Goal: Task Accomplishment & Management: Complete application form

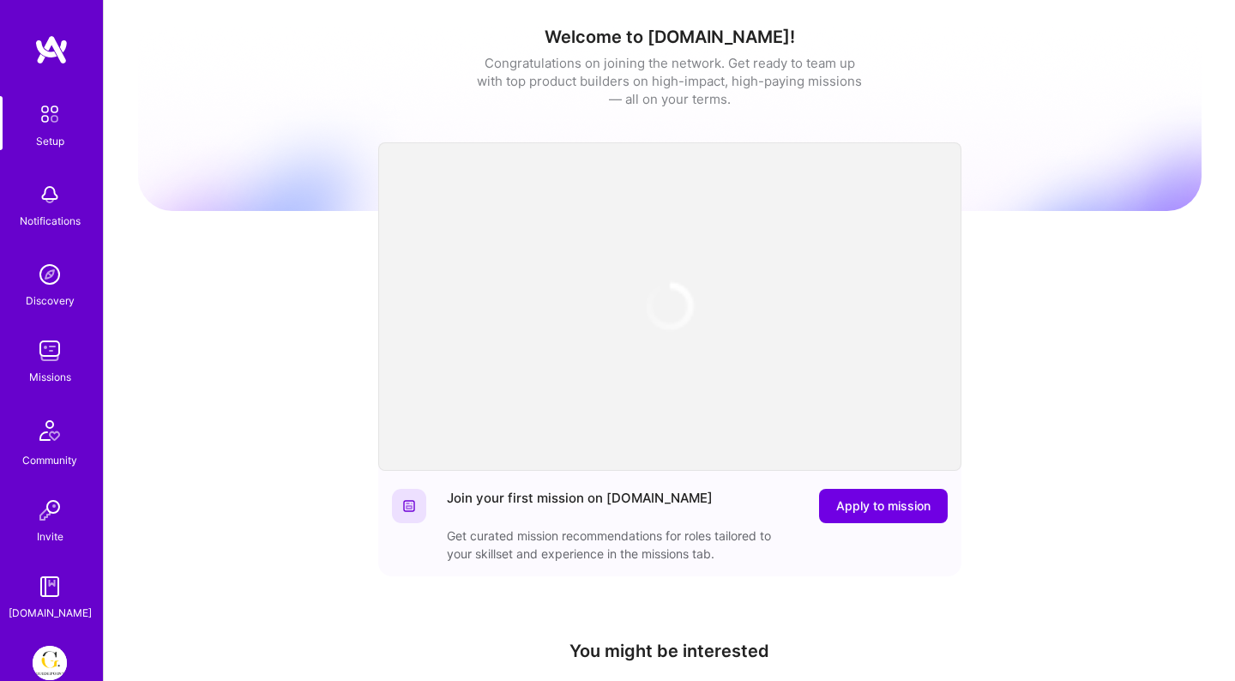
click at [60, 662] on img at bounding box center [50, 663] width 34 height 34
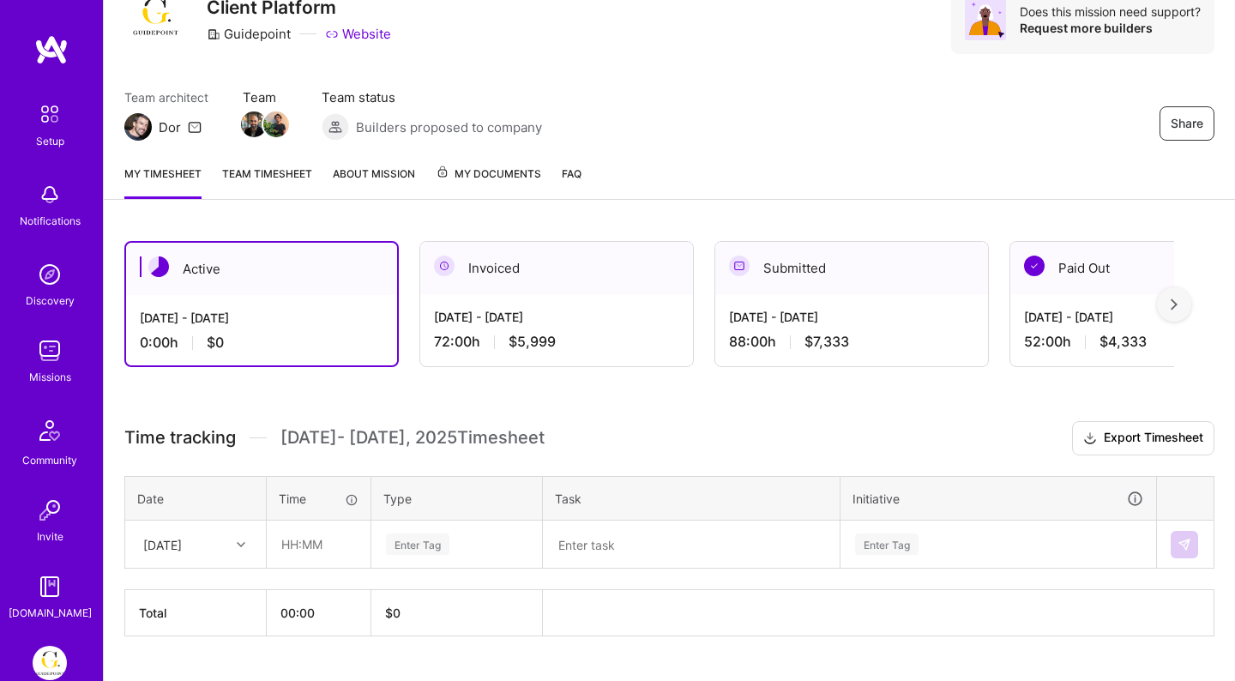
scroll to position [113, 0]
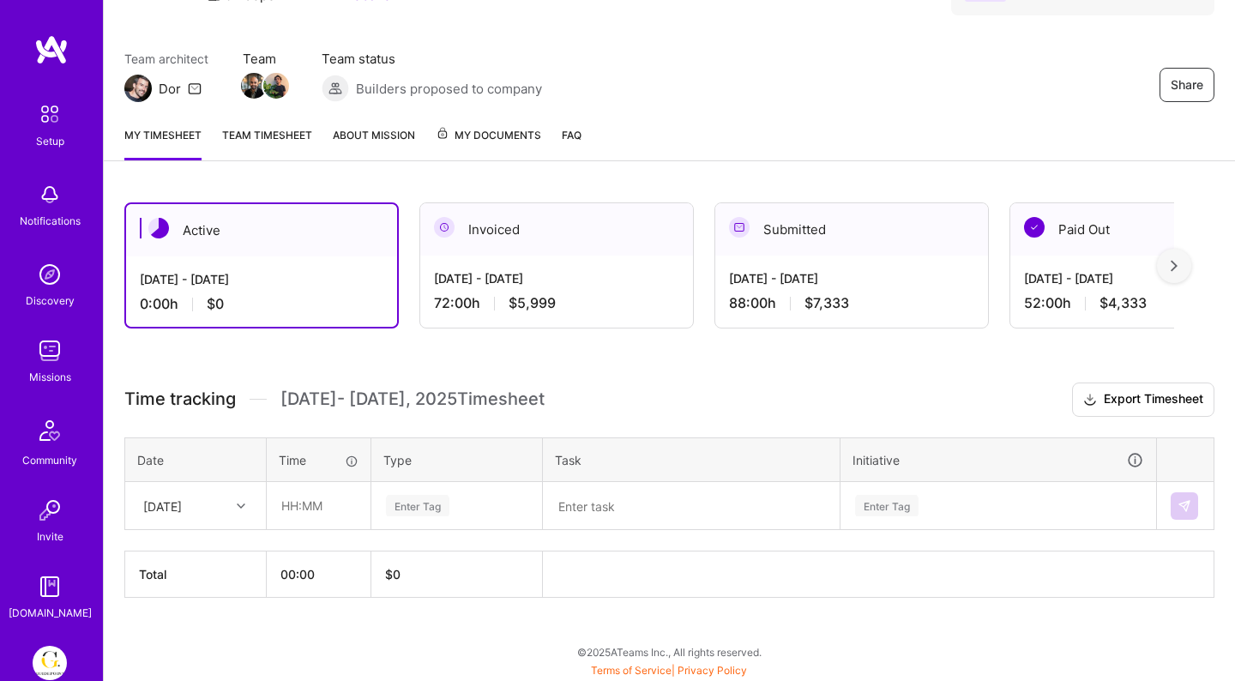
click at [204, 516] on div "[DATE]" at bounding box center [182, 506] width 95 height 28
click at [176, 552] on div "[DATE]" at bounding box center [195, 555] width 139 height 32
click at [317, 496] on input "text" at bounding box center [319, 505] width 102 height 45
type input "08:00"
click at [404, 516] on div "Enter Tag" at bounding box center [456, 506] width 169 height 45
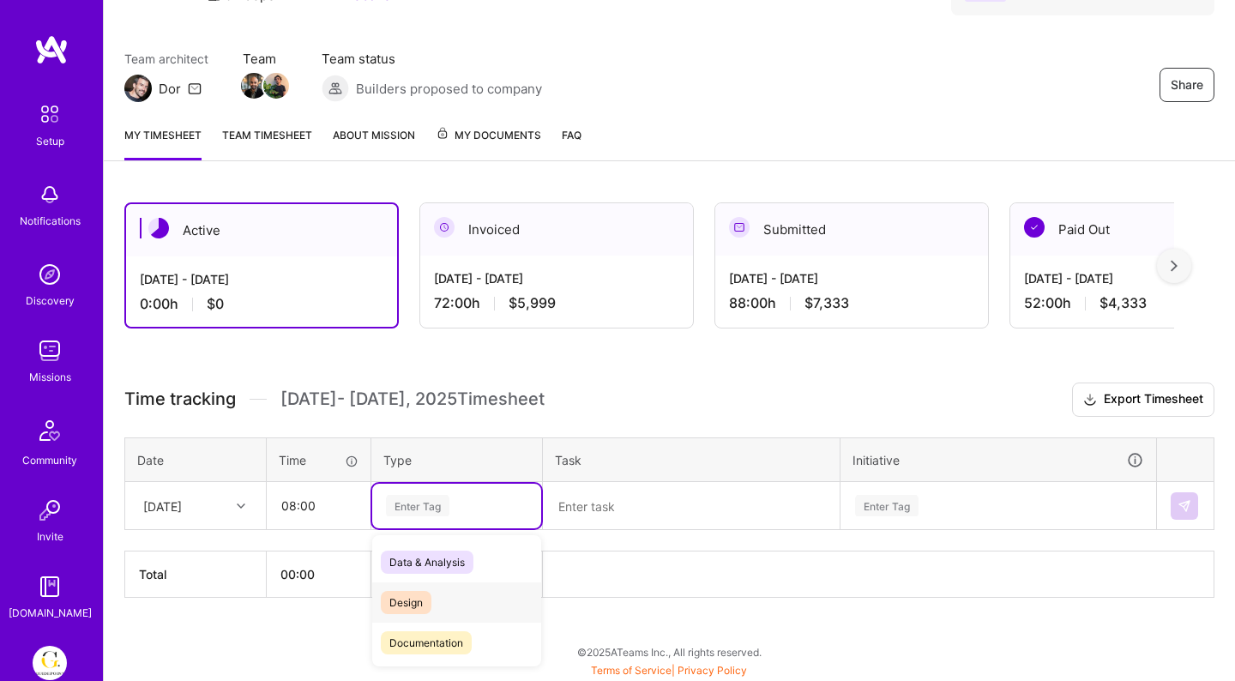
click at [413, 600] on span "Design" at bounding box center [406, 602] width 51 height 23
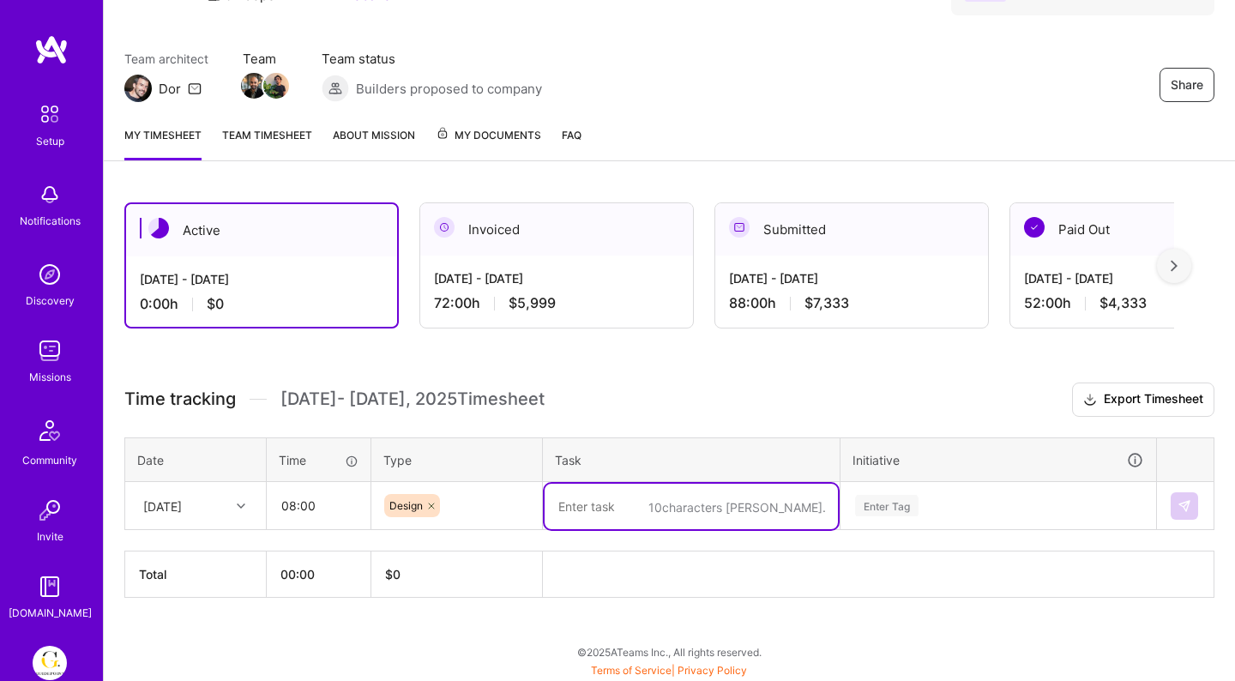
click at [554, 525] on textarea at bounding box center [691, 506] width 293 height 45
type textarea "CoPilot Vision"
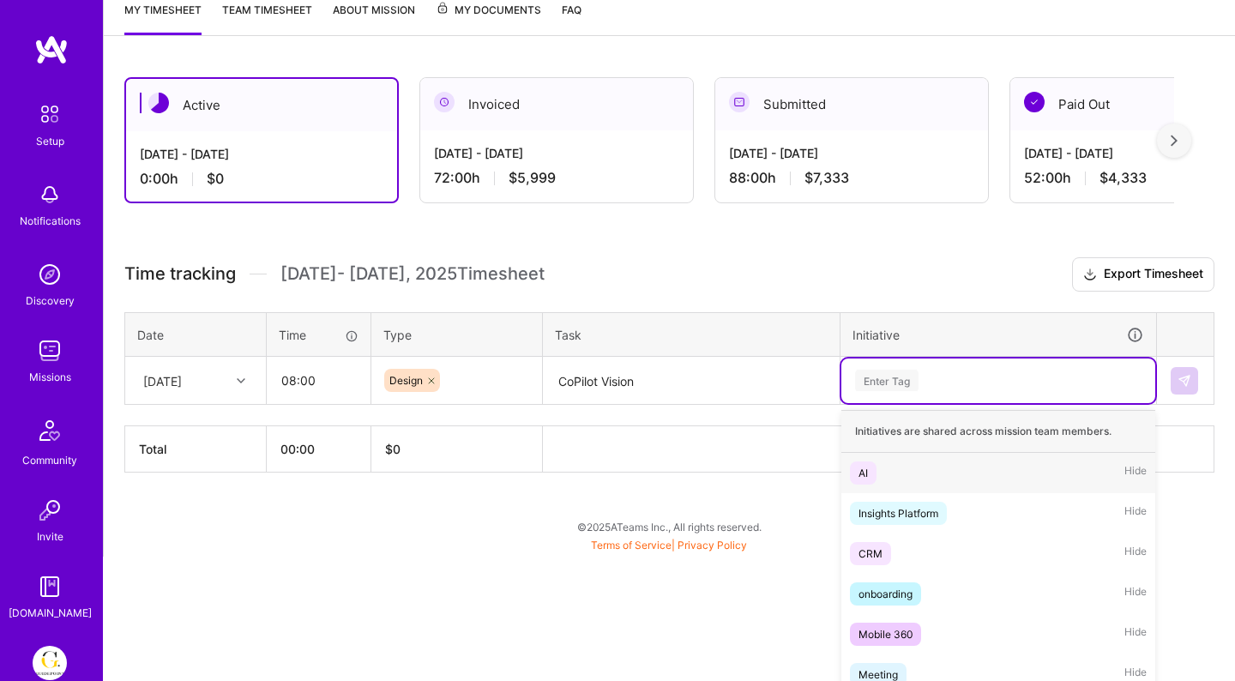
click at [934, 403] on div "option AI focused, 1 of 6. 6 results available. Use Up and Down to choose optio…" at bounding box center [999, 381] width 314 height 45
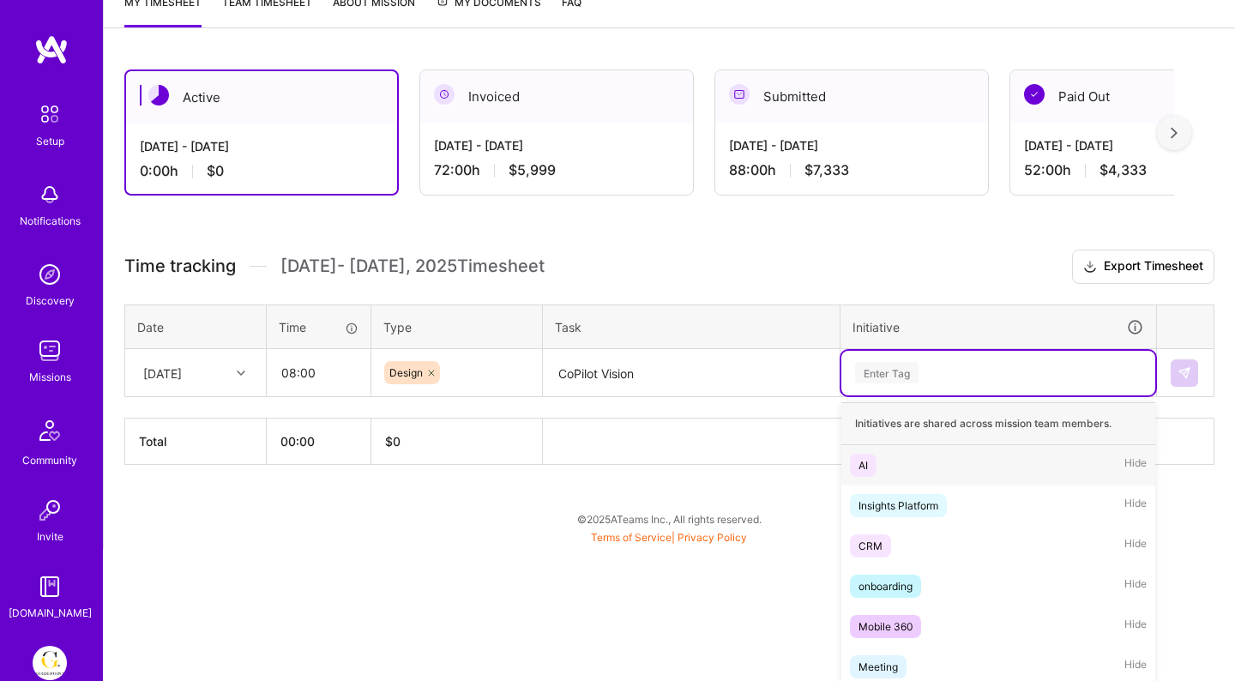
scroll to position [251, 0]
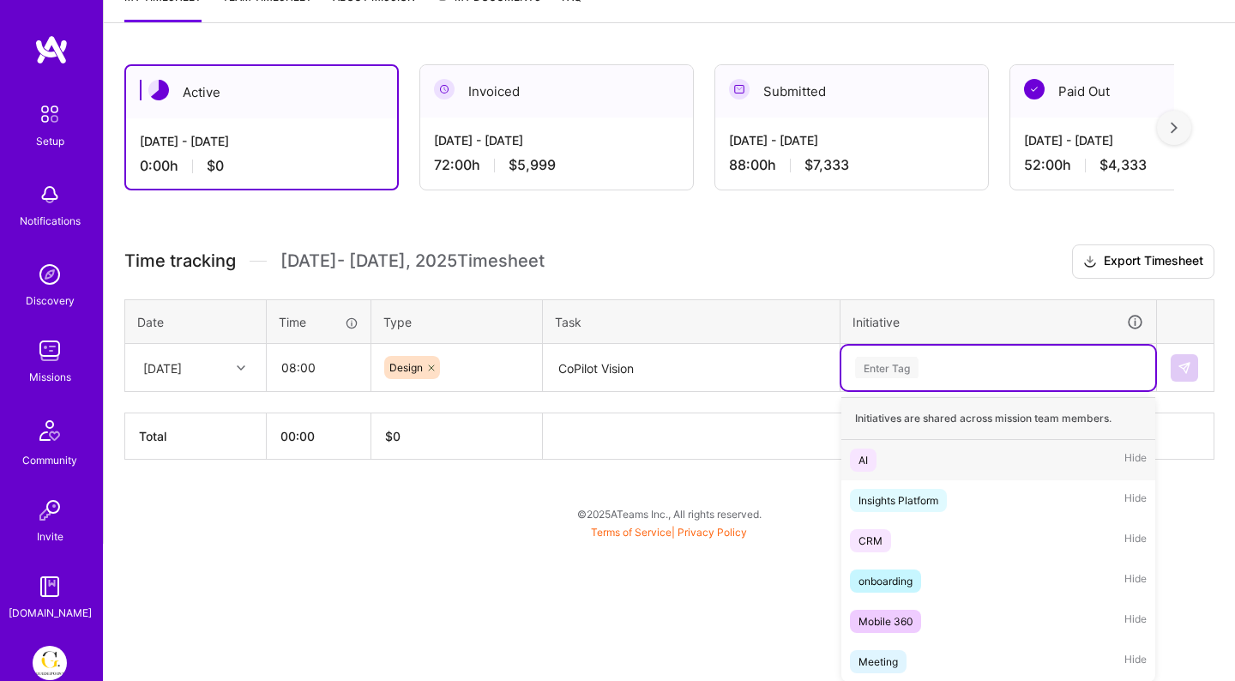
click at [909, 462] on div "AI Hide" at bounding box center [999, 460] width 314 height 40
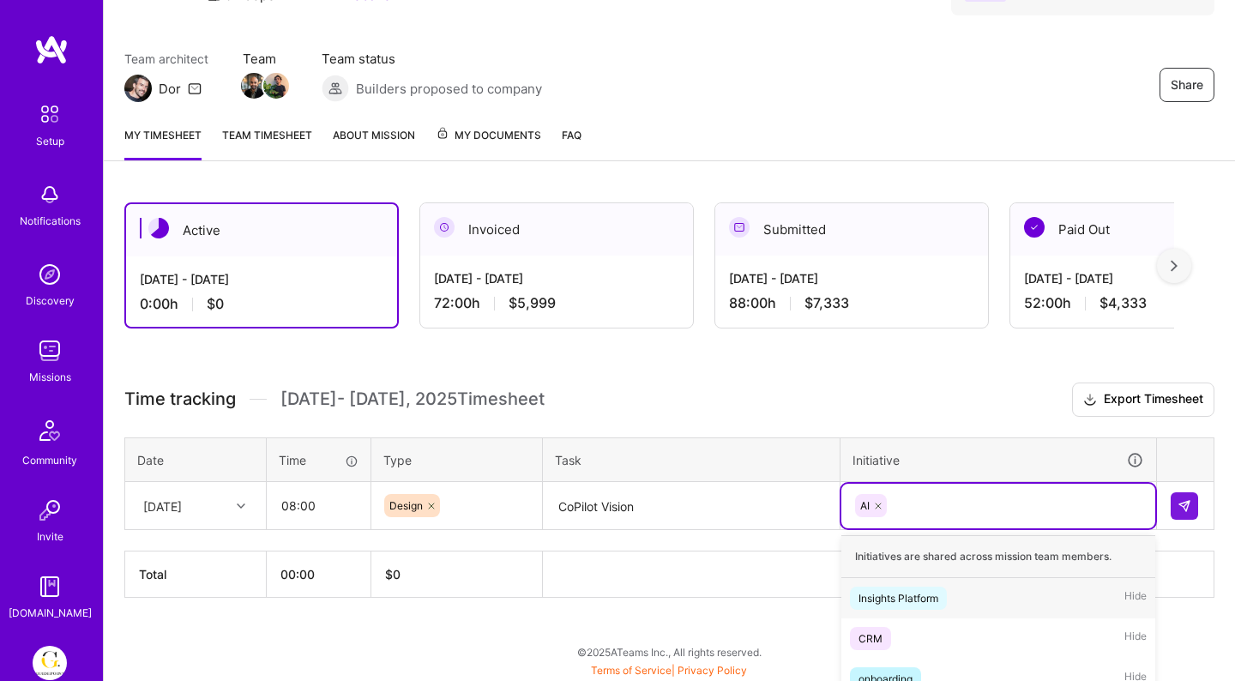
scroll to position [211, 0]
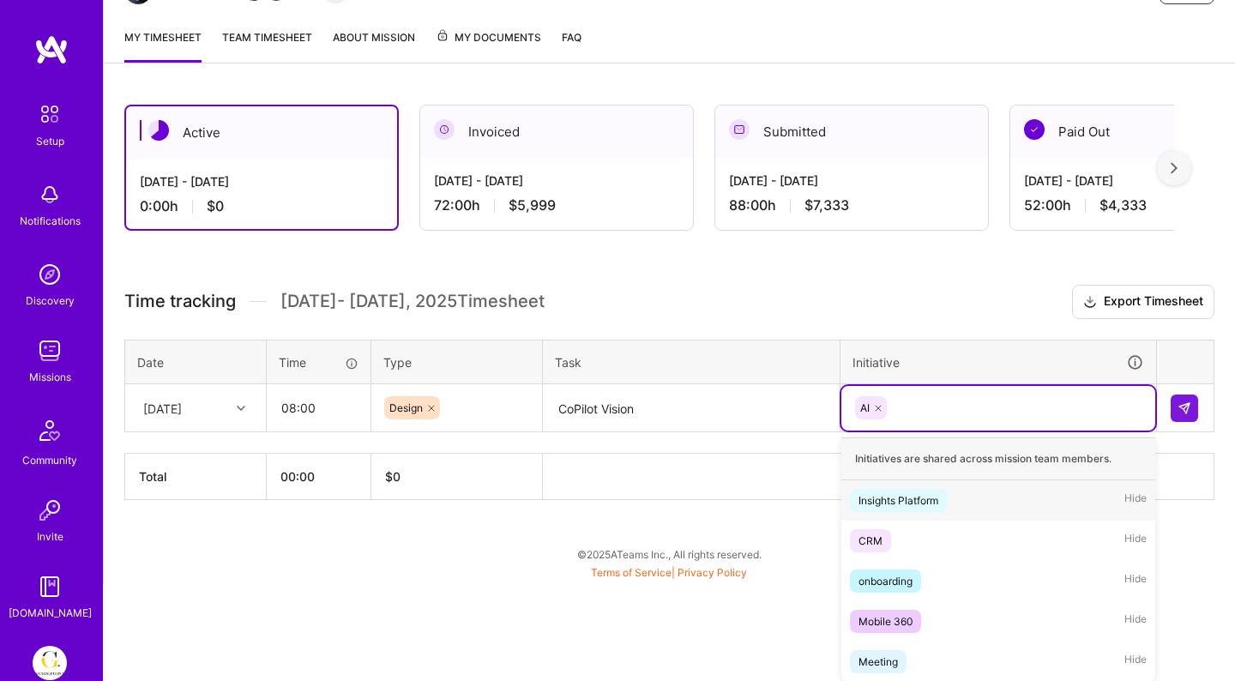
click at [1014, 431] on div "option AI, selected. option Insights Platform focused, 2 of 6. 5 results availa…" at bounding box center [999, 408] width 314 height 45
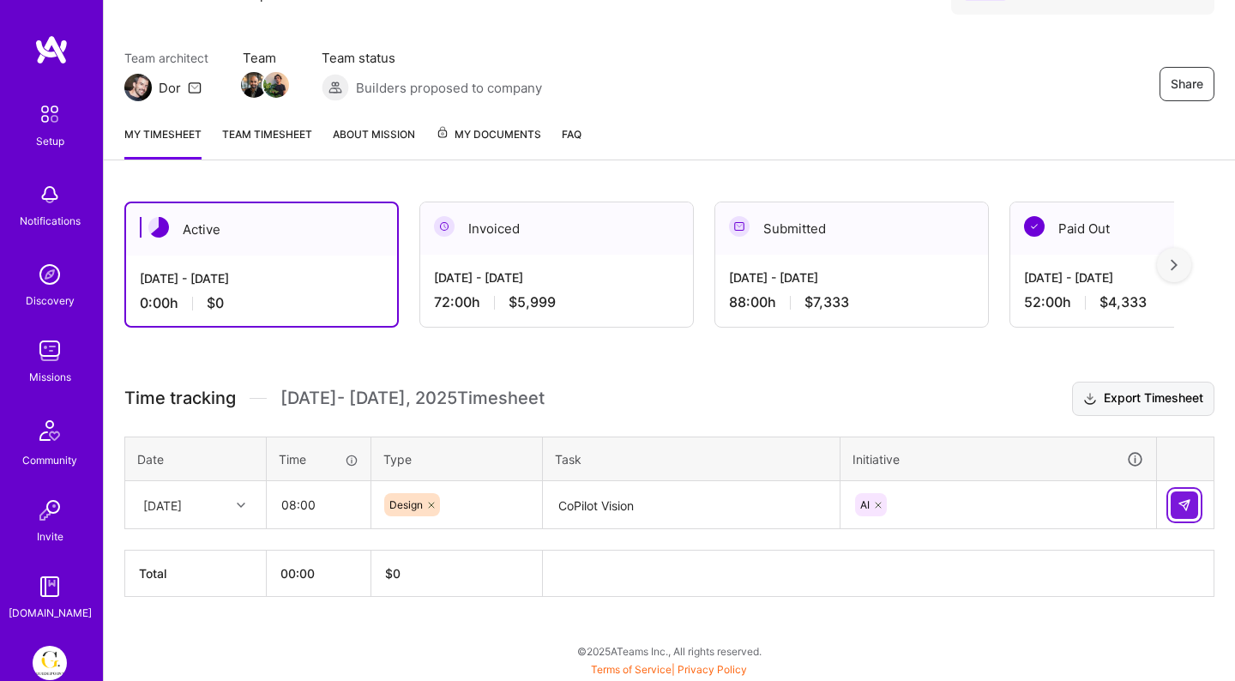
scroll to position [113, 0]
click at [1190, 401] on div "Time tracking [DATE] - [DATE] Timesheet Export Timesheet Date Time Type Task In…" at bounding box center [669, 490] width 1090 height 215
click at [1186, 499] on img at bounding box center [1185, 506] width 14 height 14
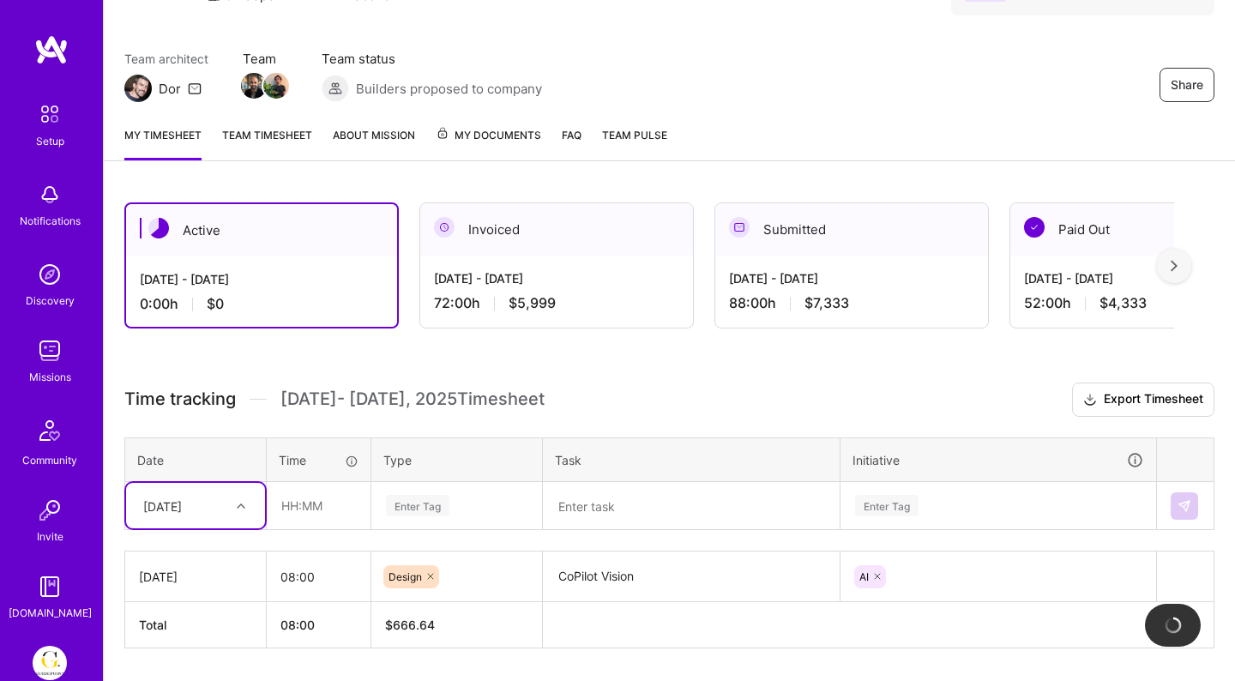
click at [217, 497] on div "option [DATE], selected. Select is focused ,type to refine list, press Down to …" at bounding box center [195, 505] width 139 height 45
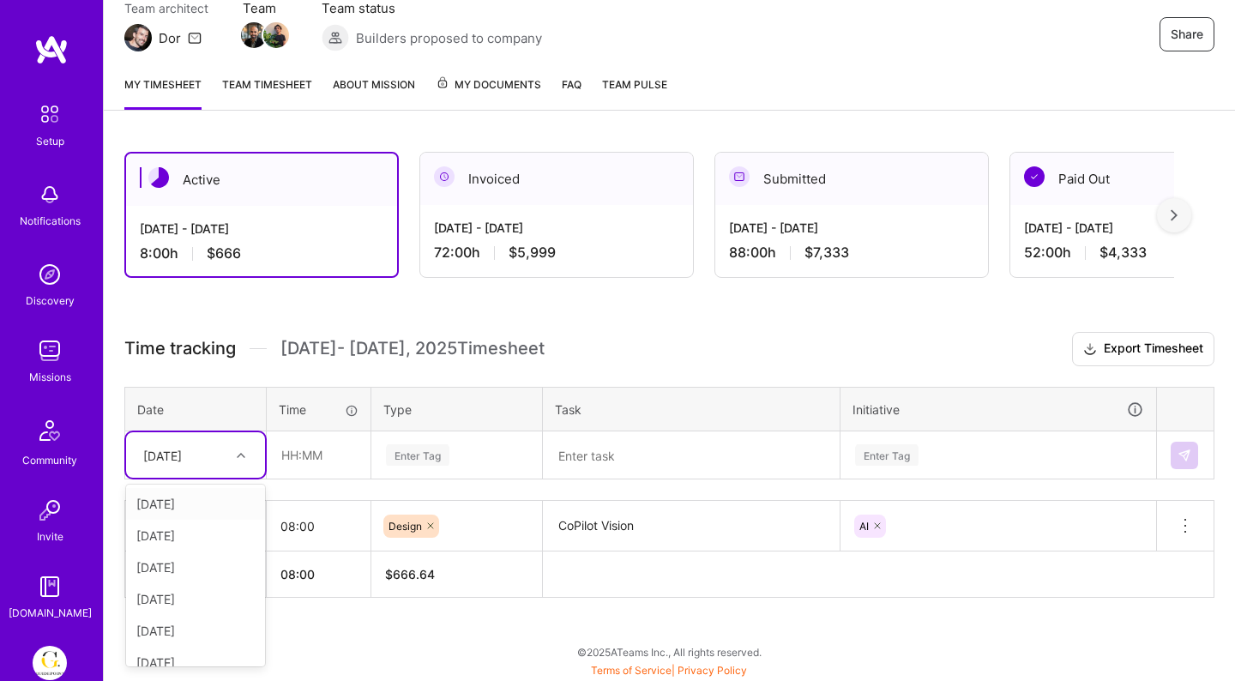
click at [188, 501] on div "[DATE]" at bounding box center [195, 504] width 139 height 32
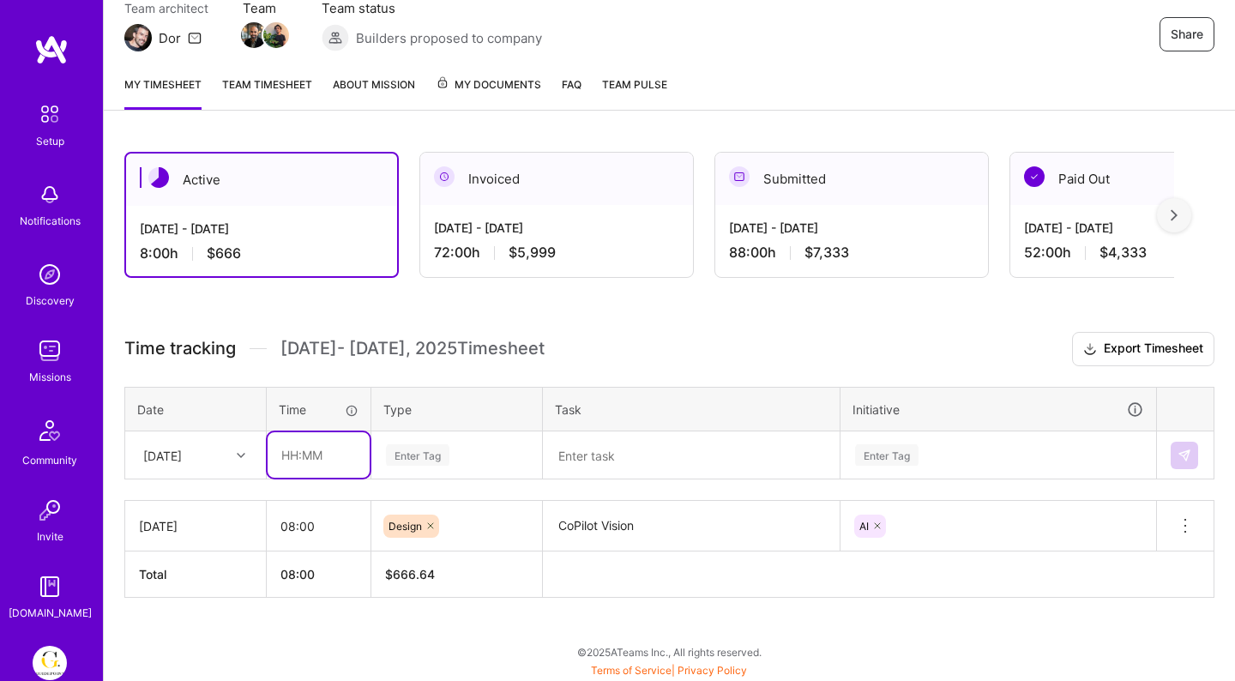
click at [303, 449] on input "text" at bounding box center [319, 454] width 102 height 45
type input "04:00"
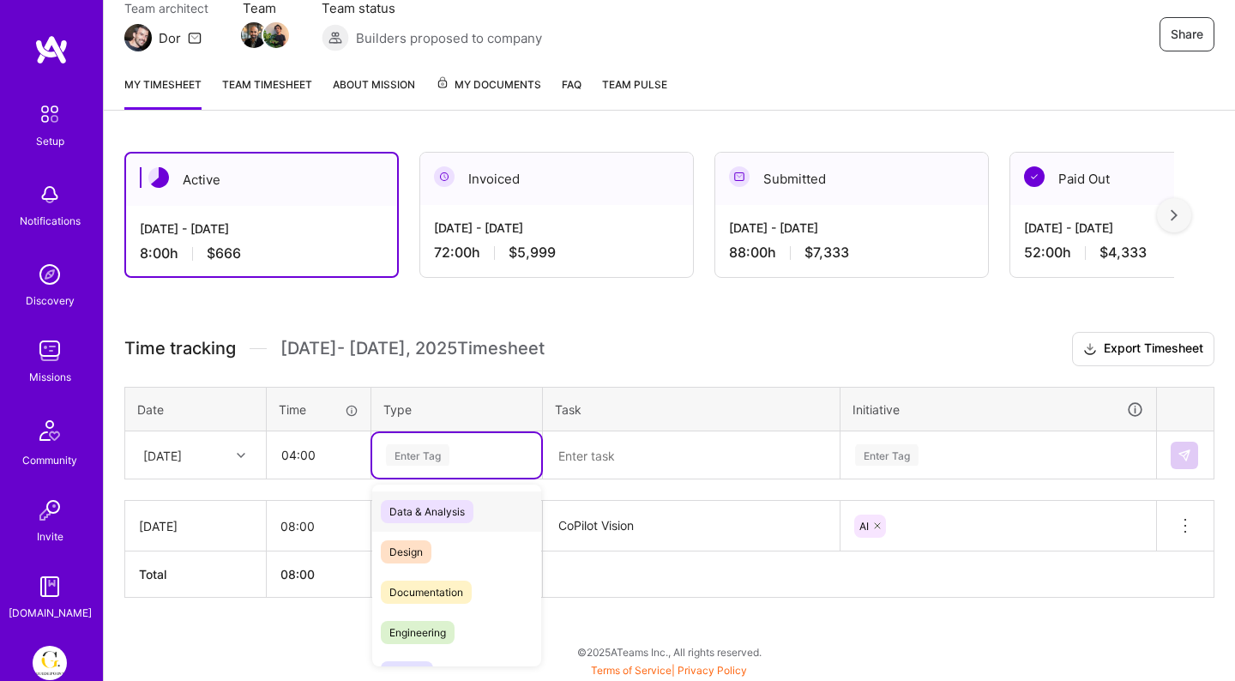
click at [444, 462] on div "Enter Tag" at bounding box center [417, 455] width 63 height 27
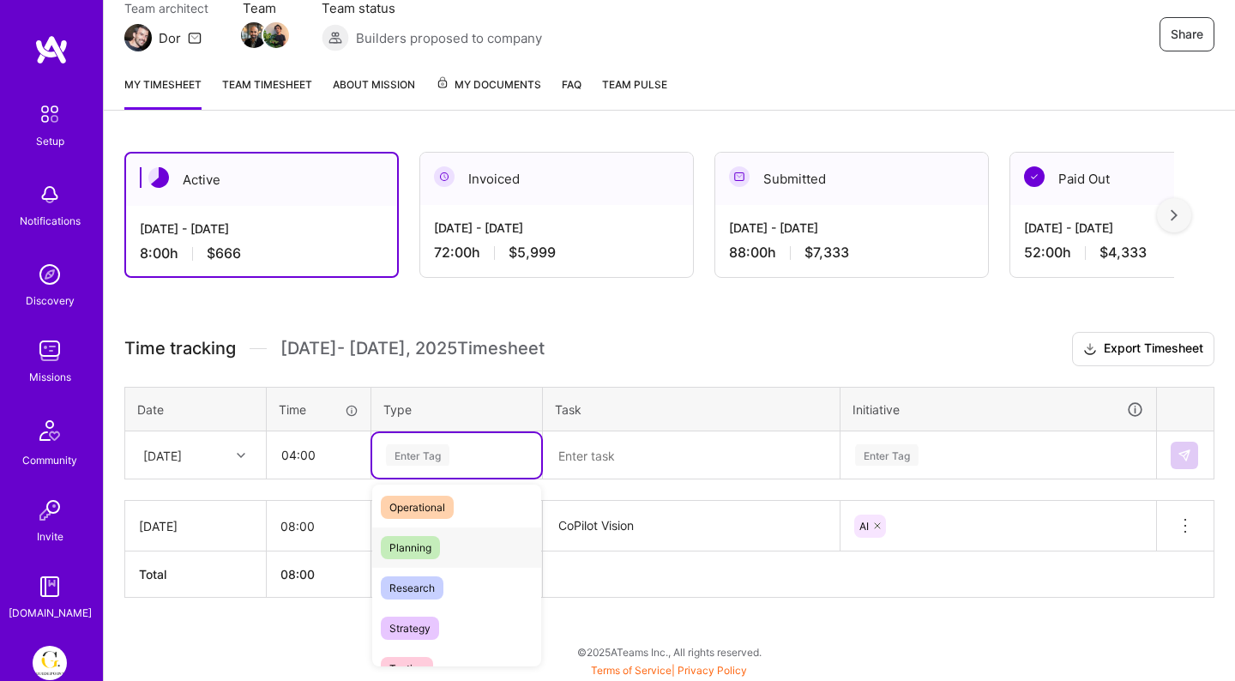
scroll to position [341, 0]
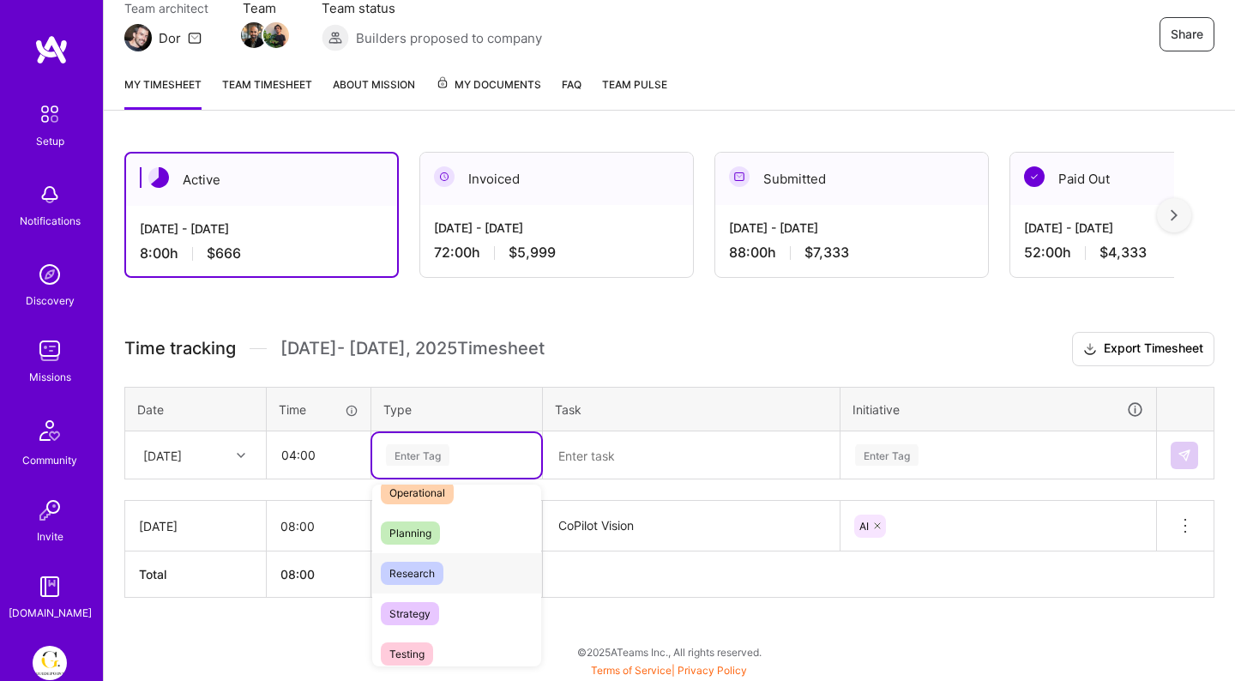
click at [419, 572] on span "Research" at bounding box center [412, 573] width 63 height 23
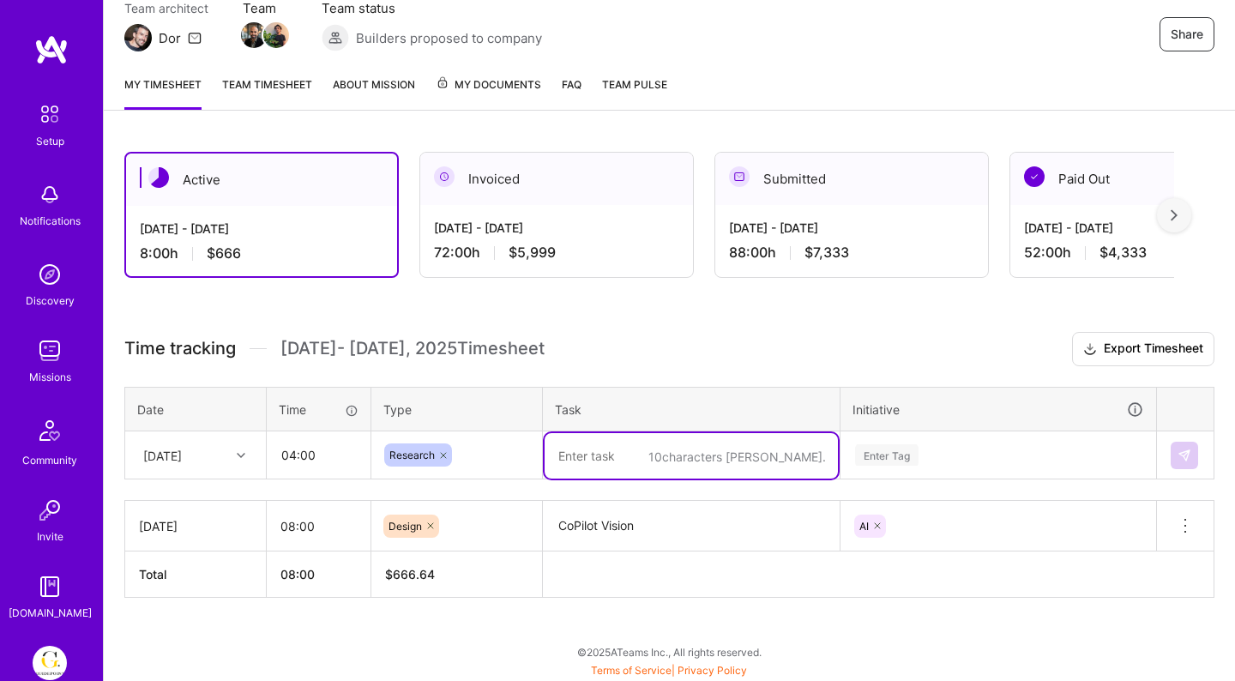
click at [650, 461] on textarea at bounding box center [691, 455] width 293 height 45
type textarea "CoPilot BlueSky"
click at [914, 438] on div "Enter Tag" at bounding box center [999, 454] width 314 height 45
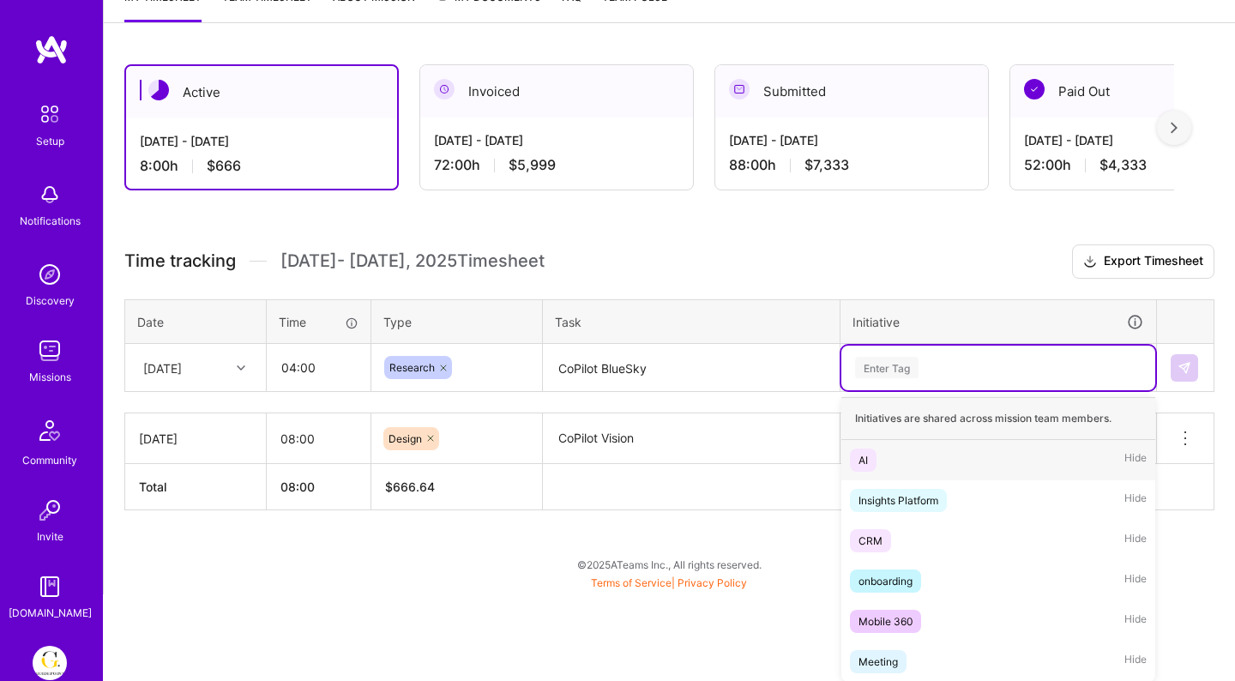
click at [892, 465] on div "AI Hide" at bounding box center [999, 460] width 314 height 40
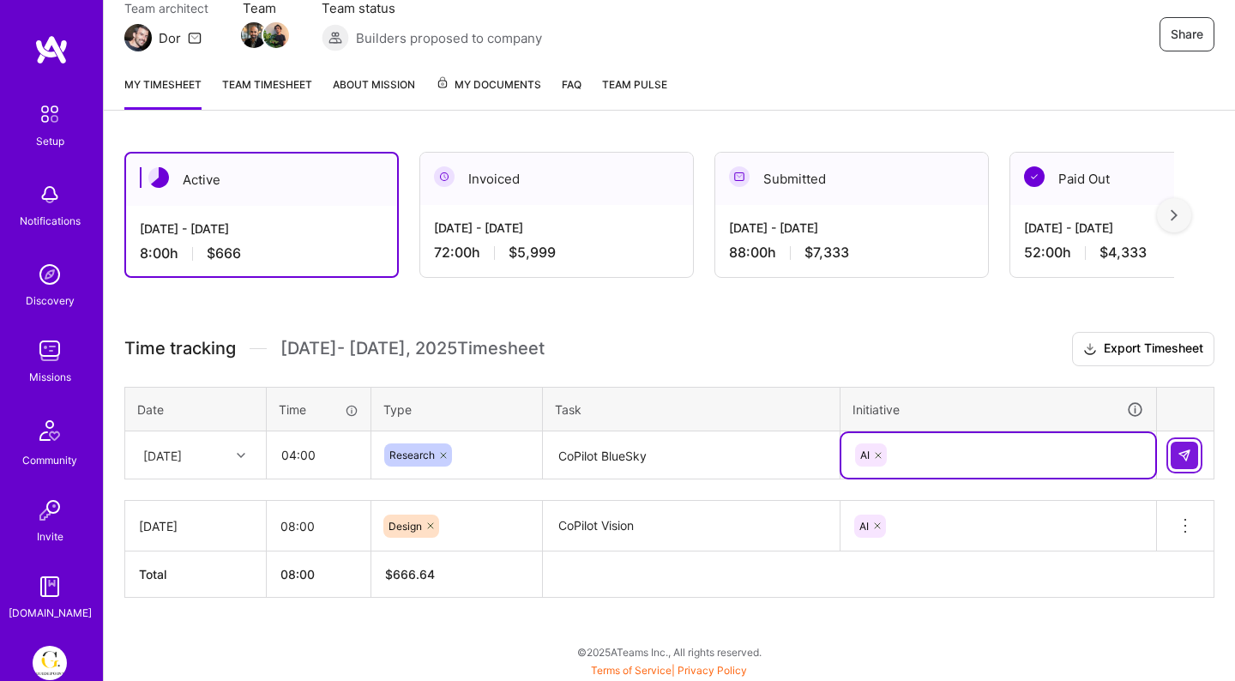
click at [1178, 452] on img at bounding box center [1185, 456] width 14 height 14
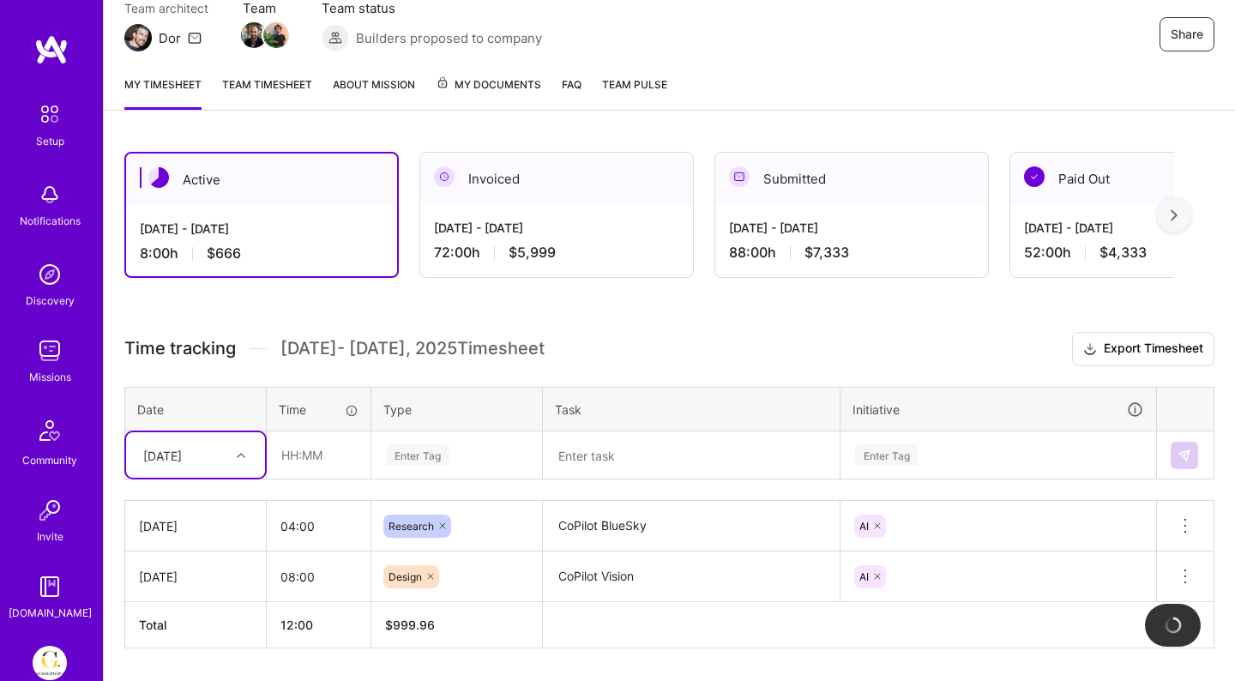
scroll to position [214, 0]
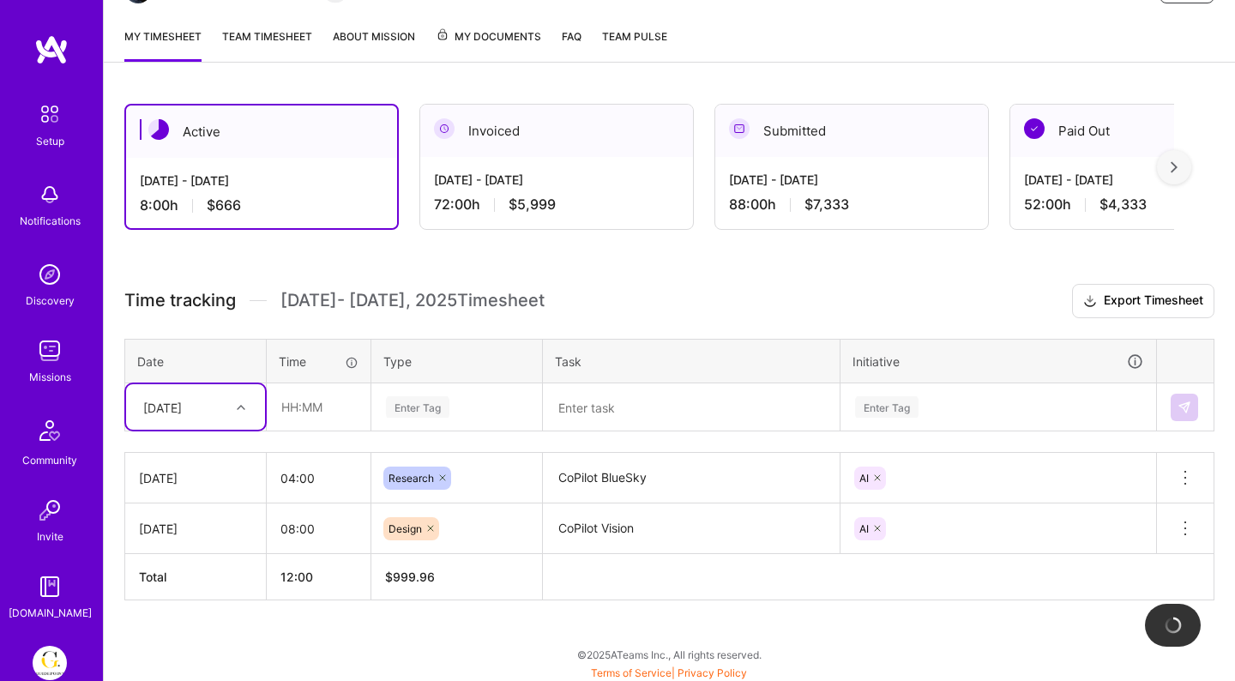
click at [232, 430] on div "option [DATE], selected. Select is focused ,type to refine list, press Down to …" at bounding box center [195, 406] width 139 height 45
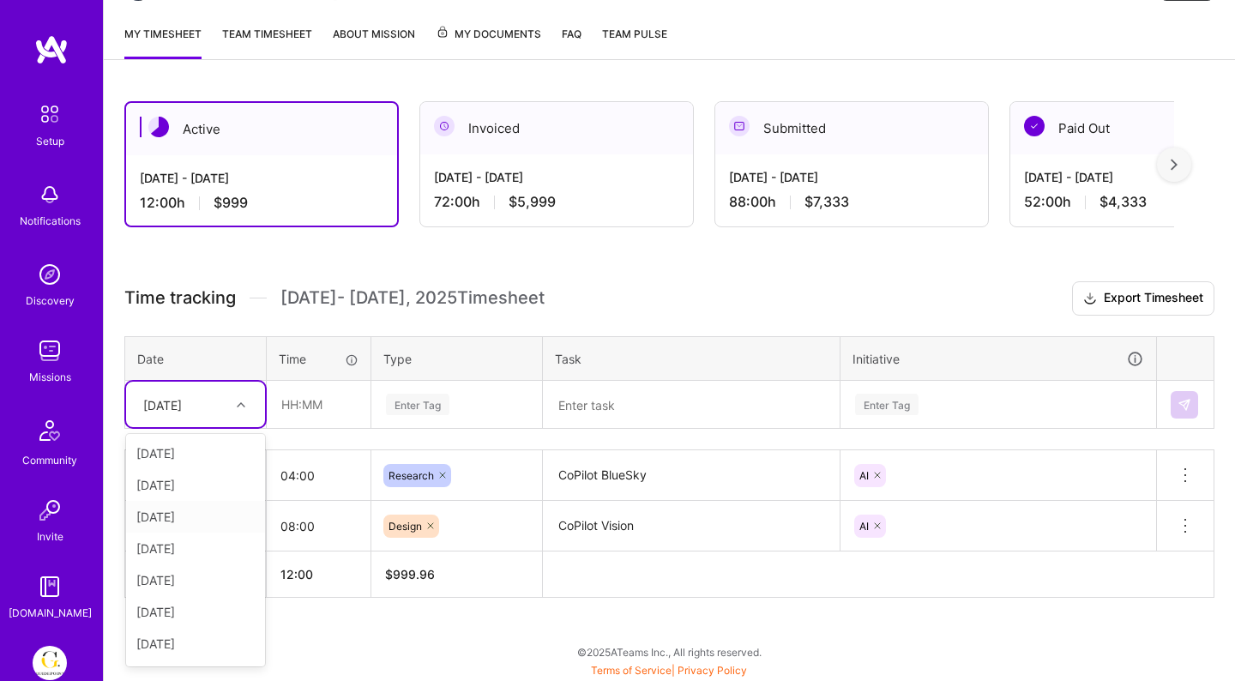
click at [197, 512] on div "[DATE]" at bounding box center [195, 517] width 139 height 32
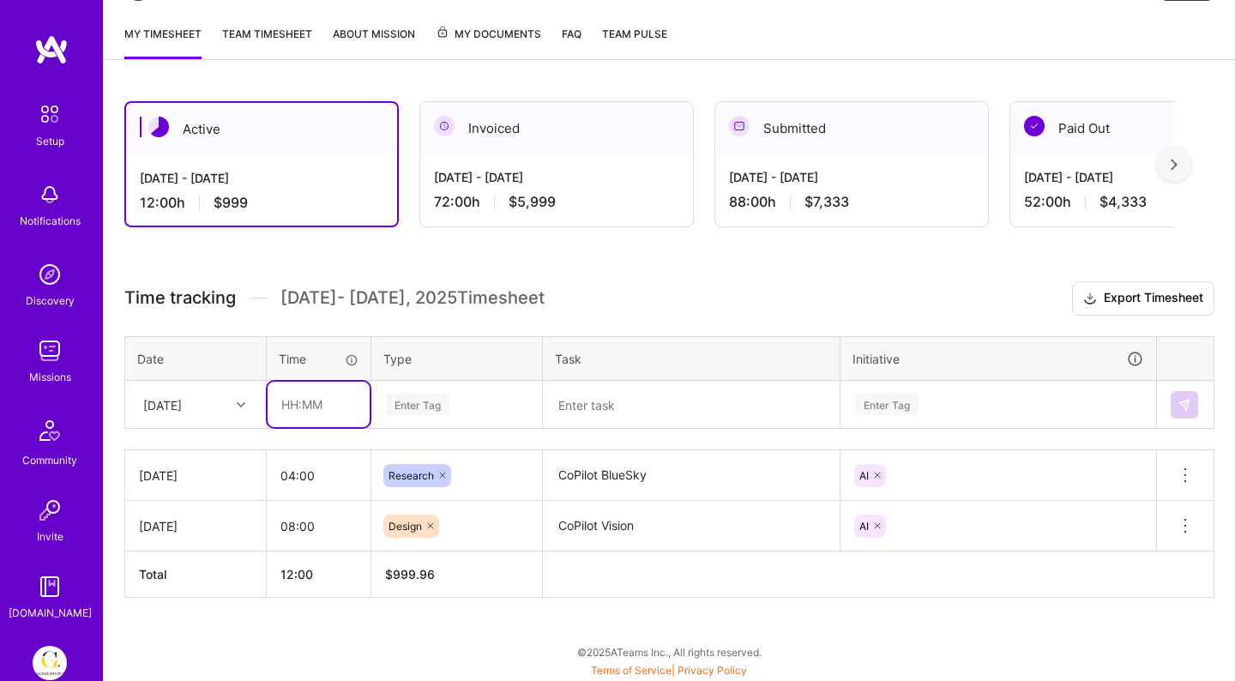
click at [327, 404] on input "text" at bounding box center [319, 404] width 102 height 45
type input "08:00"
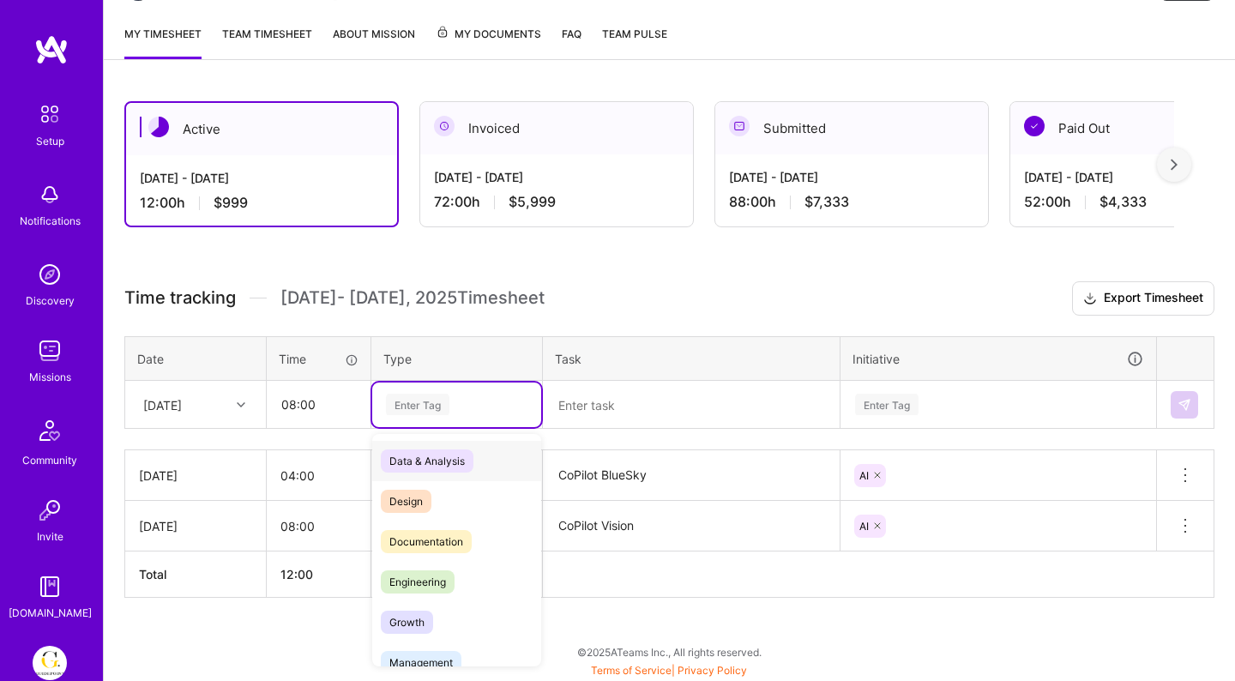
click at [438, 406] on div "Enter Tag" at bounding box center [417, 404] width 63 height 27
click at [441, 506] on div "Design" at bounding box center [456, 501] width 169 height 40
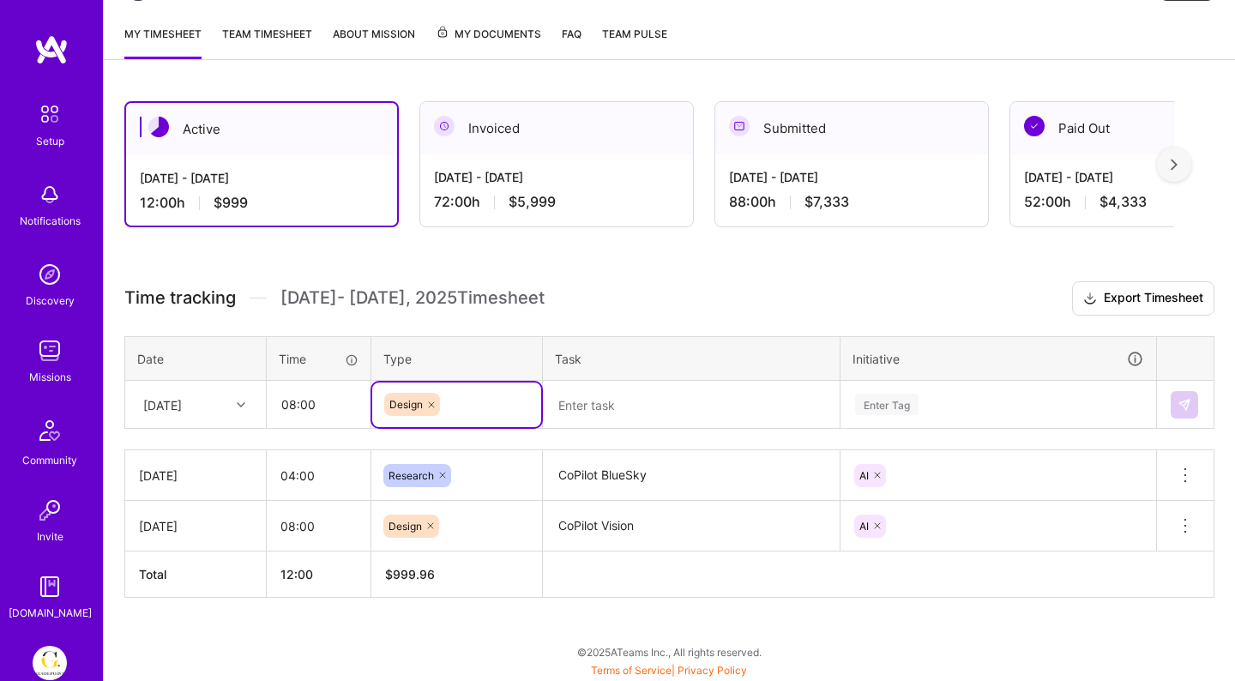
click at [609, 395] on textarea at bounding box center [691, 405] width 293 height 45
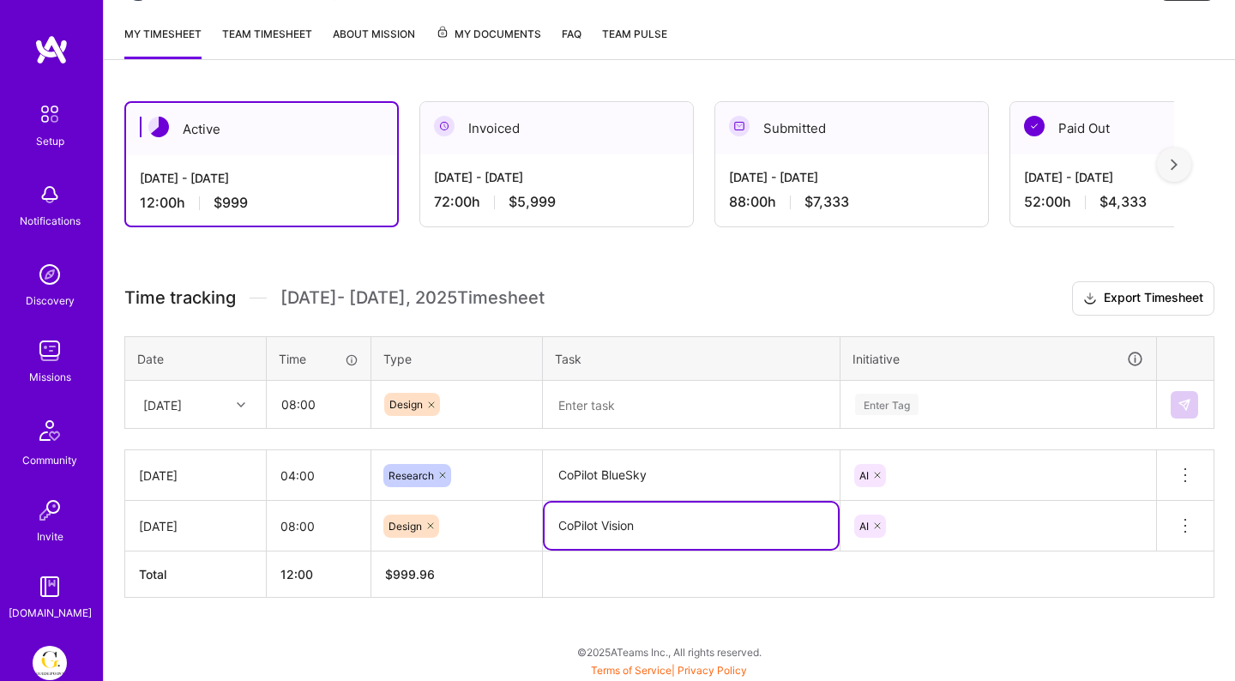
drag, startPoint x: 643, startPoint y: 522, endPoint x: 524, endPoint y: 523, distance: 118.4
click at [524, 523] on tr "[DATE] 08:00 Design CoPilot Vision AI Delete row" at bounding box center [669, 526] width 1089 height 51
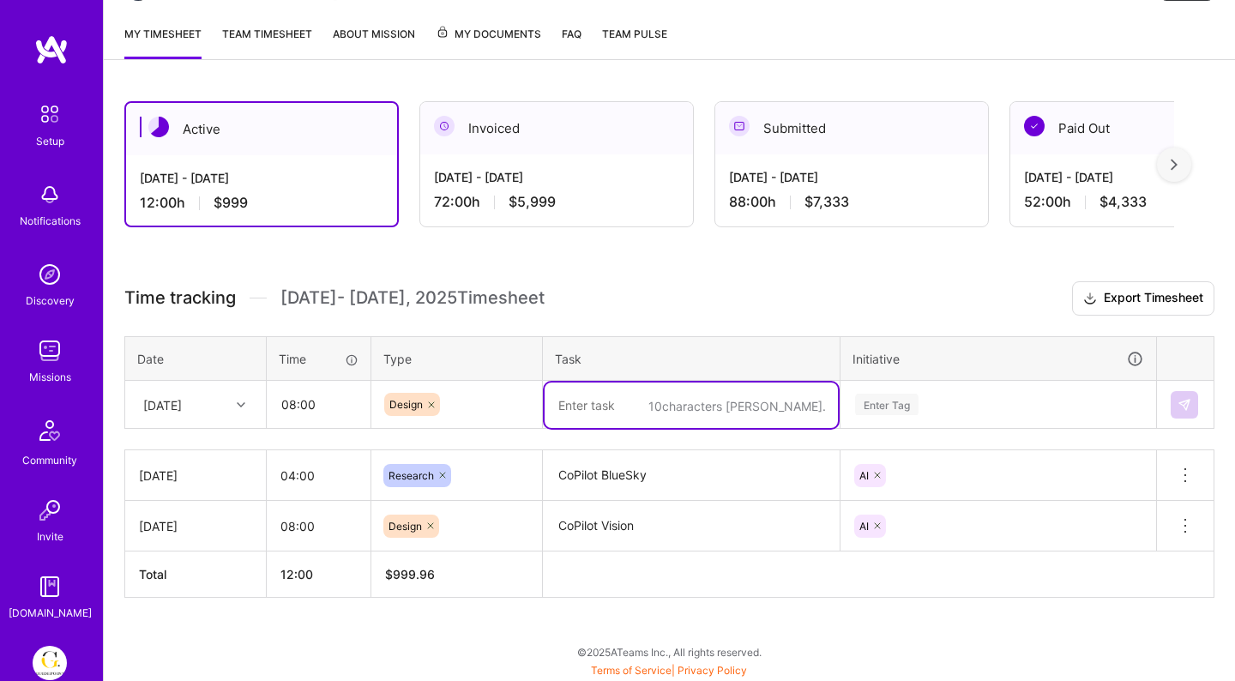
click at [669, 399] on textarea at bounding box center [691, 405] width 293 height 45
paste textarea "CoPilot Vision"
type textarea "CoPilot Vision"
click at [950, 410] on div "Enter Tag" at bounding box center [999, 404] width 314 height 45
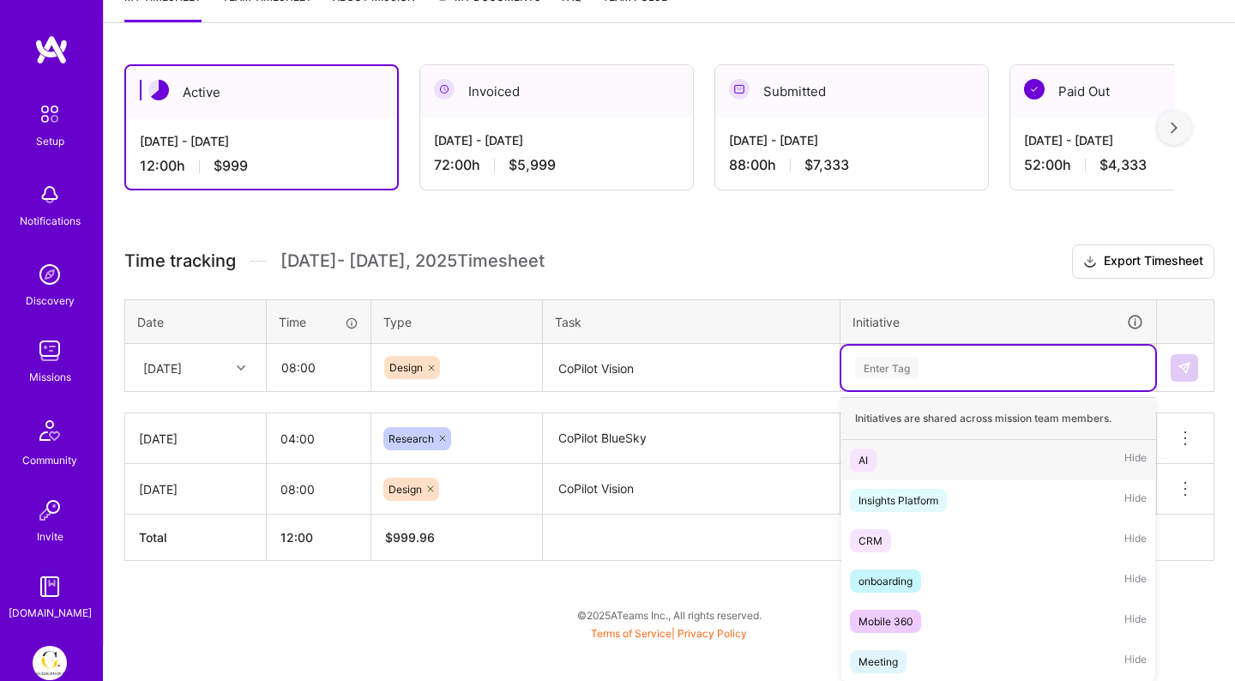
click at [886, 449] on div "AI Hide" at bounding box center [999, 460] width 314 height 40
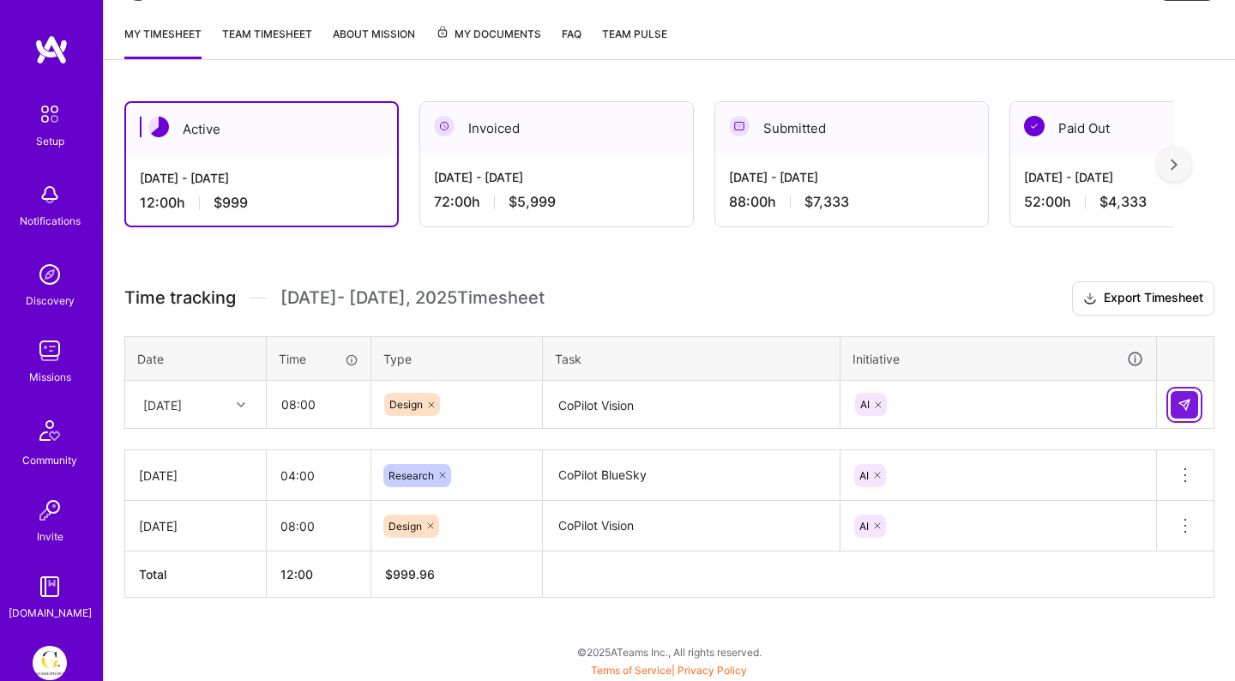
click at [1180, 395] on button at bounding box center [1184, 404] width 27 height 27
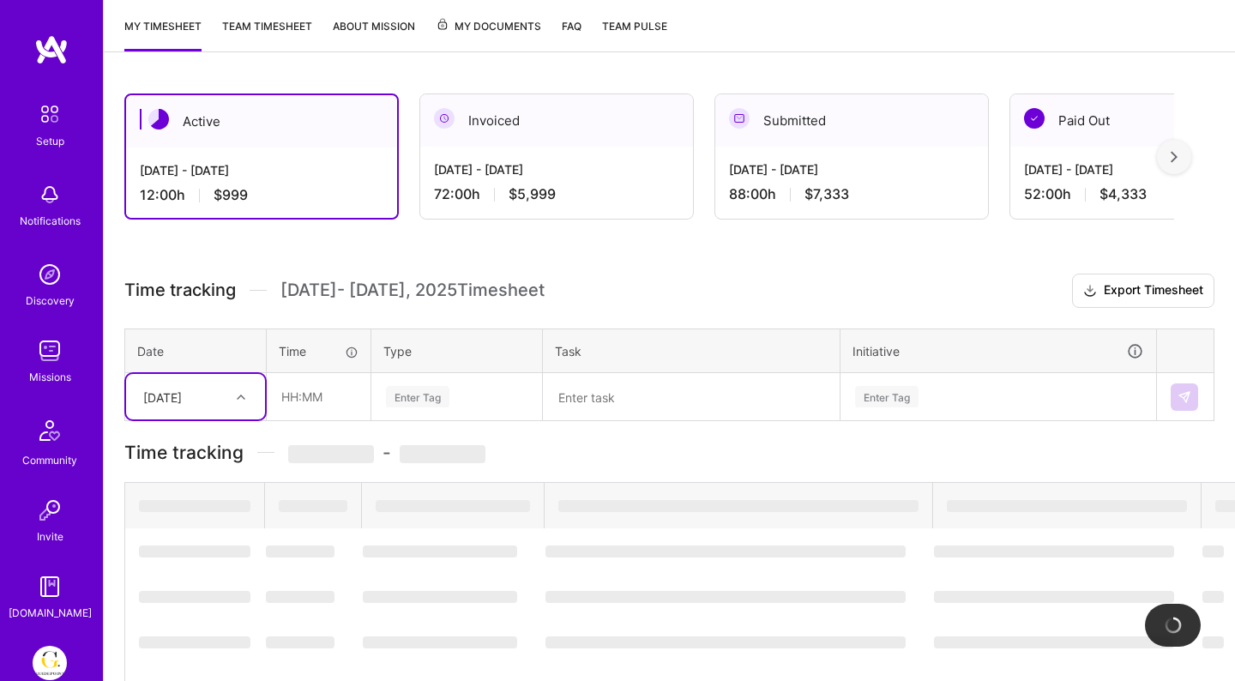
click at [206, 419] on div "option [DATE], selected. Select is focused ,type to refine list, press Down to …" at bounding box center [195, 396] width 139 height 45
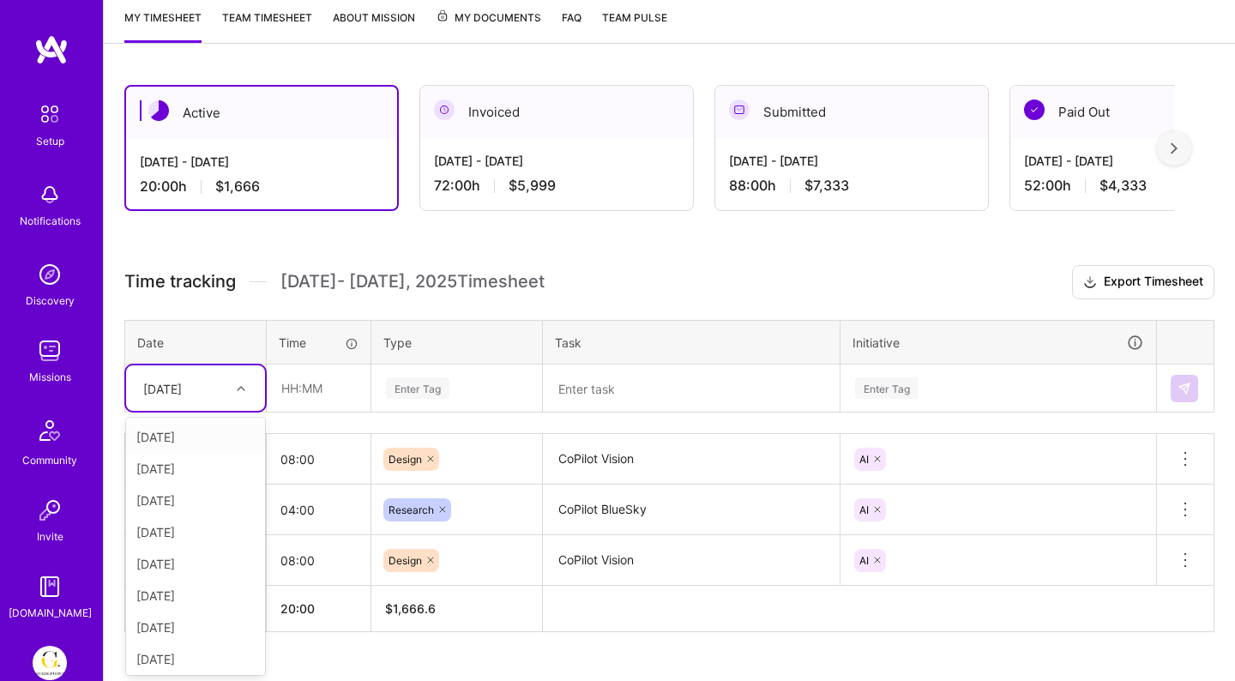
scroll to position [231, 0]
click at [182, 530] on div "[DATE]" at bounding box center [195, 532] width 139 height 32
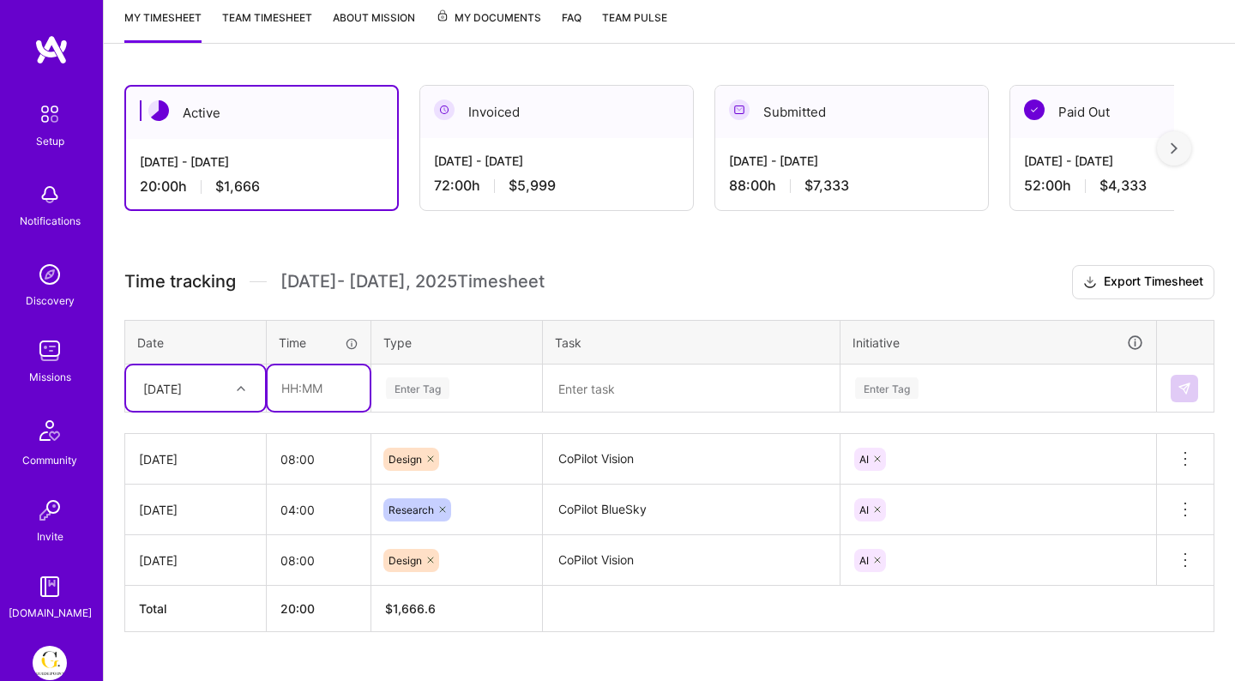
click at [348, 373] on input "text" at bounding box center [319, 387] width 102 height 45
type input "08:00"
click at [448, 390] on div "Enter Tag" at bounding box center [417, 388] width 63 height 27
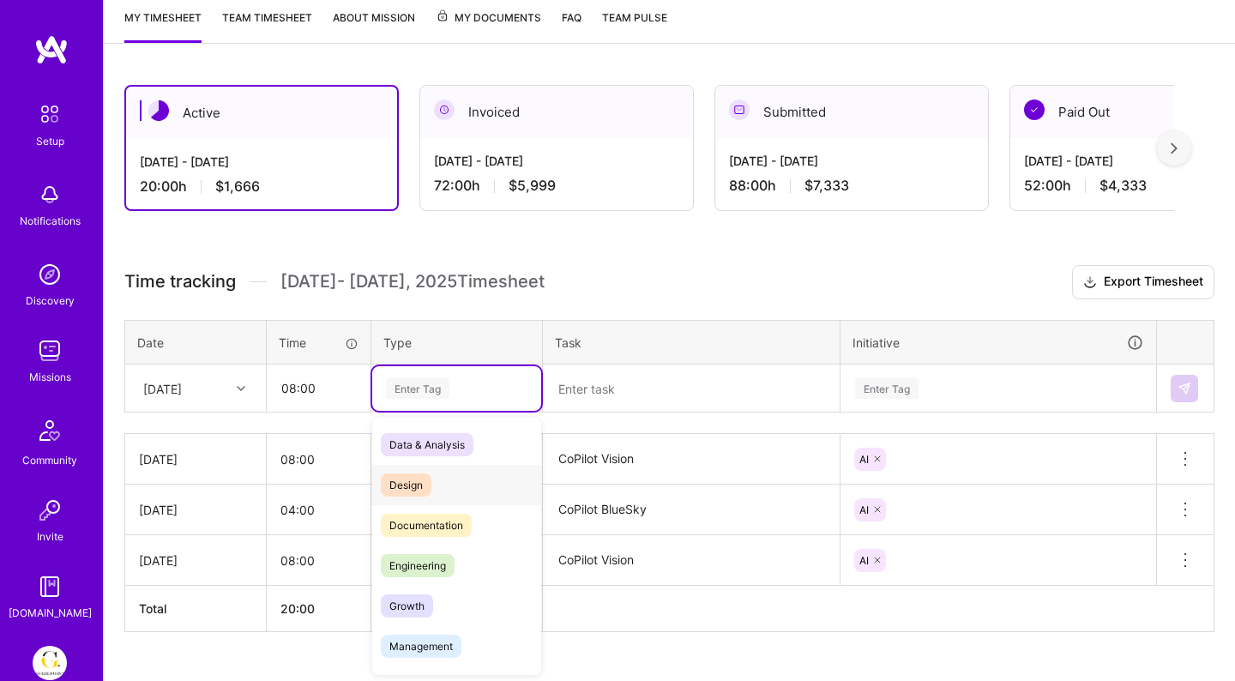
click at [423, 474] on span "Design" at bounding box center [406, 485] width 51 height 23
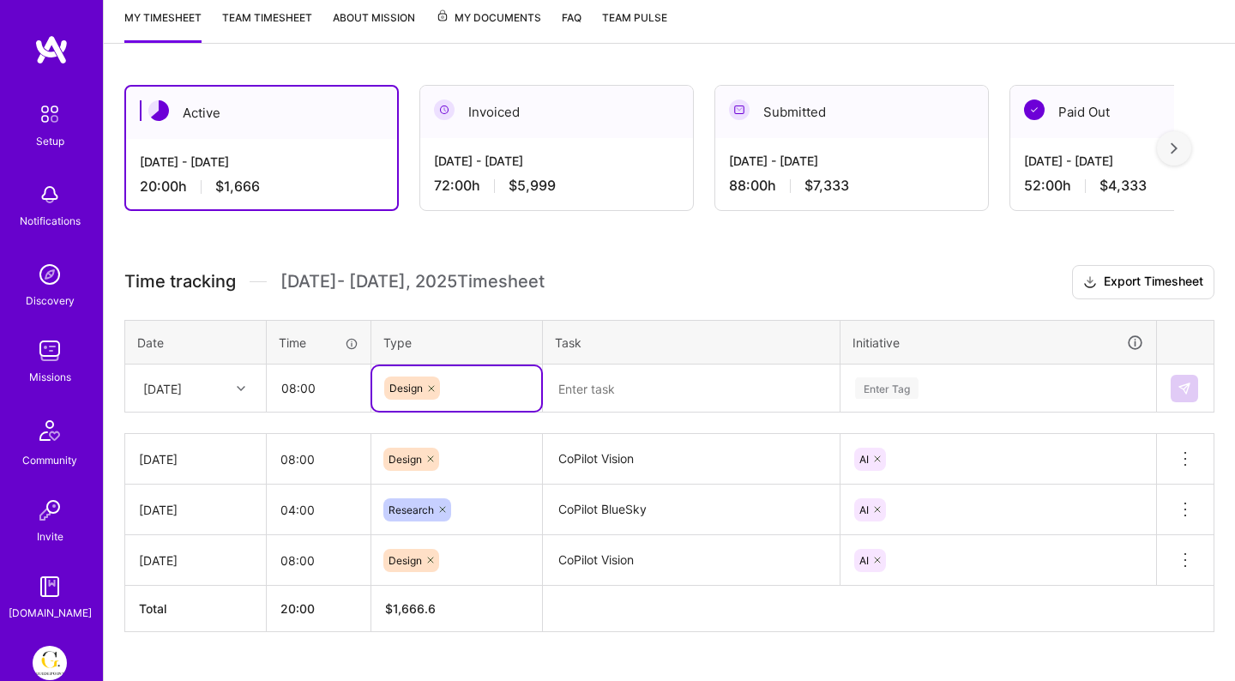
click at [610, 404] on textarea at bounding box center [691, 388] width 293 height 45
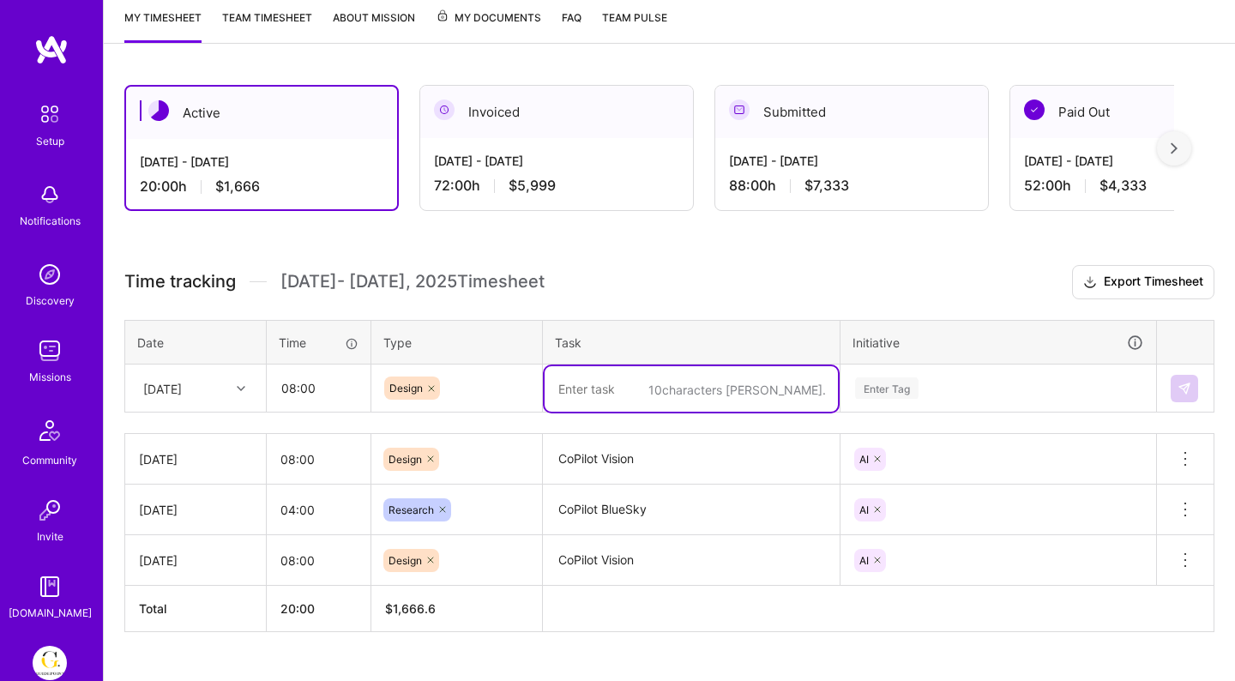
paste textarea "CoPilot Vision"
type textarea "CoPilot Vision"
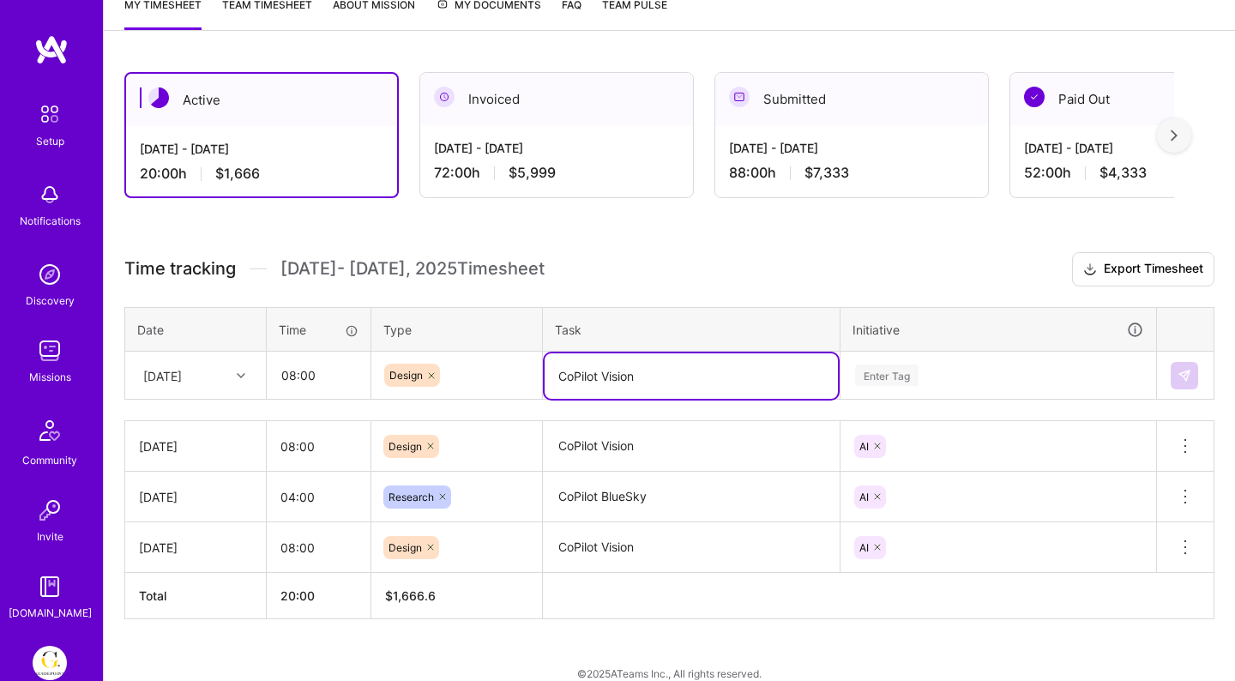
click at [981, 382] on div "Enter Tag" at bounding box center [999, 375] width 314 height 45
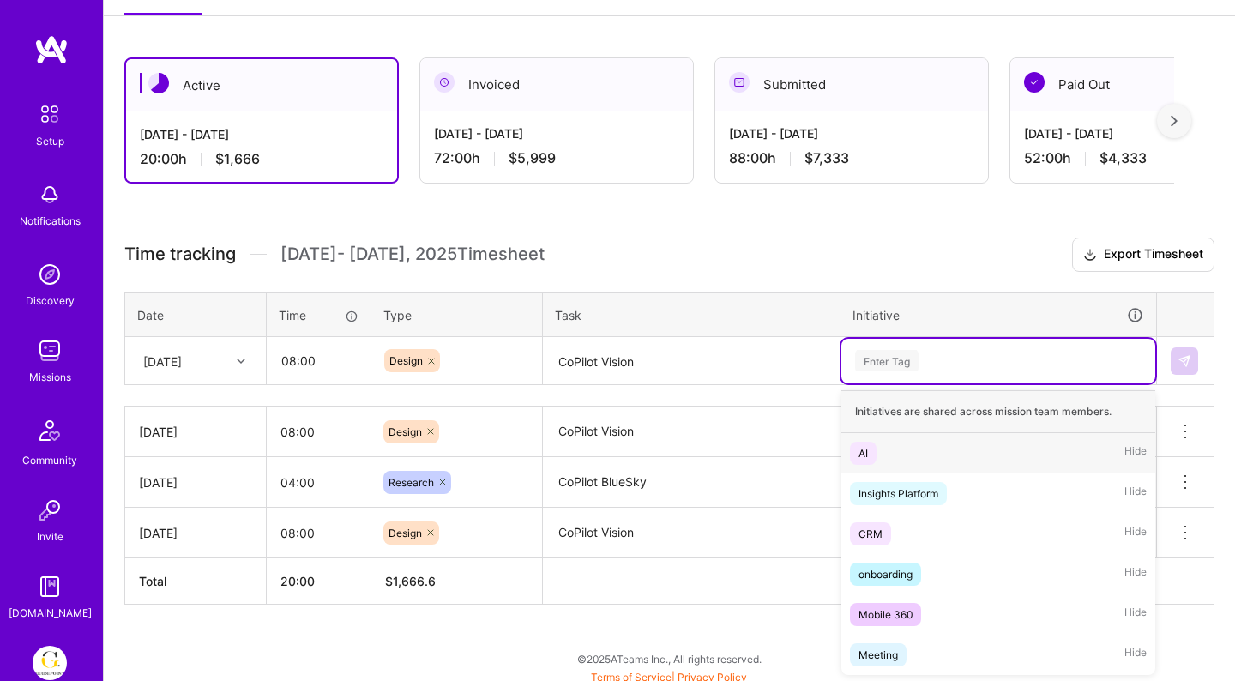
click at [878, 459] on div "AI Hide" at bounding box center [999, 453] width 314 height 40
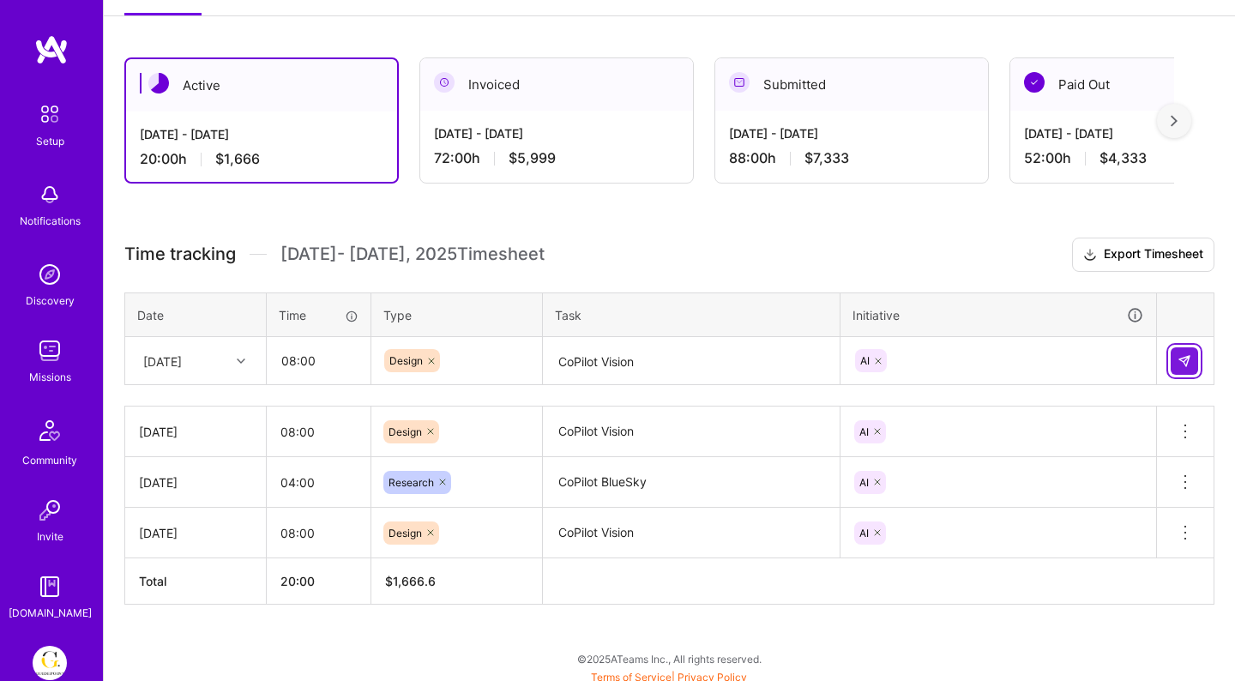
click at [1184, 359] on img at bounding box center [1185, 361] width 14 height 14
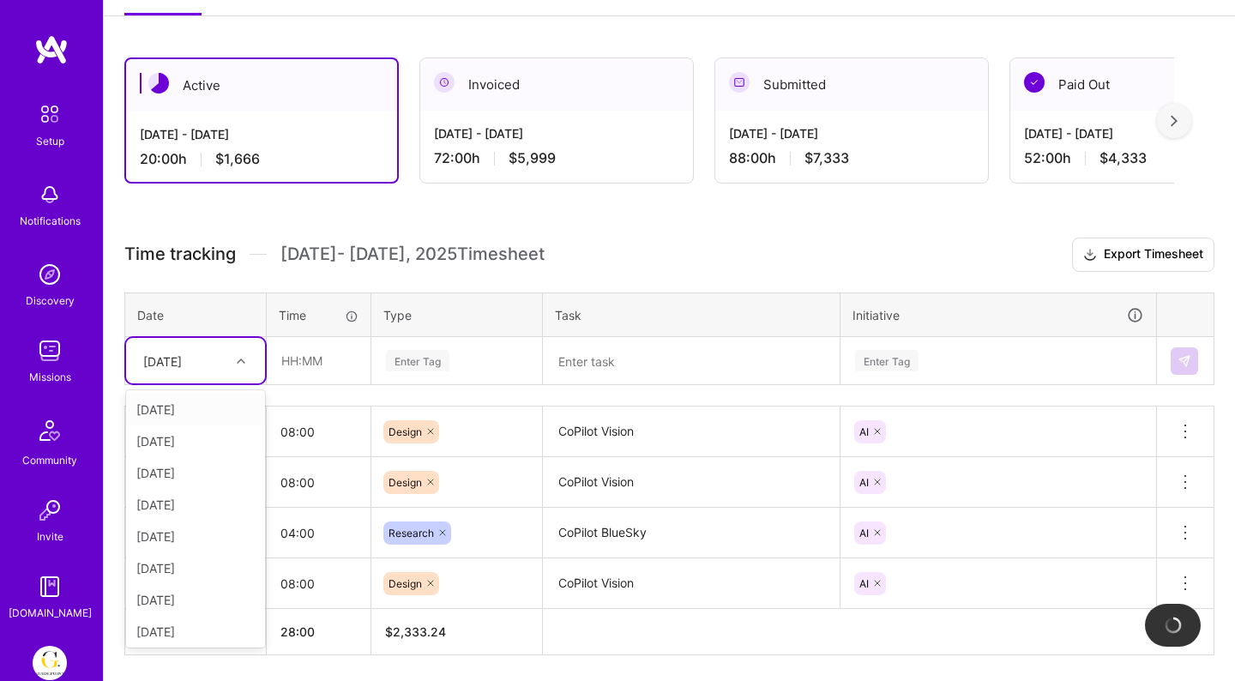
click at [219, 368] on div "[DATE]" at bounding box center [182, 361] width 95 height 28
click at [178, 535] on div "[DATE]" at bounding box center [195, 537] width 139 height 32
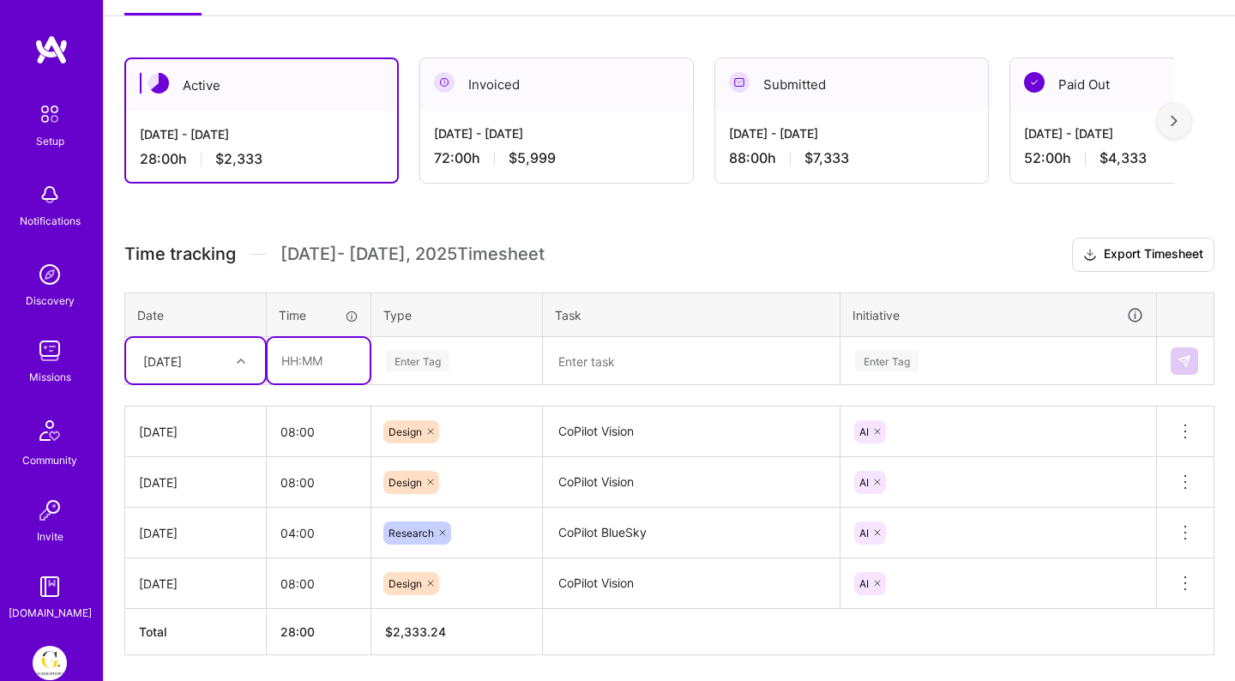
click at [292, 366] on input "text" at bounding box center [319, 360] width 102 height 45
type input "08:00"
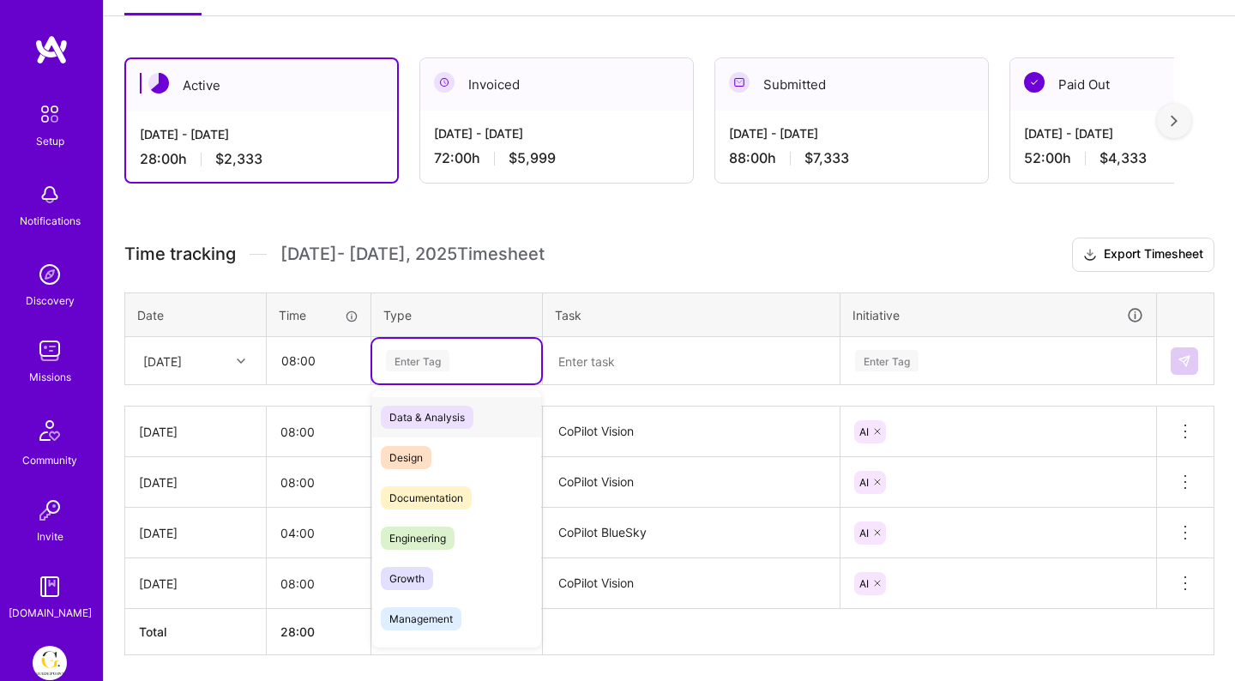
click at [410, 366] on div "Enter Tag" at bounding box center [417, 360] width 63 height 27
click at [415, 452] on span "Design" at bounding box center [406, 457] width 51 height 23
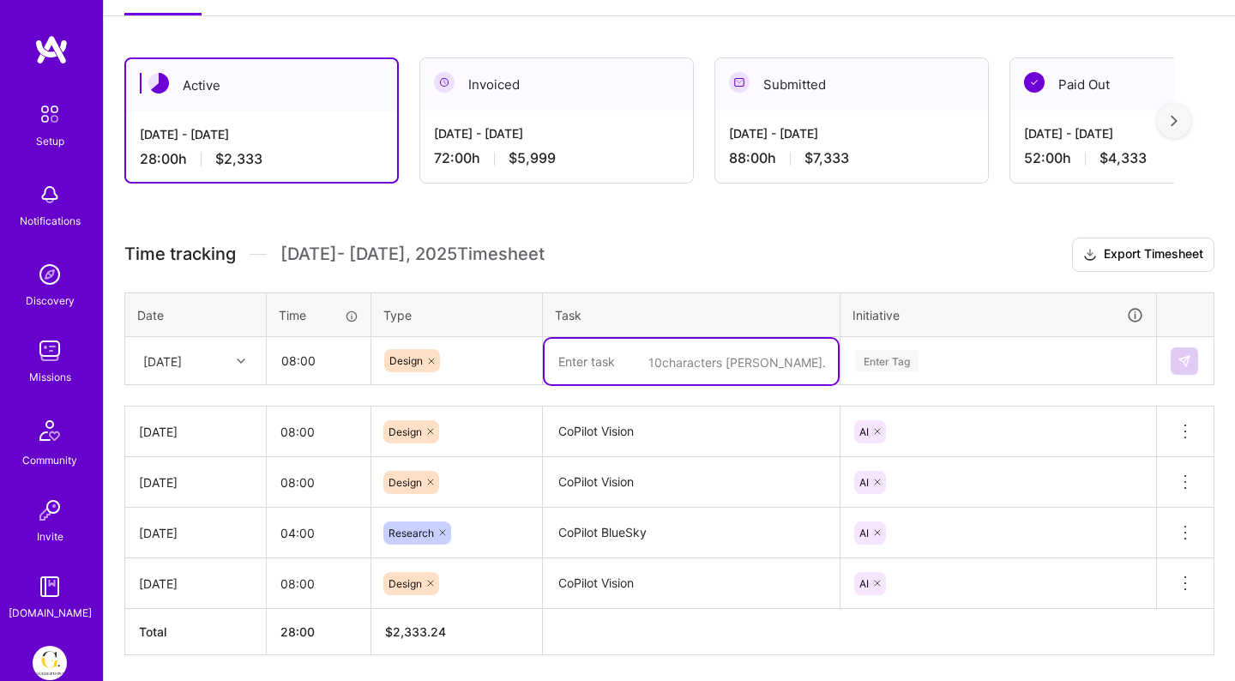
click at [564, 365] on textarea at bounding box center [691, 361] width 293 height 45
paste textarea "CoPilot Vision"
type textarea "CoPilot Vision, AskGP Enhancements"
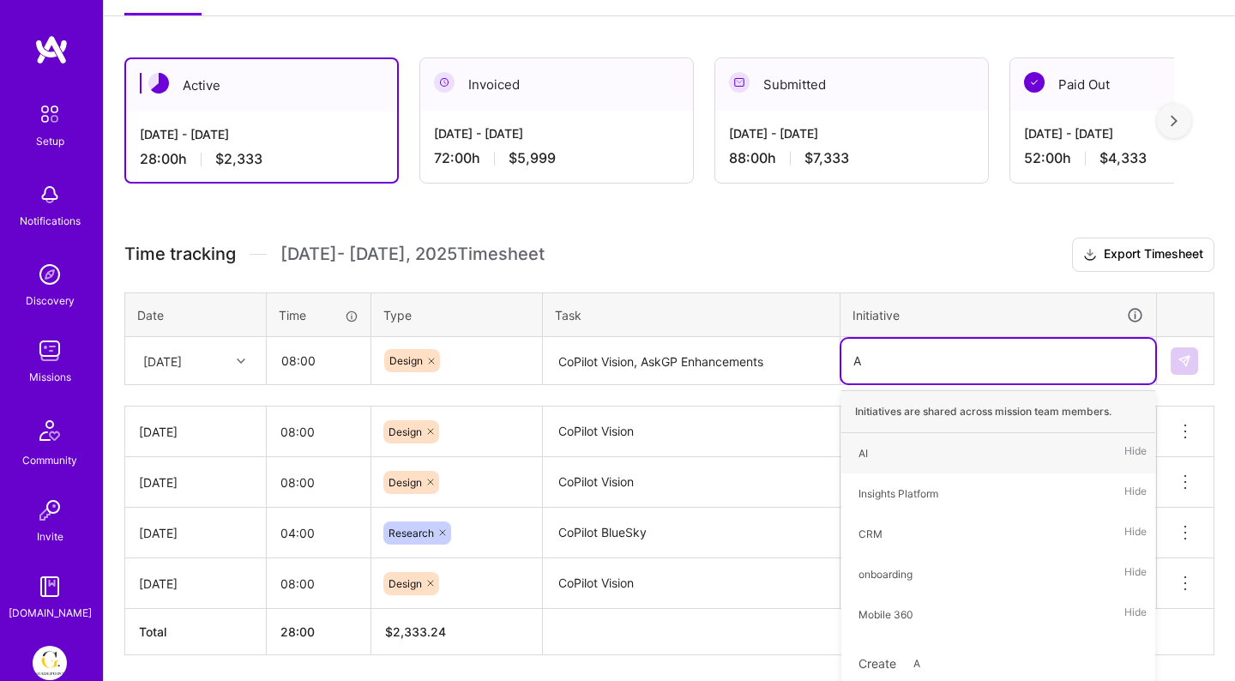
type input "AI"
click at [878, 456] on div "AI Hide" at bounding box center [999, 453] width 314 height 40
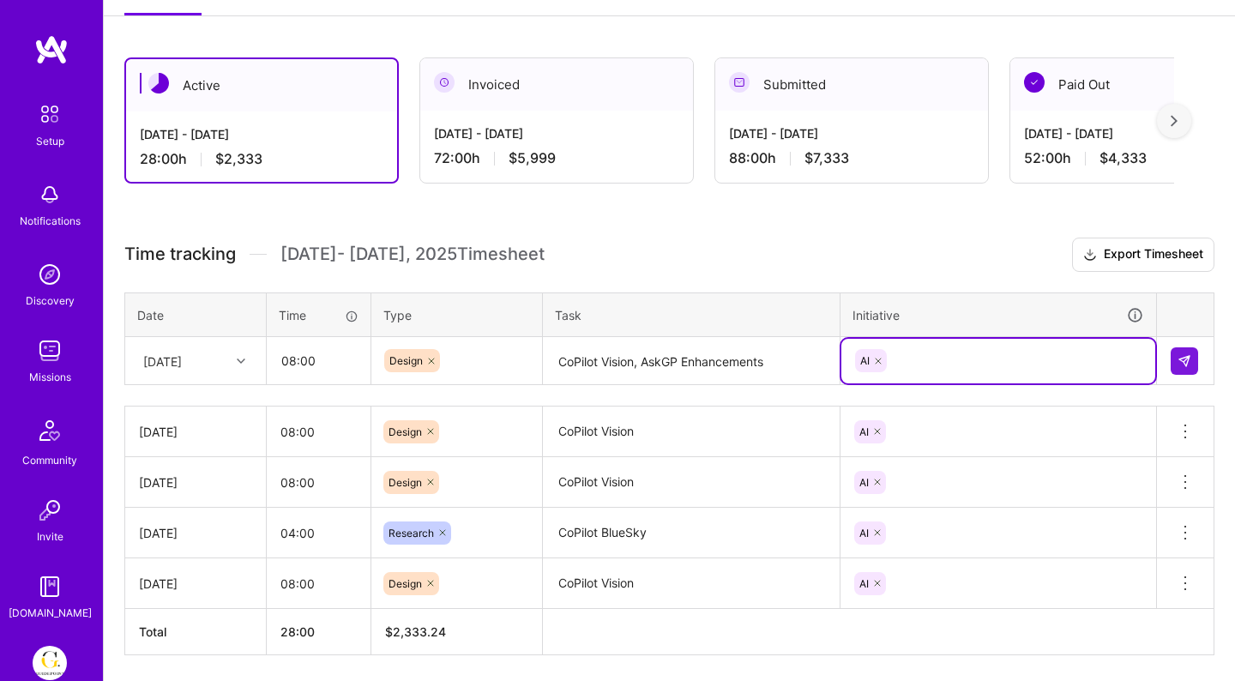
click at [760, 345] on textarea "CoPilot Vision, AskGP Enhancements" at bounding box center [691, 361] width 293 height 45
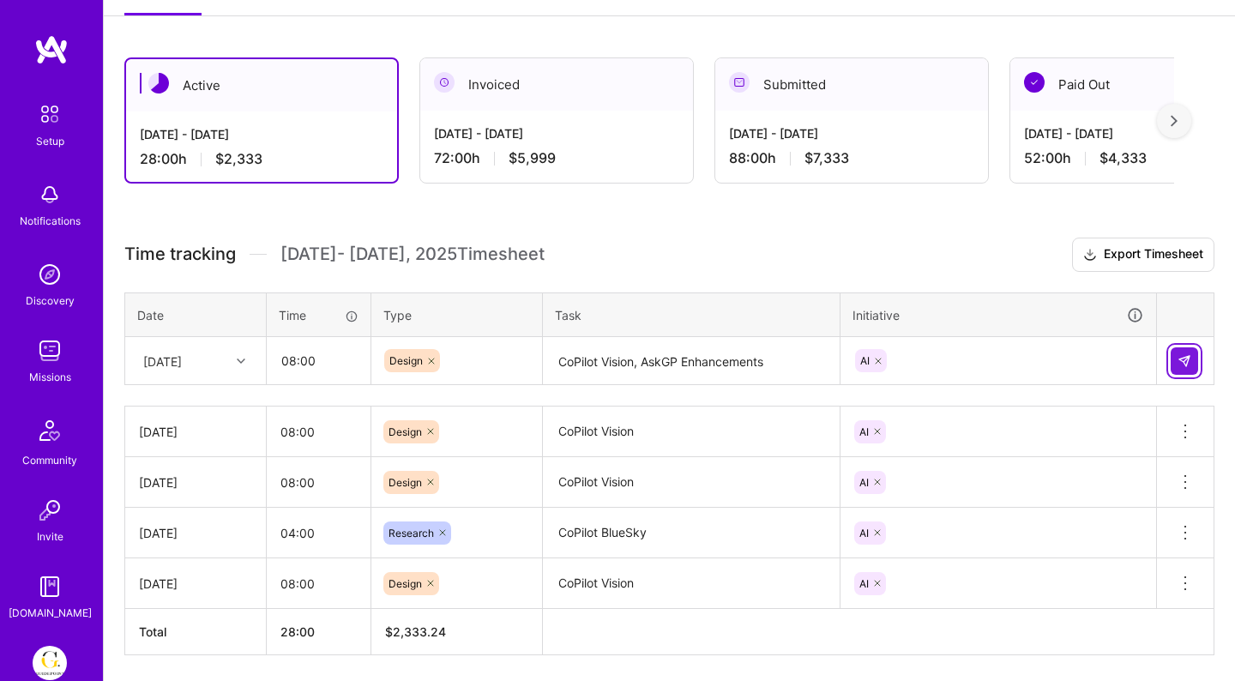
click at [1181, 357] on img at bounding box center [1185, 361] width 14 height 14
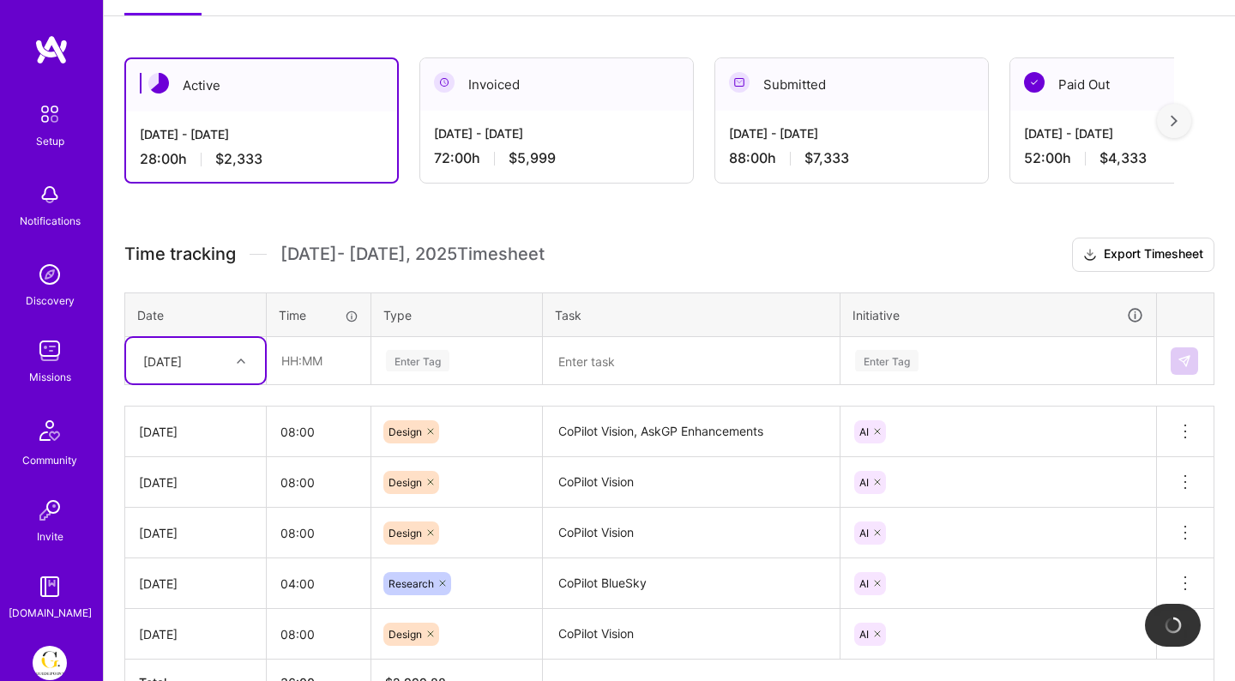
click at [182, 357] on div "[DATE]" at bounding box center [162, 361] width 39 height 18
click at [184, 563] on div "[DATE]" at bounding box center [195, 568] width 139 height 32
click at [324, 387] on div "Time tracking [DATE] - [DATE] Timesheet Export Timesheet Date Time Type Task In…" at bounding box center [669, 472] width 1090 height 468
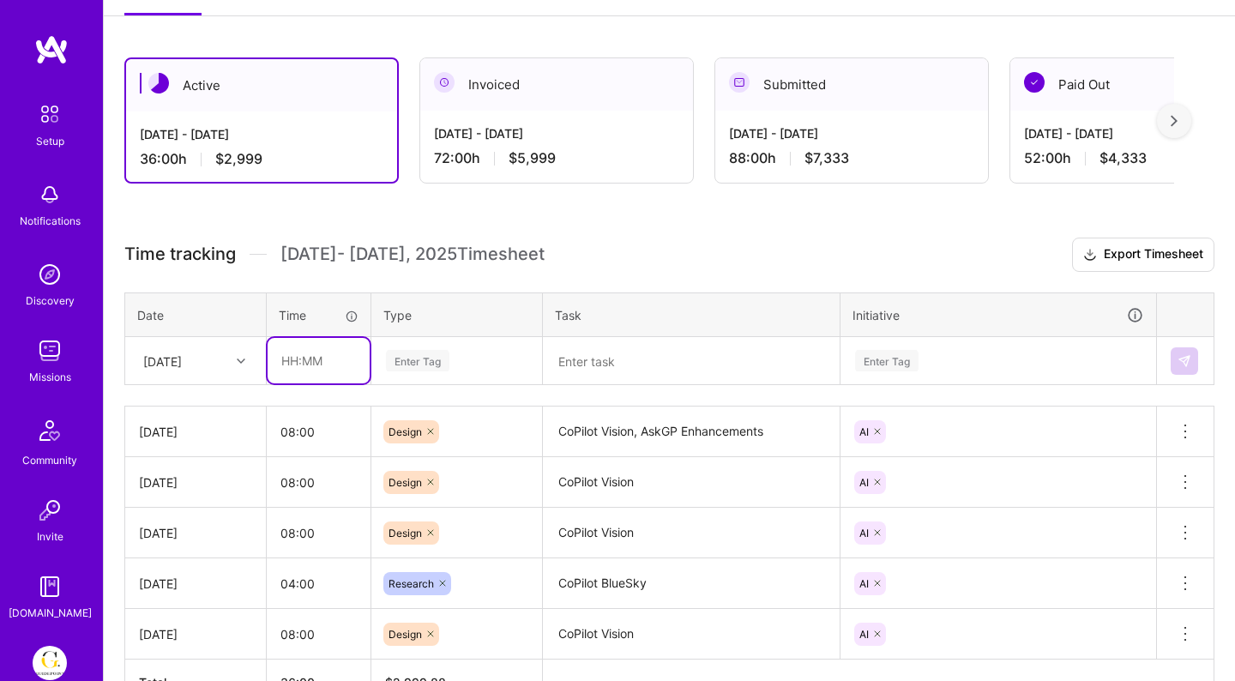
click at [323, 375] on input "text" at bounding box center [319, 360] width 102 height 45
type input "08:00"
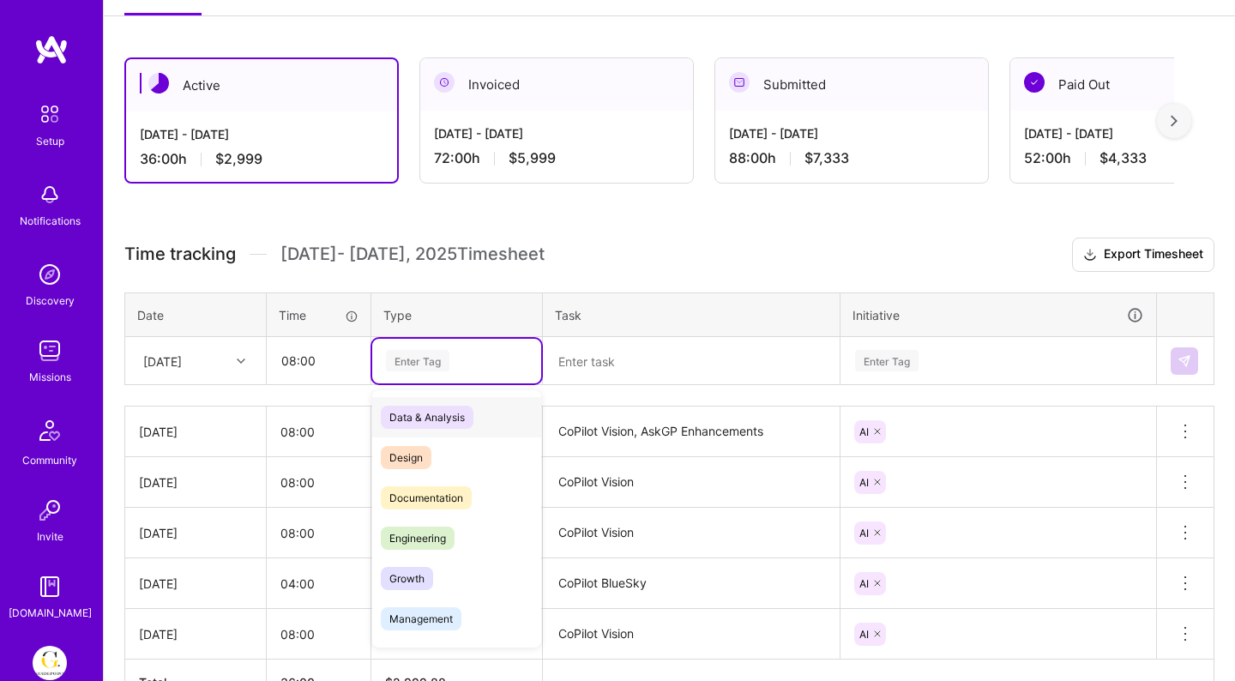
click at [437, 344] on div "Enter Tag" at bounding box center [456, 361] width 169 height 45
click at [420, 447] on span "Design" at bounding box center [406, 457] width 51 height 23
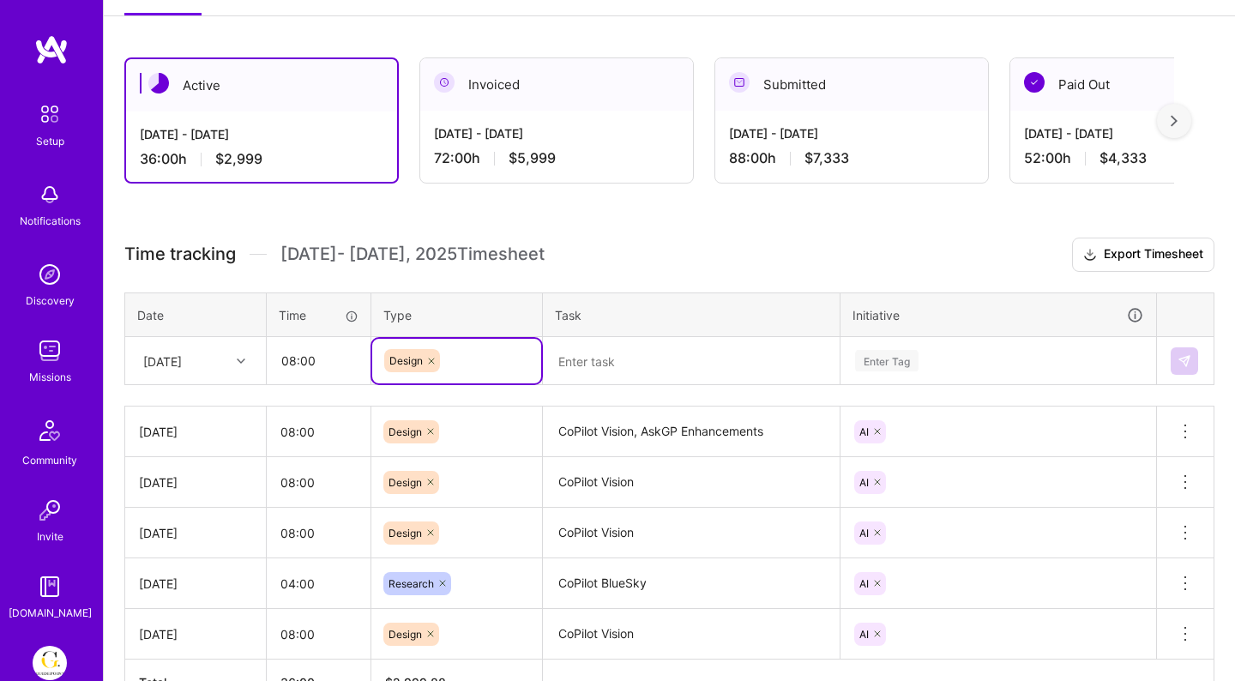
click at [545, 394] on div "Time tracking [DATE] - [DATE] Timesheet Export Timesheet Date Time Type Task In…" at bounding box center [669, 472] width 1090 height 468
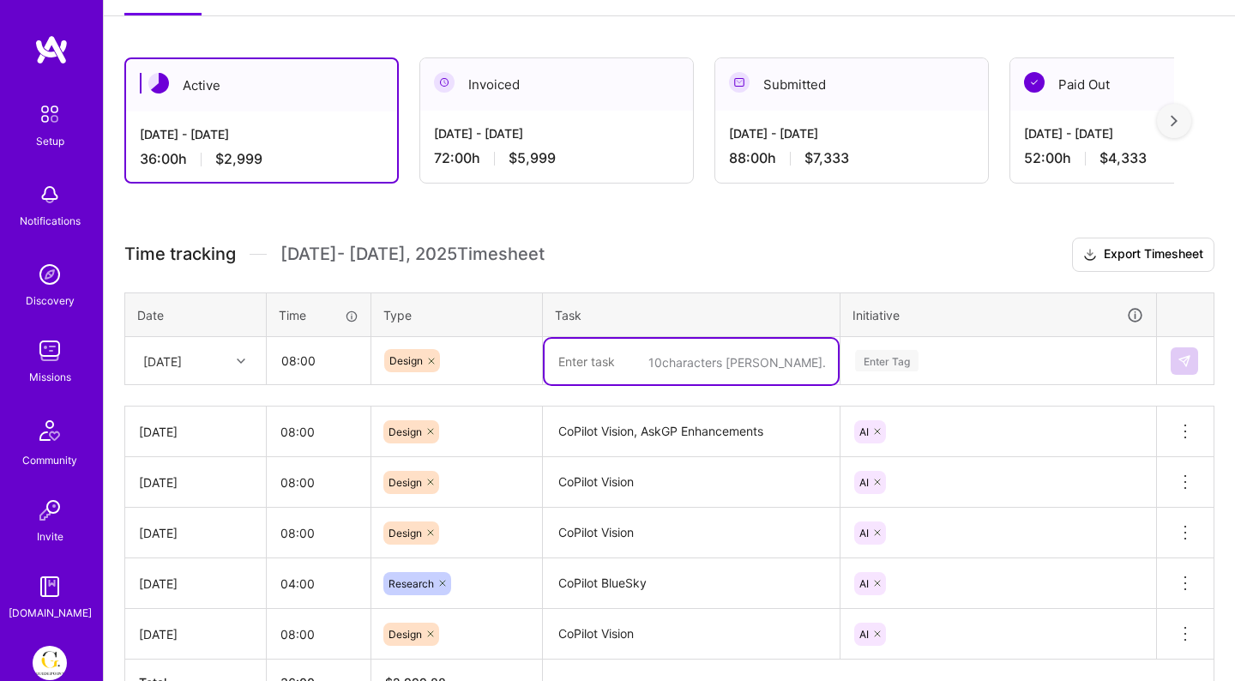
click at [559, 383] on textarea at bounding box center [691, 361] width 293 height 45
paste textarea "CoPilot Vision, AskGP Enhancements"
type textarea "CoPilot Vision, AskGP Enhancements"
click at [907, 363] on div "Enter Tag" at bounding box center [886, 360] width 63 height 27
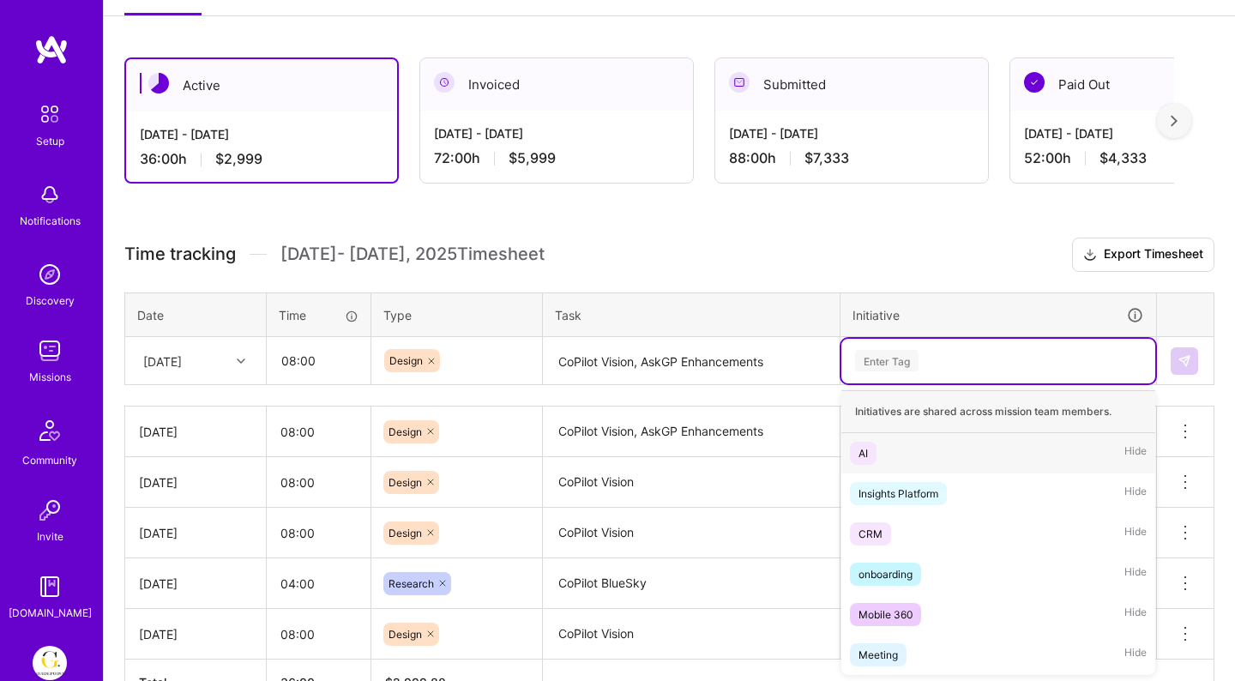
click at [875, 446] on span "AI" at bounding box center [863, 453] width 27 height 23
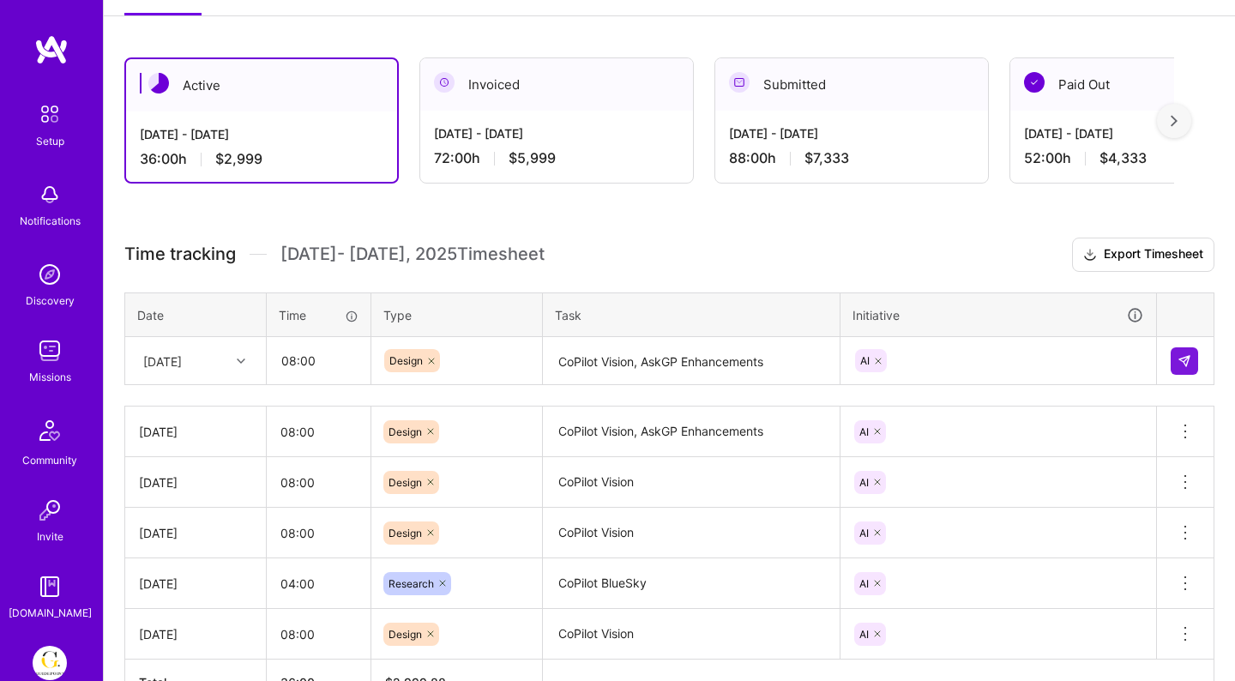
click at [1203, 347] on td at bounding box center [1185, 361] width 57 height 48
click at [1186, 356] on img at bounding box center [1185, 361] width 14 height 14
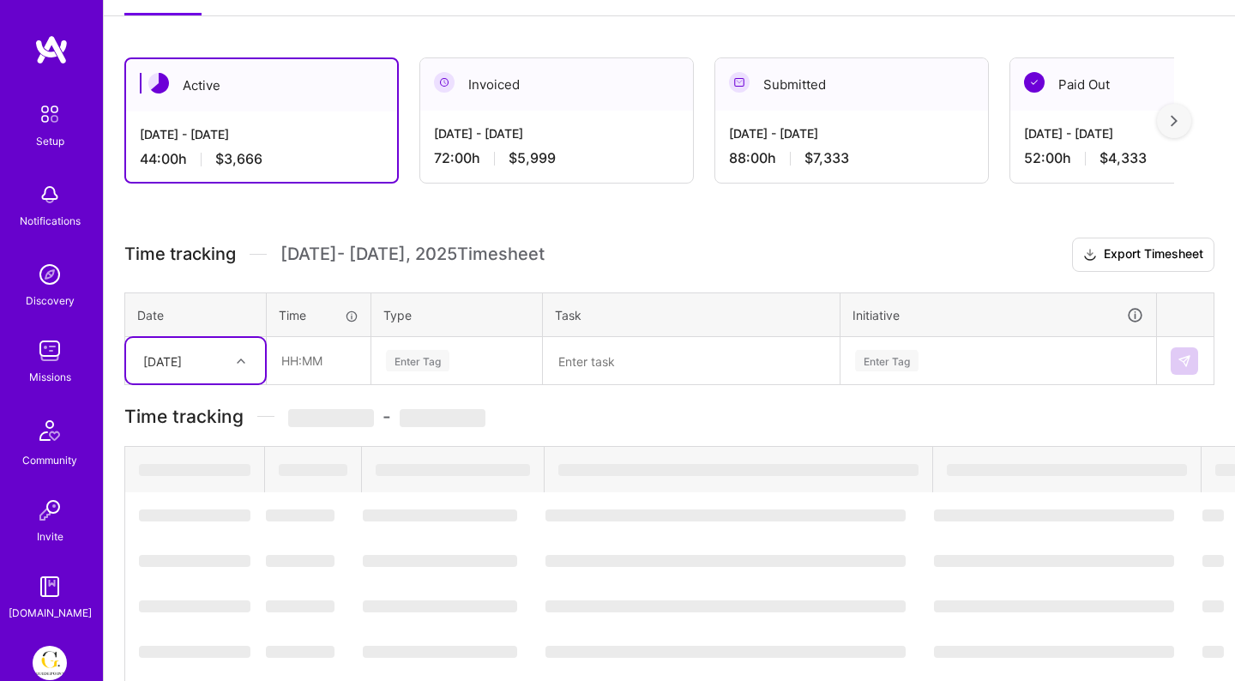
click at [177, 361] on div "[DATE]" at bounding box center [162, 361] width 39 height 18
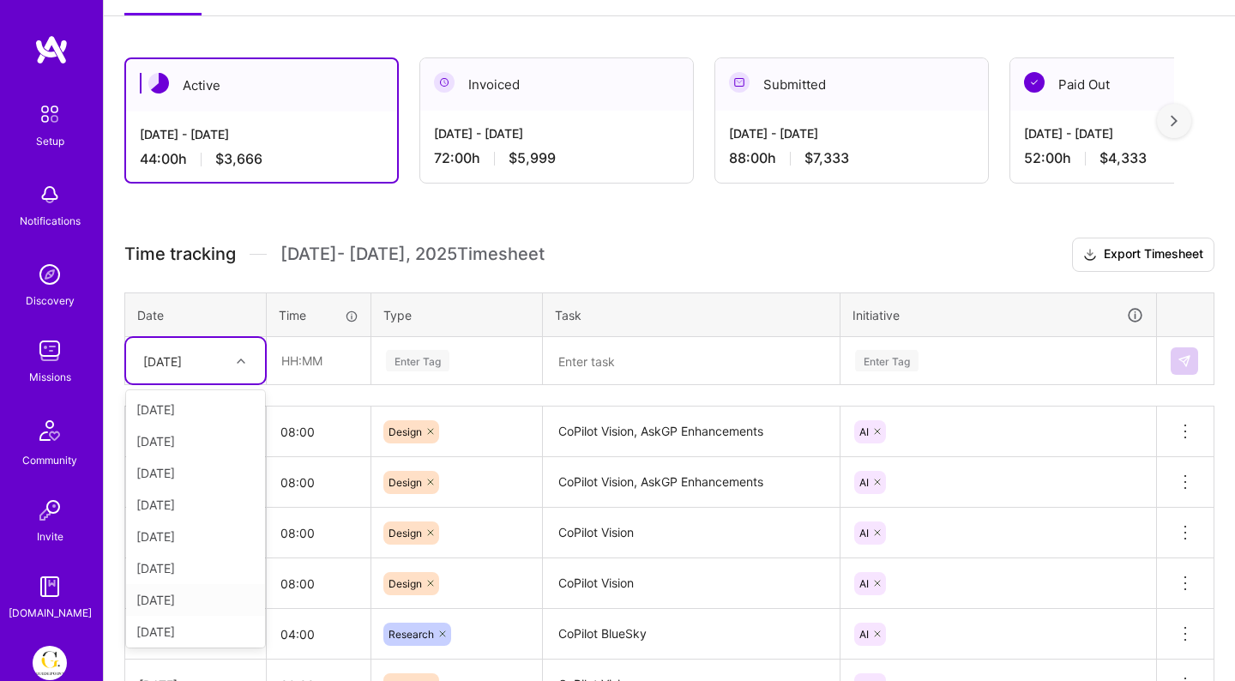
click at [172, 600] on div "[DATE]" at bounding box center [195, 600] width 139 height 32
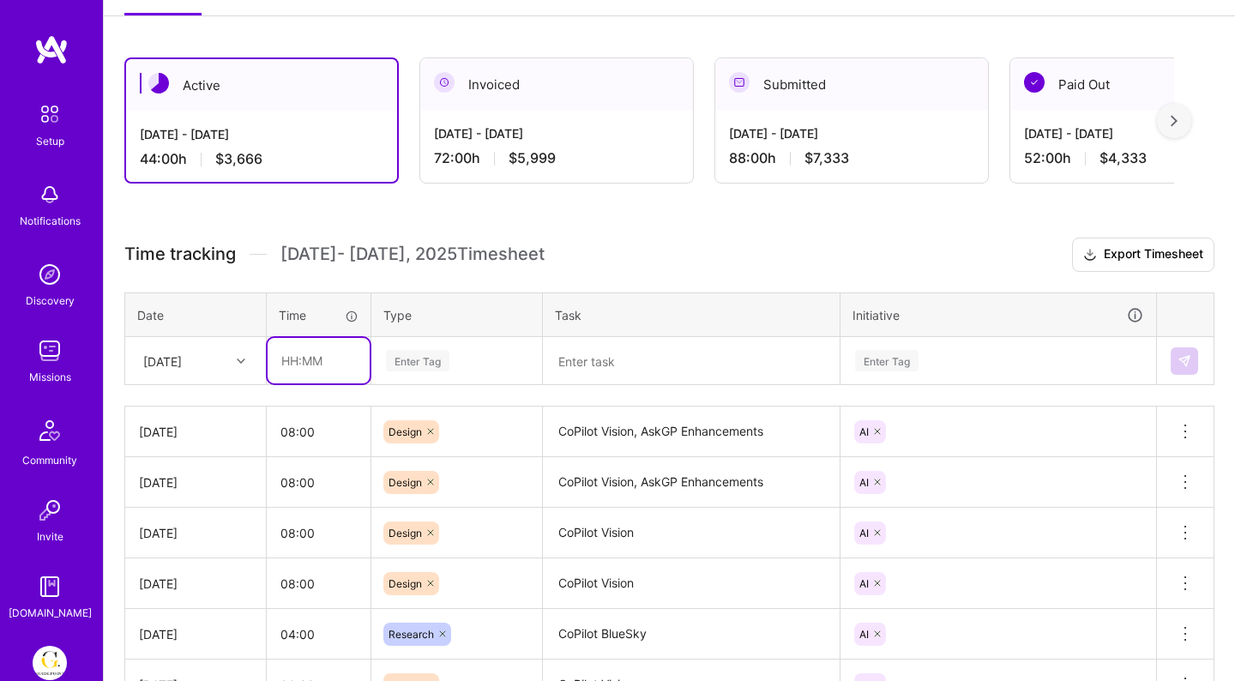
click at [339, 359] on input "text" at bounding box center [319, 360] width 102 height 45
type input "08:00"
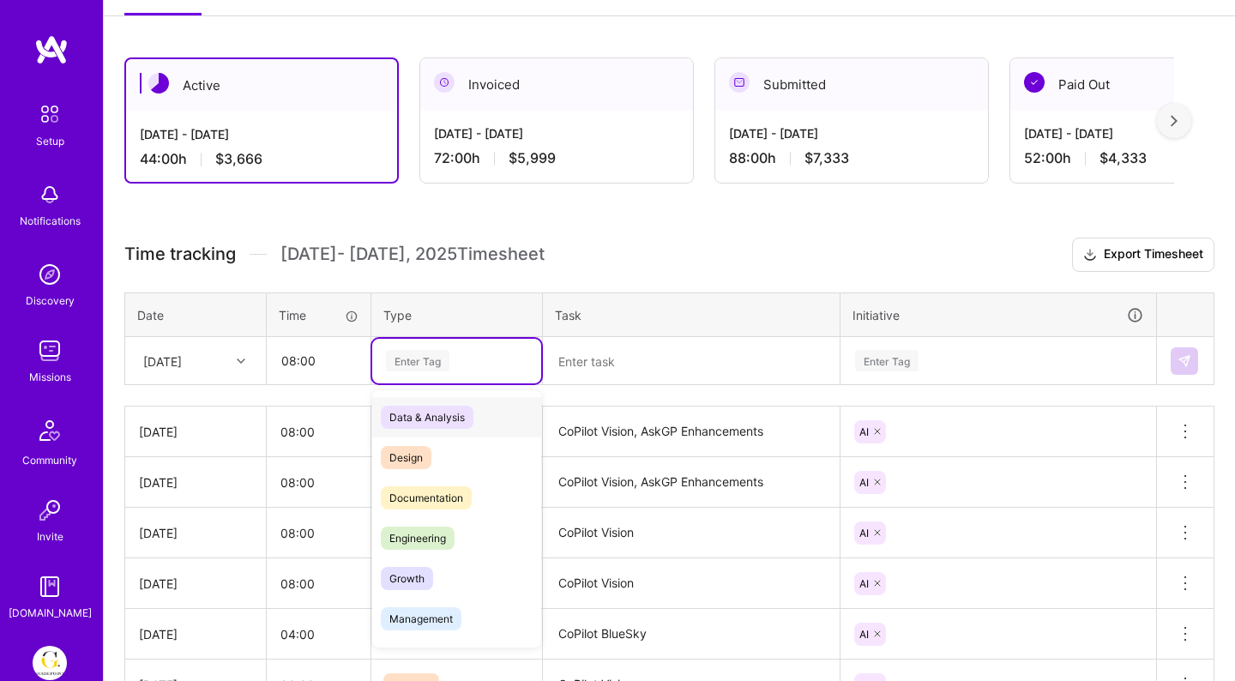
click at [442, 379] on div "Enter Tag" at bounding box center [456, 361] width 169 height 45
click at [431, 456] on span "Design" at bounding box center [406, 457] width 51 height 23
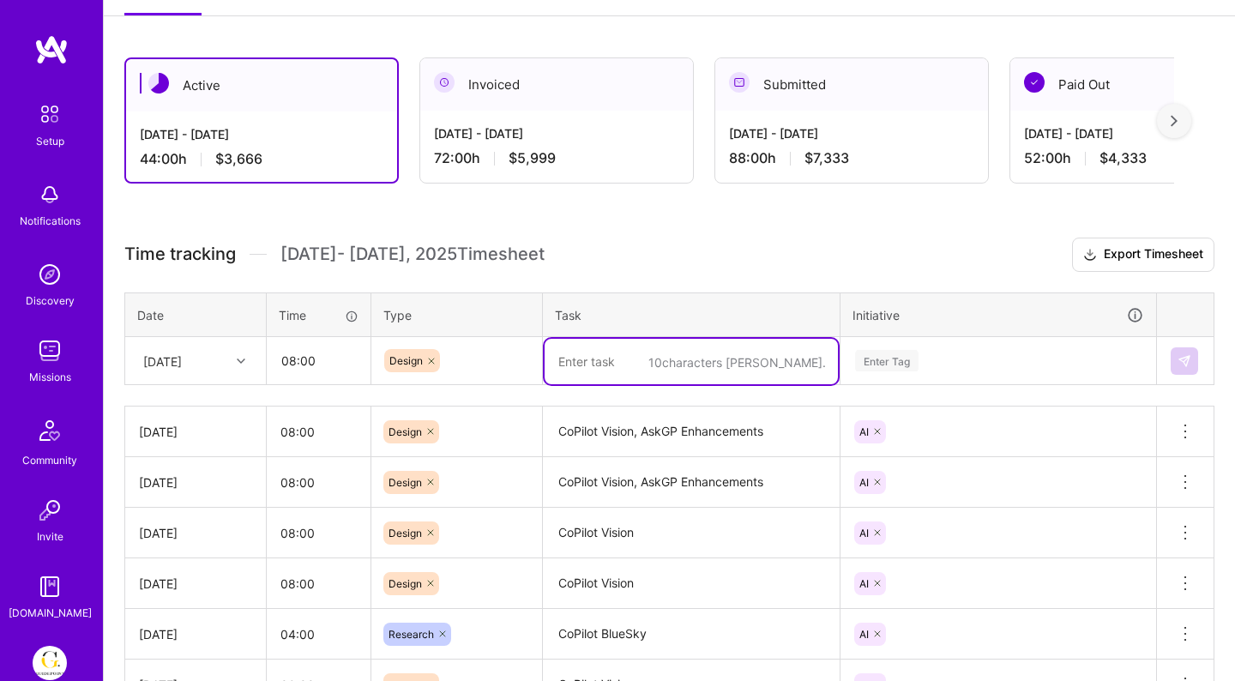
click at [621, 359] on textarea at bounding box center [691, 361] width 293 height 45
paste textarea "CoPilot Vision, AskGP Enhancements"
drag, startPoint x: 643, startPoint y: 363, endPoint x: 491, endPoint y: 363, distance: 152.7
click at [491, 363] on tr "[DATE] 08:00 Design CoPilot Vision, AskGP Enhancements Enter Tag" at bounding box center [669, 361] width 1089 height 48
type textarea "AskGP Enhancements"
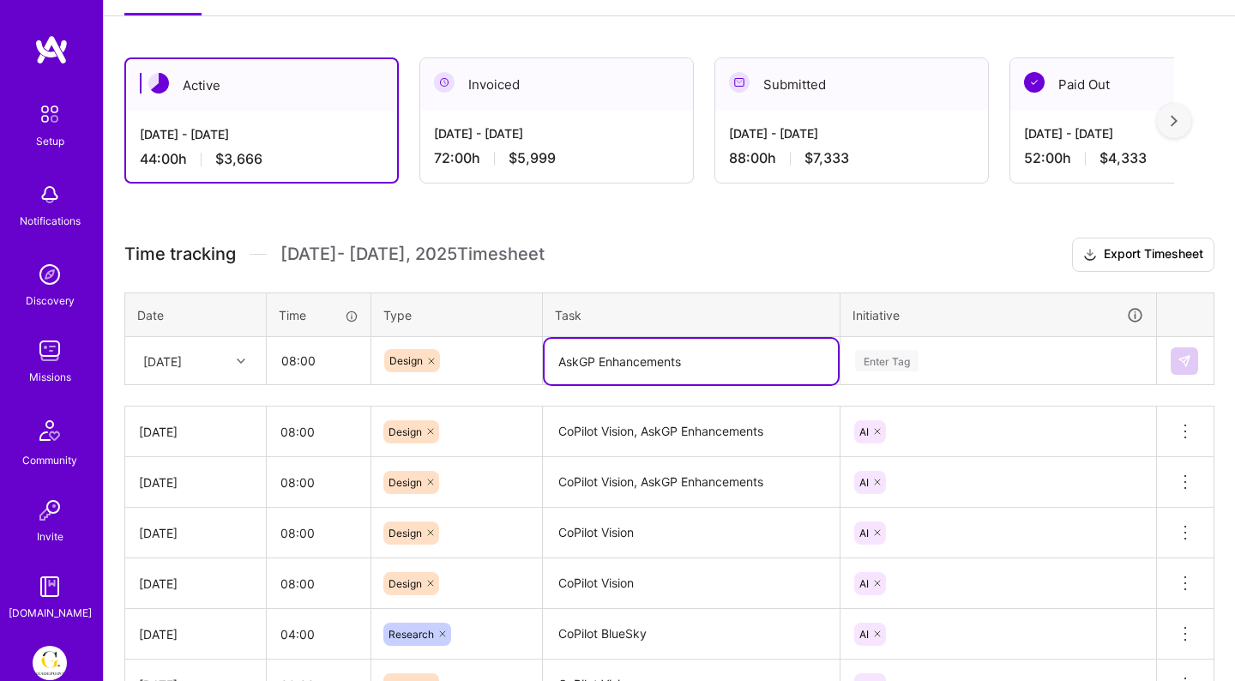
click at [998, 350] on div "Enter Tag" at bounding box center [999, 360] width 290 height 21
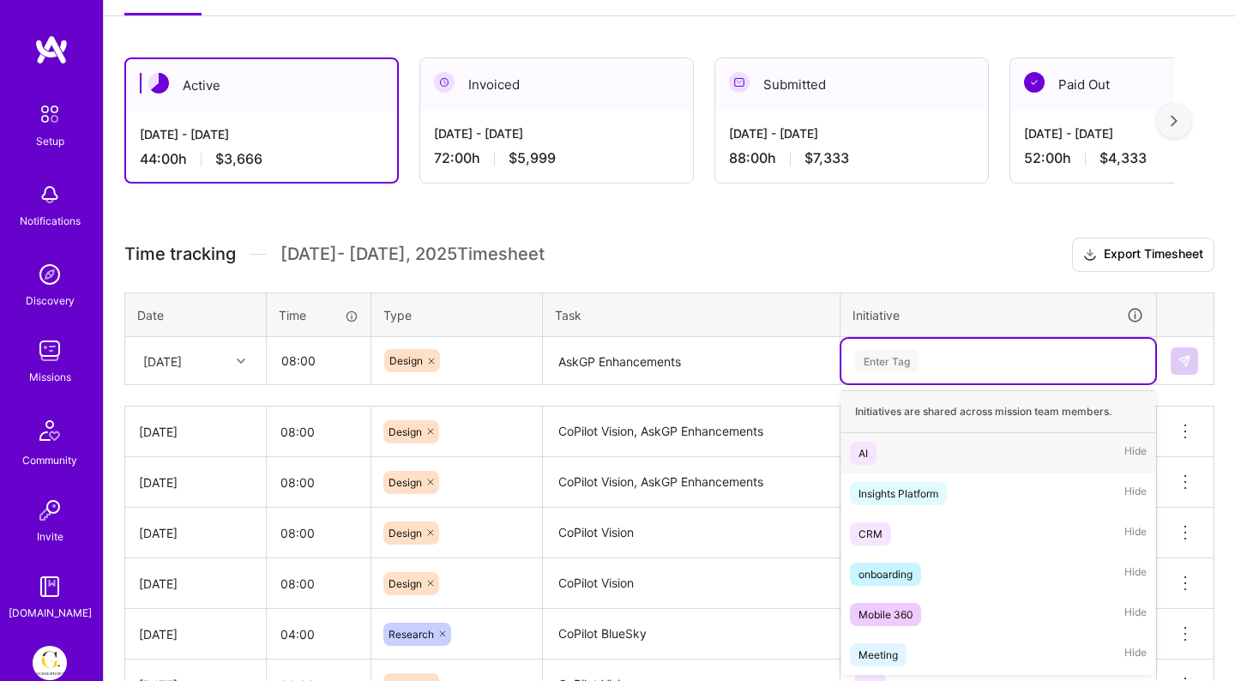
click at [899, 457] on div "AI Hide" at bounding box center [999, 453] width 314 height 40
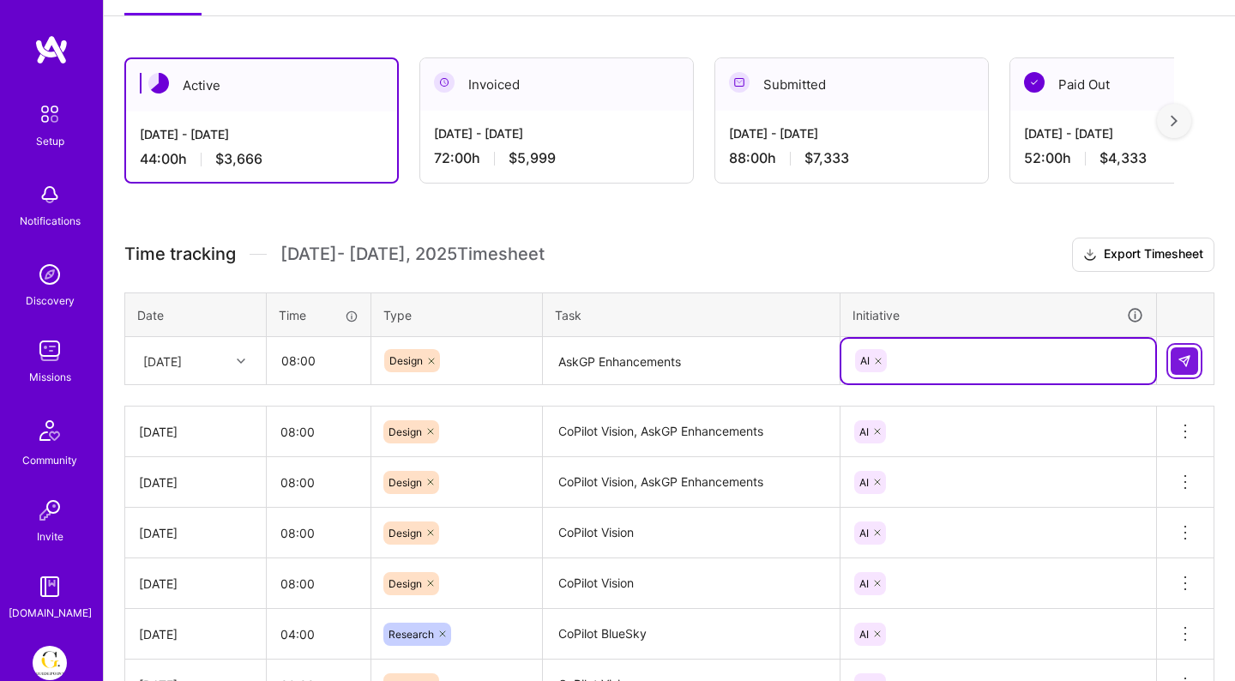
click at [1189, 362] on img at bounding box center [1185, 361] width 14 height 14
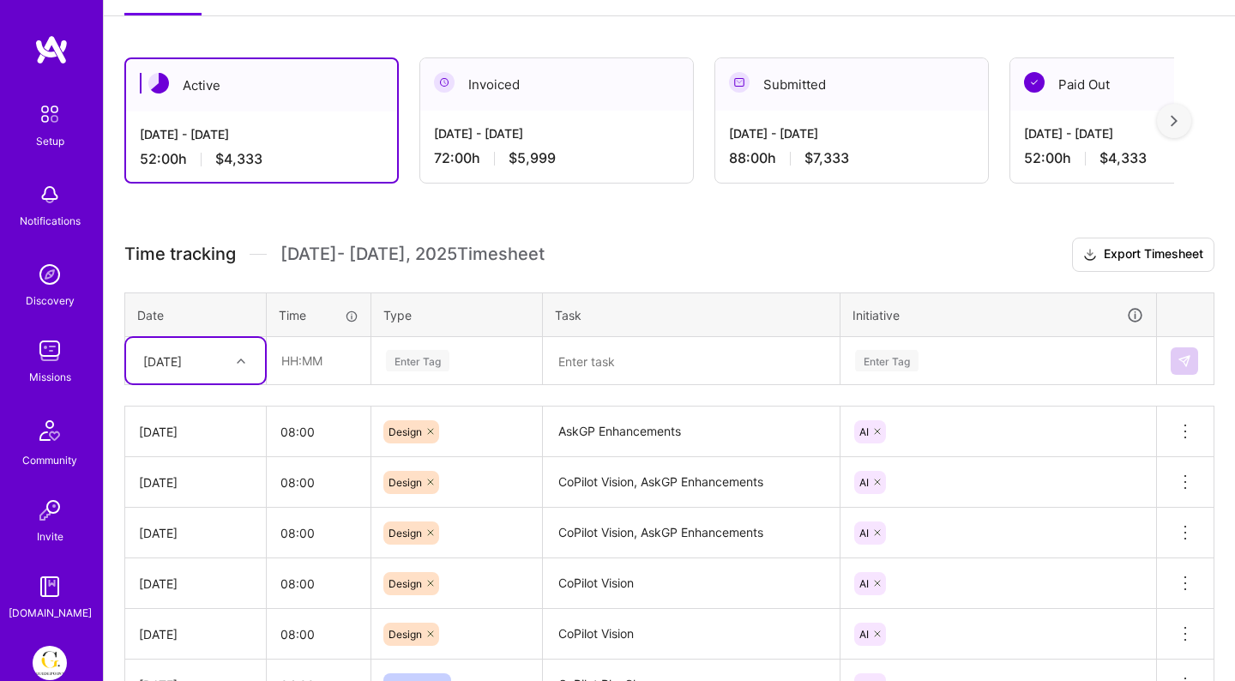
click at [661, 478] on textarea "CoPilot Vision, AskGP Enhancements" at bounding box center [691, 482] width 293 height 47
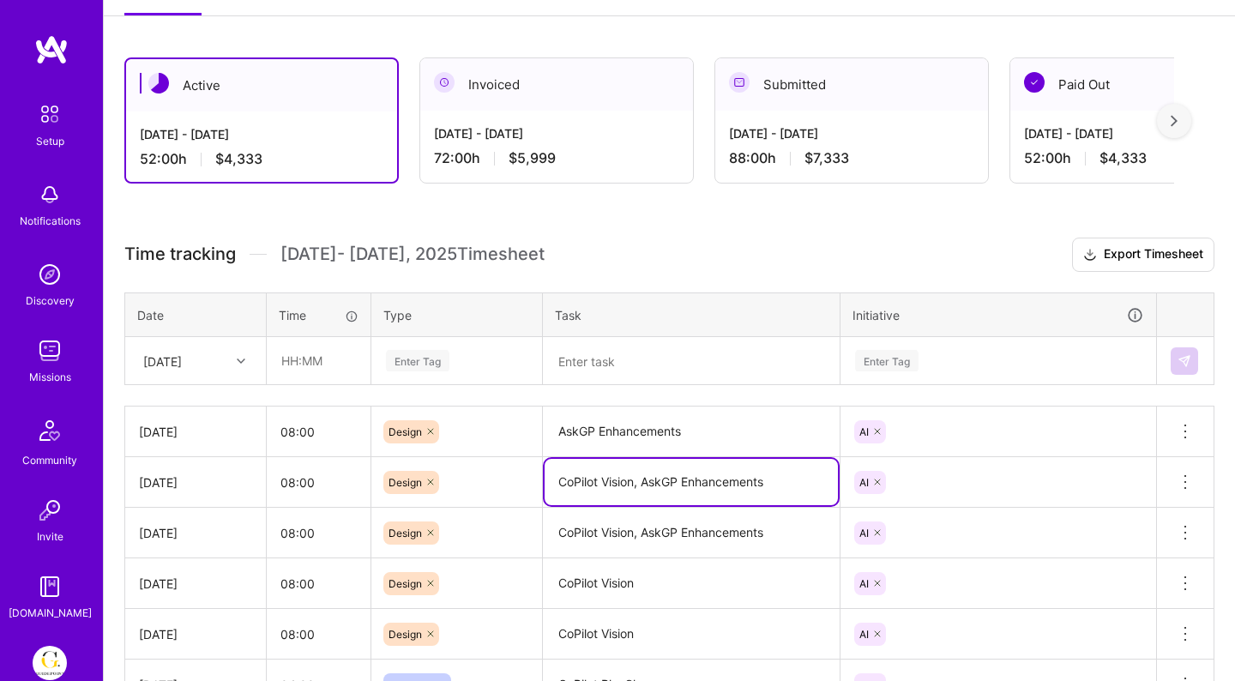
drag, startPoint x: 646, startPoint y: 479, endPoint x: 482, endPoint y: 480, distance: 163.9
click at [482, 480] on tr "[DATE] 08:00 Design CoPilot Vision, AskGP Enhancements AI Delete row" at bounding box center [669, 482] width 1089 height 51
type textarea "AskGP Enhancements"
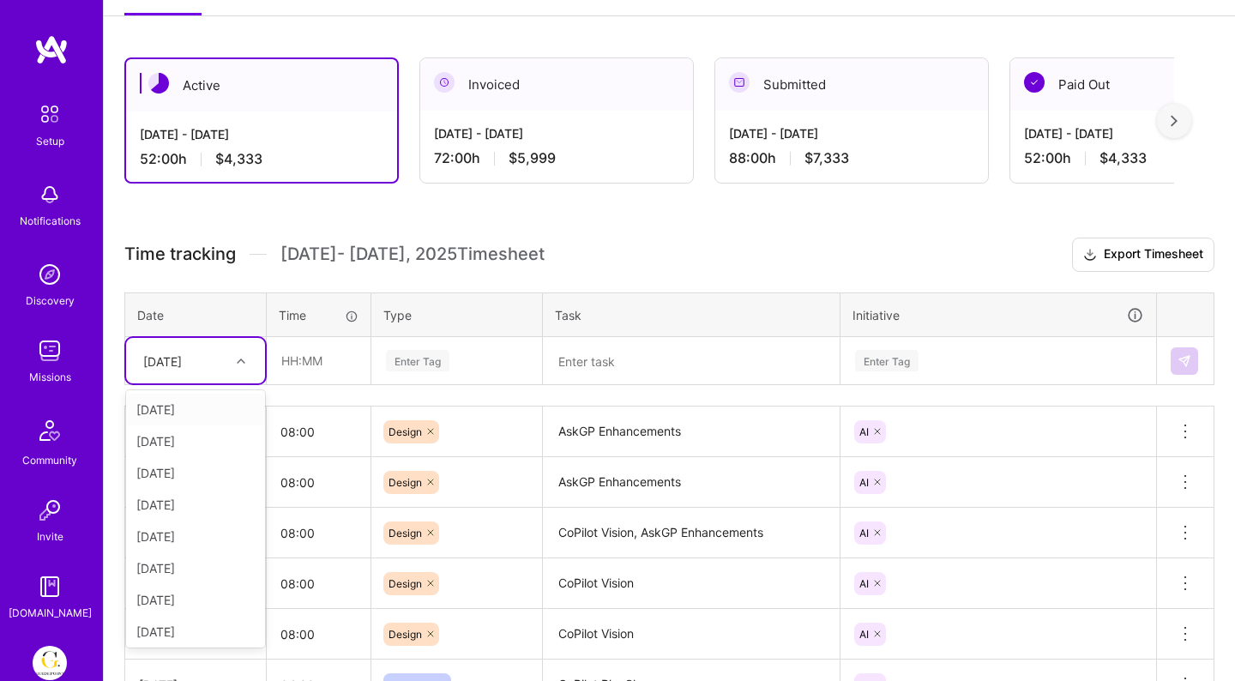
click at [180, 365] on div "[DATE]" at bounding box center [162, 361] width 39 height 18
click at [181, 622] on div "[DATE]" at bounding box center [195, 629] width 139 height 32
click at [327, 364] on input "text" at bounding box center [319, 360] width 102 height 45
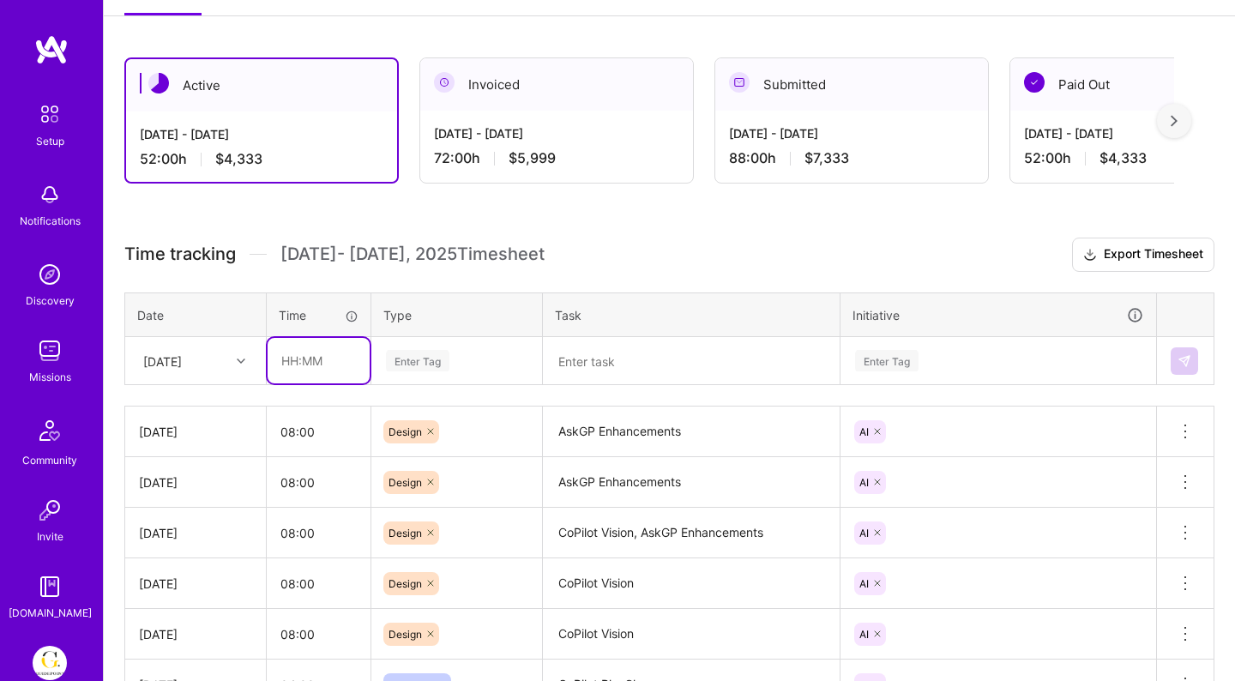
type input "08:00"
click at [425, 365] on div "Enter Tag" at bounding box center [417, 360] width 63 height 27
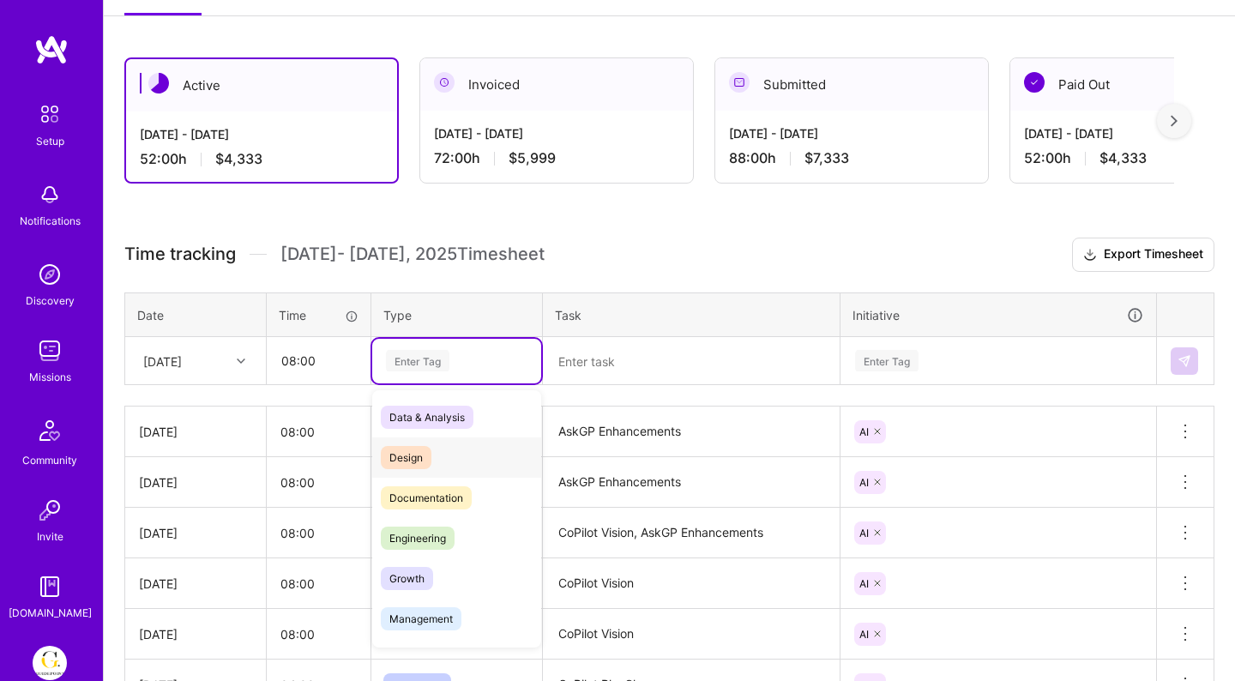
click at [411, 453] on span "Design" at bounding box center [406, 457] width 51 height 23
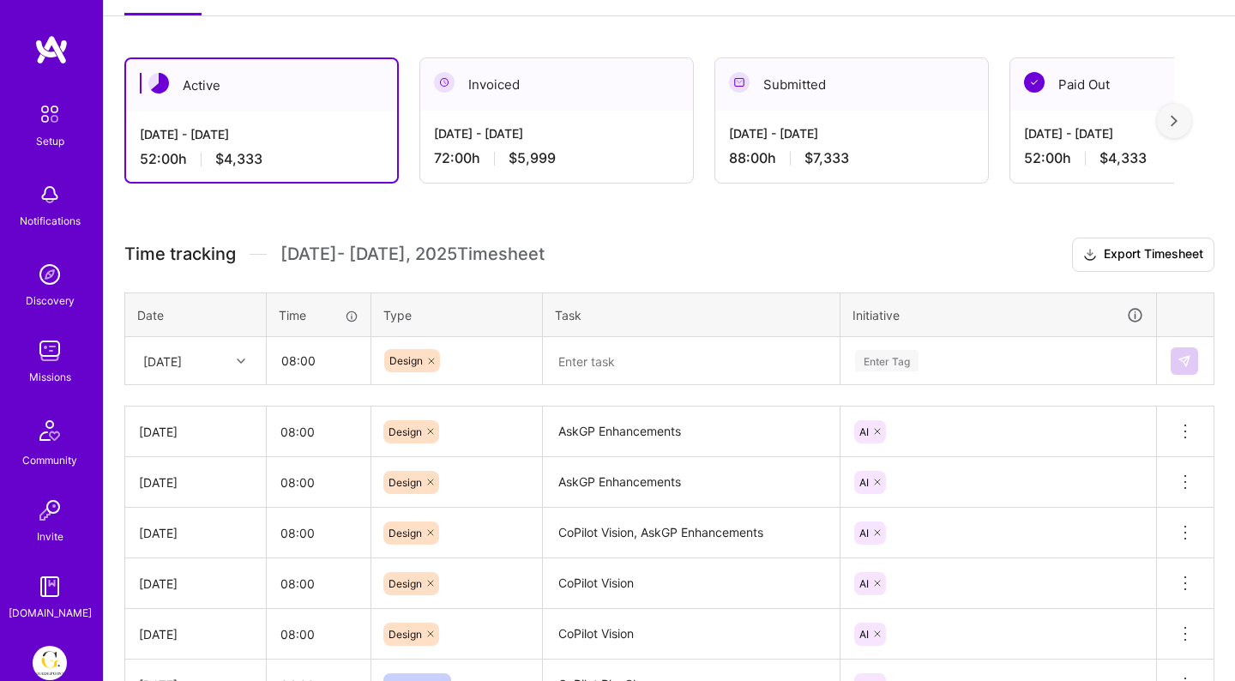
click at [577, 385] on div "Time tracking [DATE] - [DATE] Timesheet Export Timesheet Date Time Type Task In…" at bounding box center [669, 523] width 1090 height 570
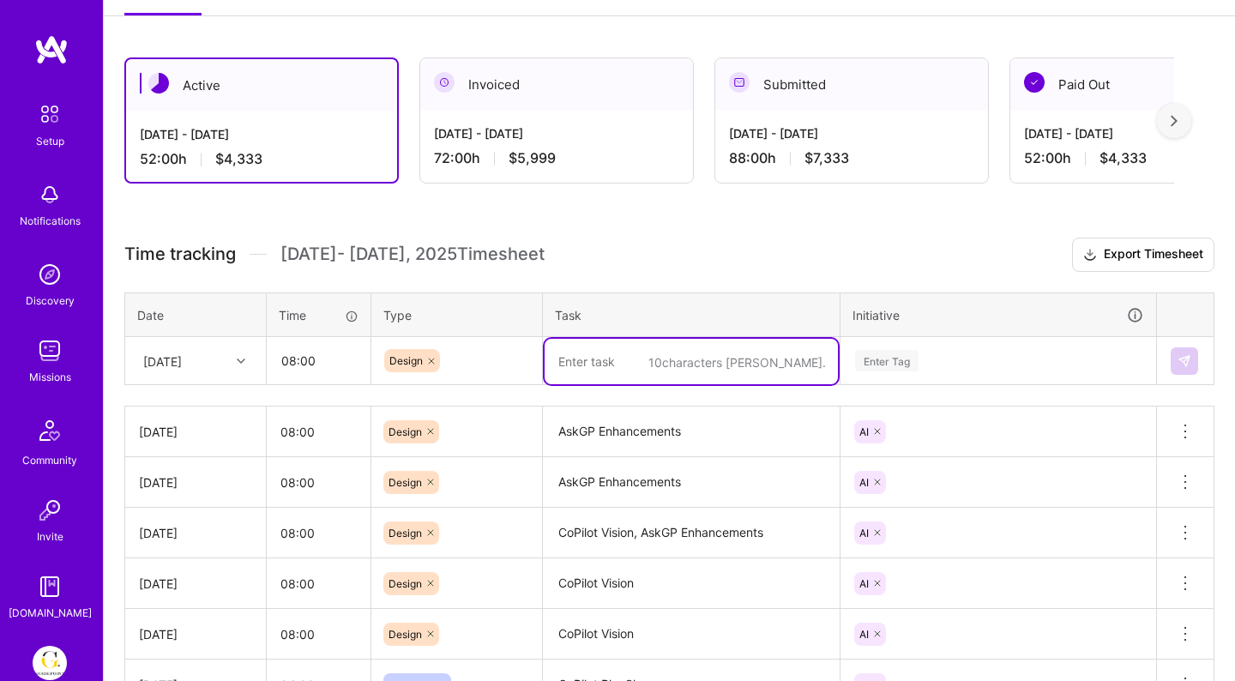
click at [598, 365] on textarea at bounding box center [691, 361] width 293 height 45
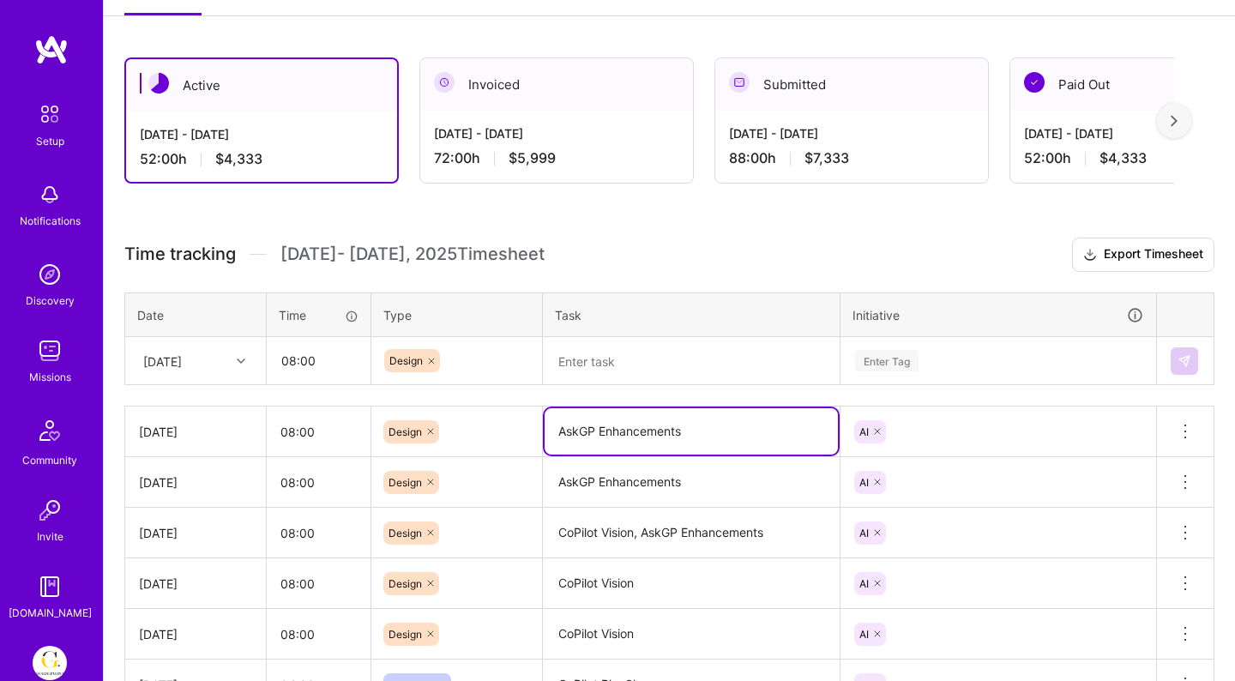
drag, startPoint x: 691, startPoint y: 431, endPoint x: 474, endPoint y: 432, distance: 216.2
click at [474, 432] on tr "[DATE] 08:00 Design AskGP Enhancements AI Delete row" at bounding box center [669, 432] width 1089 height 51
click at [588, 341] on textarea at bounding box center [691, 361] width 293 height 45
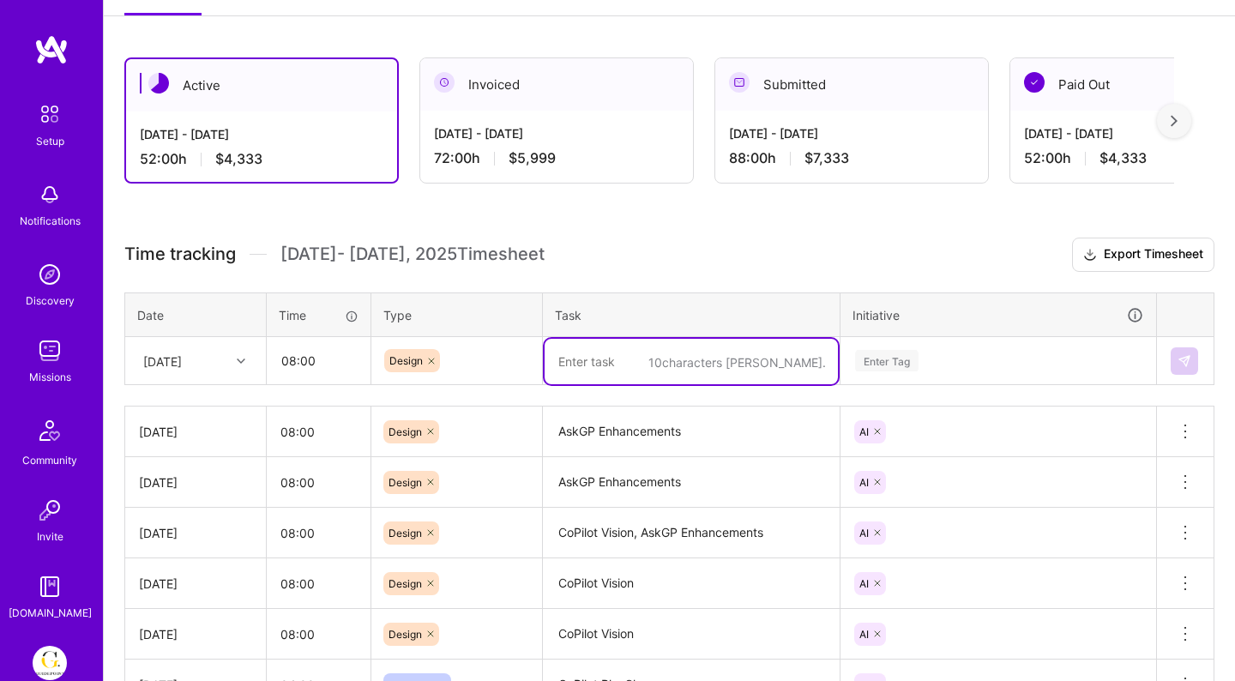
paste textarea "AskGP Enhancements"
type textarea "AskGP Enhancements"
click at [884, 339] on div "Enter Tag" at bounding box center [999, 361] width 314 height 45
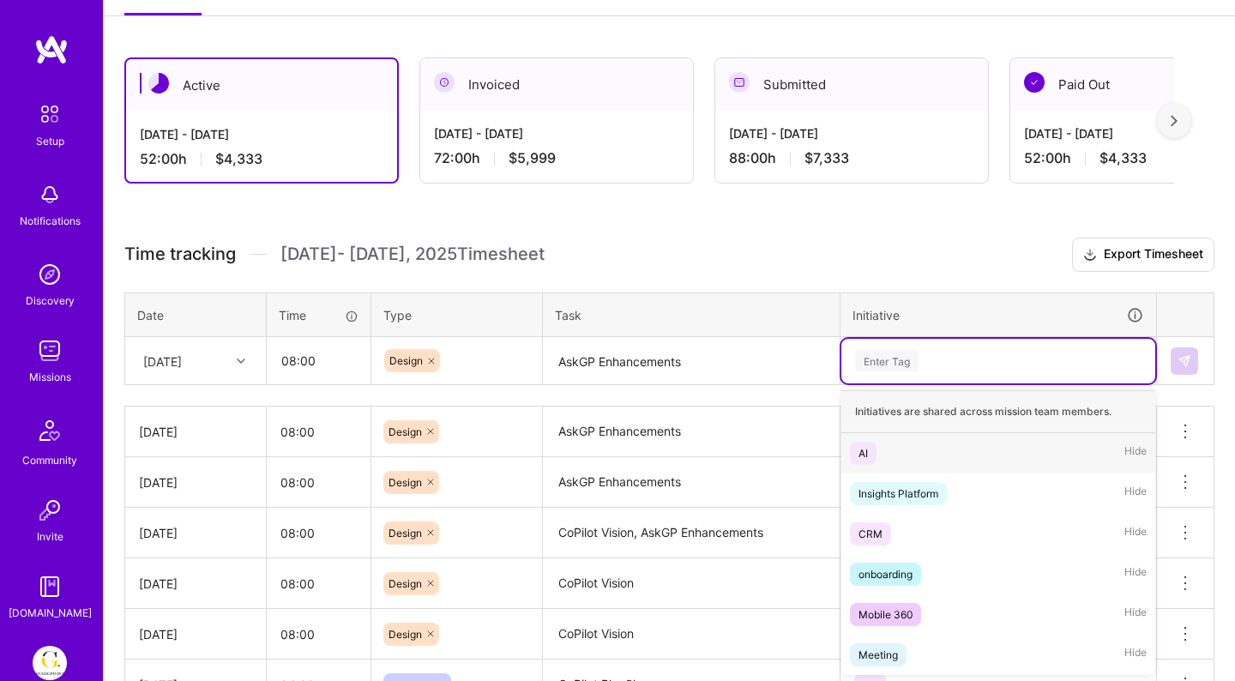
click at [872, 442] on span "AI" at bounding box center [863, 453] width 27 height 23
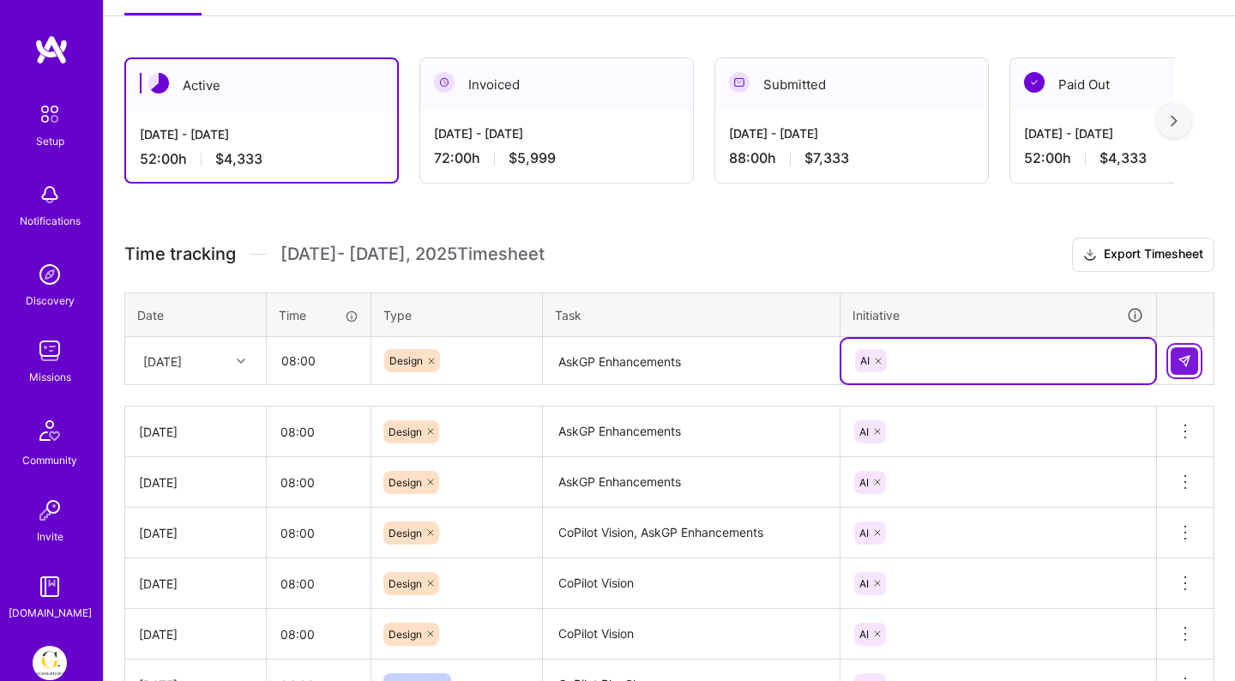
click at [1174, 356] on button at bounding box center [1184, 360] width 27 height 27
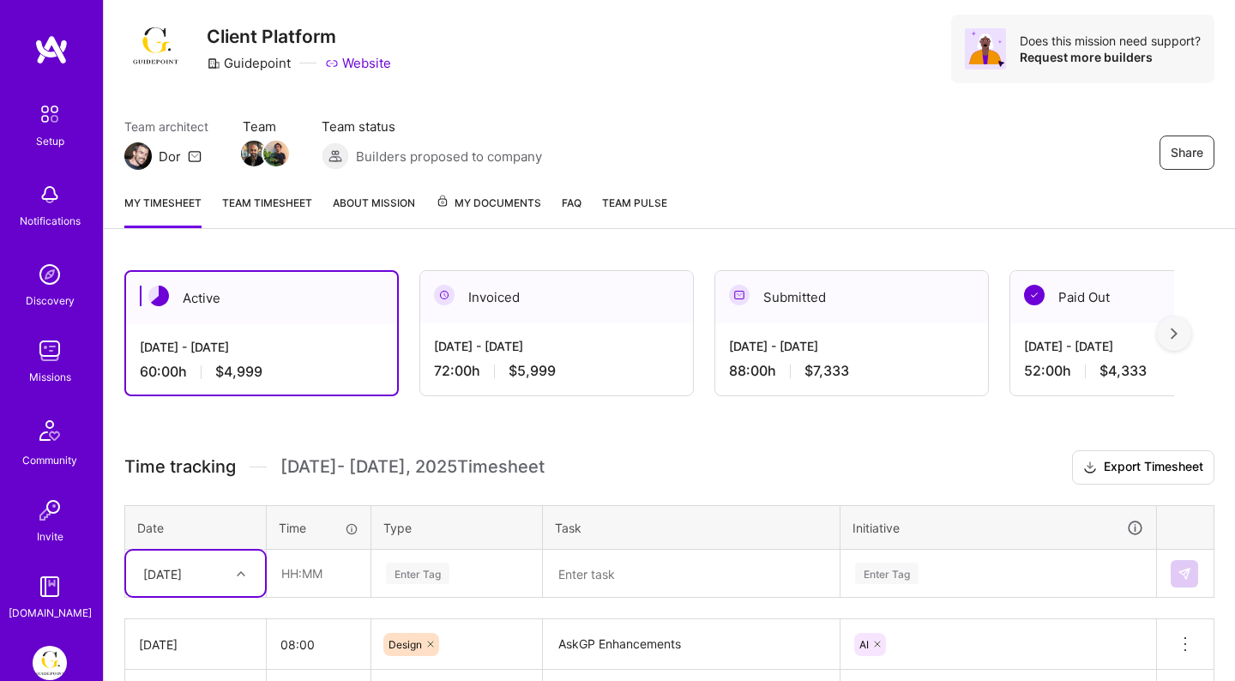
scroll to position [0, 0]
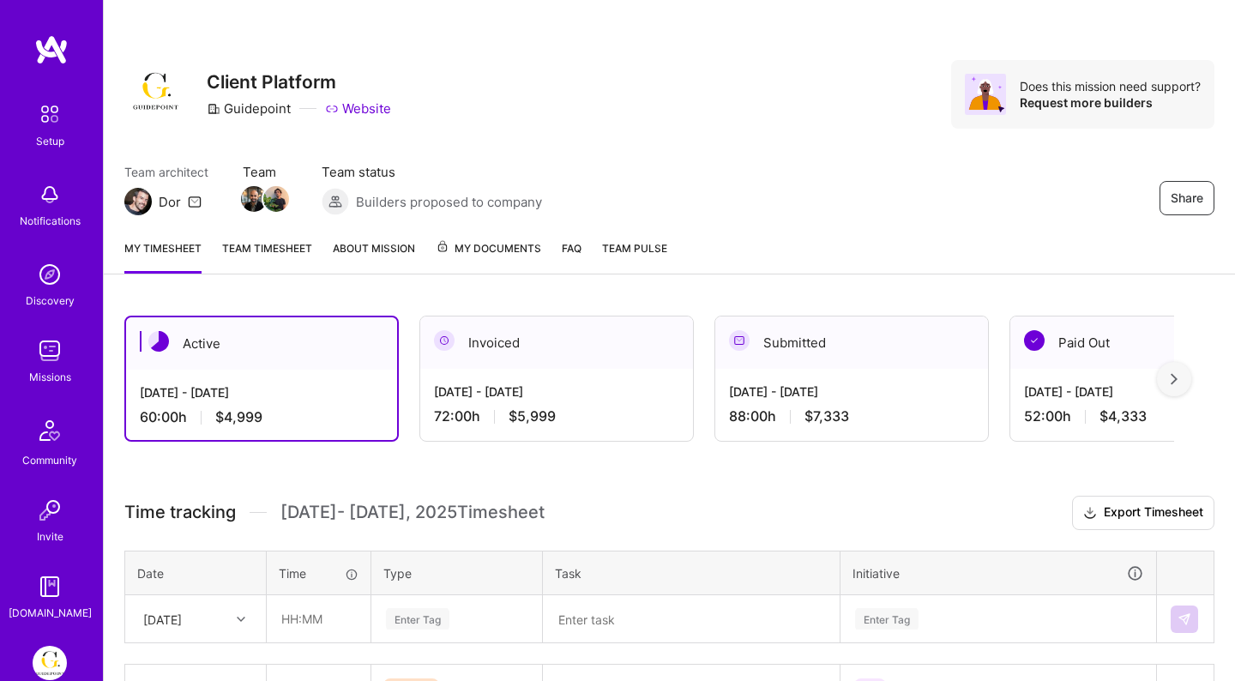
click at [48, 374] on div "Missions" at bounding box center [50, 377] width 42 height 18
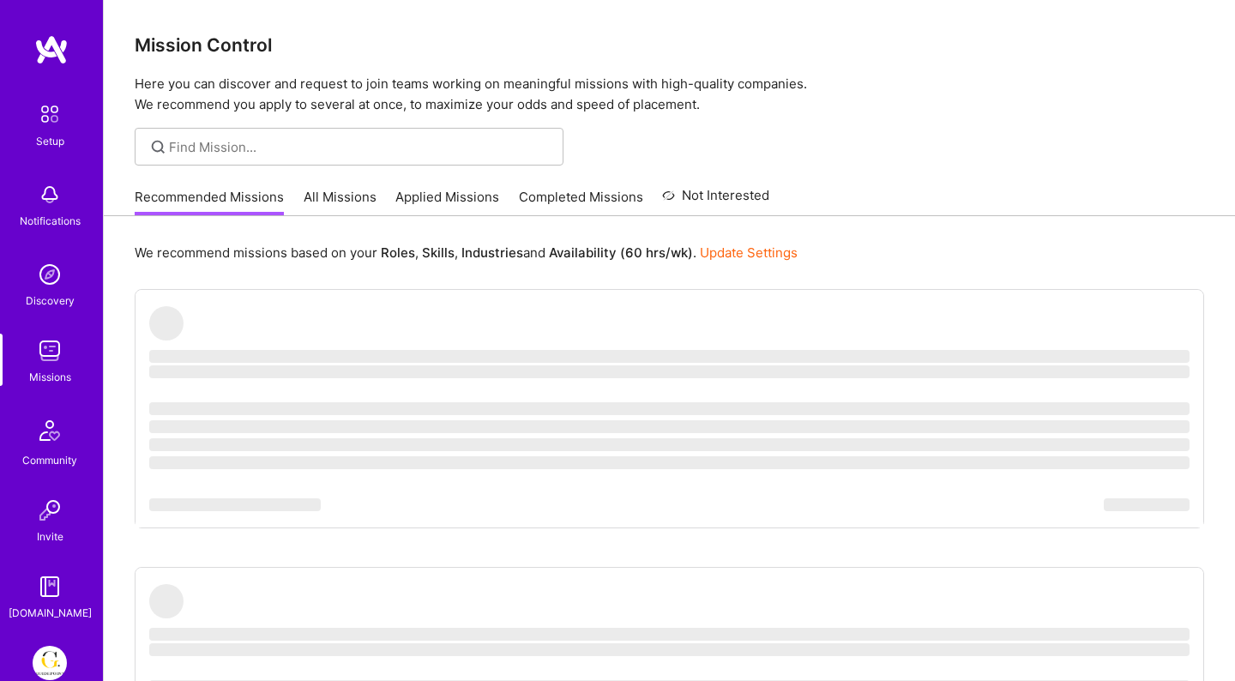
click at [458, 204] on link "Applied Missions" at bounding box center [447, 202] width 104 height 28
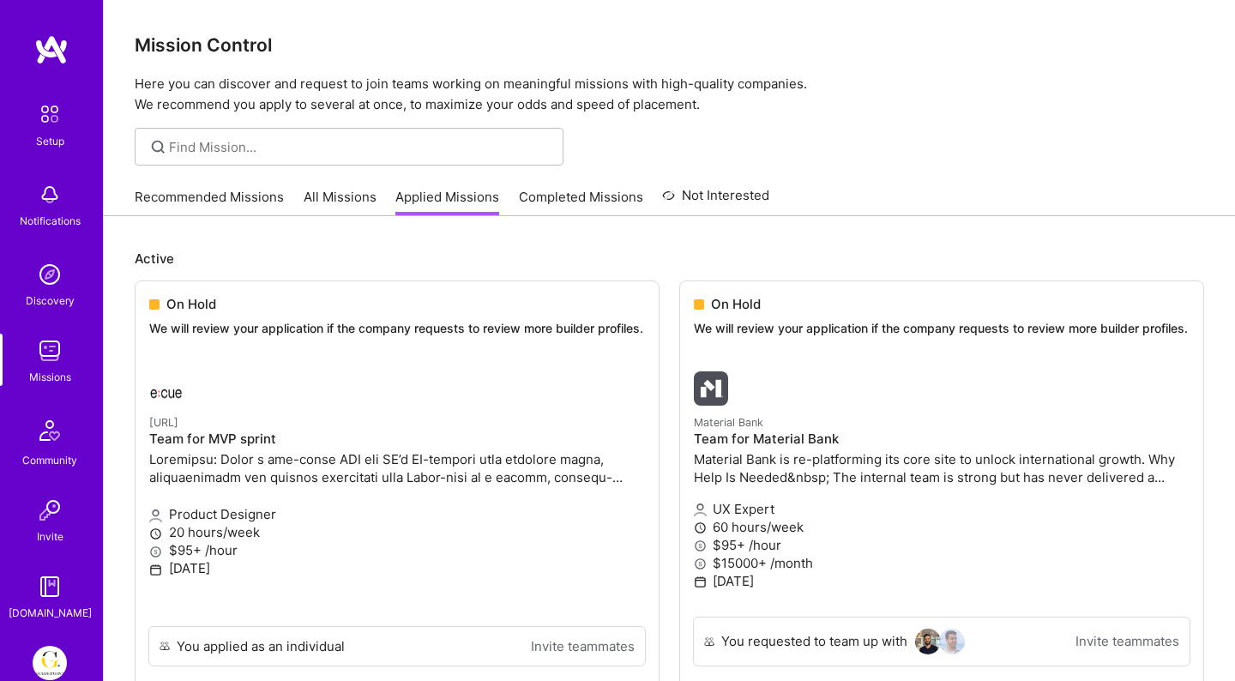
click at [229, 198] on link "Recommended Missions" at bounding box center [209, 202] width 149 height 28
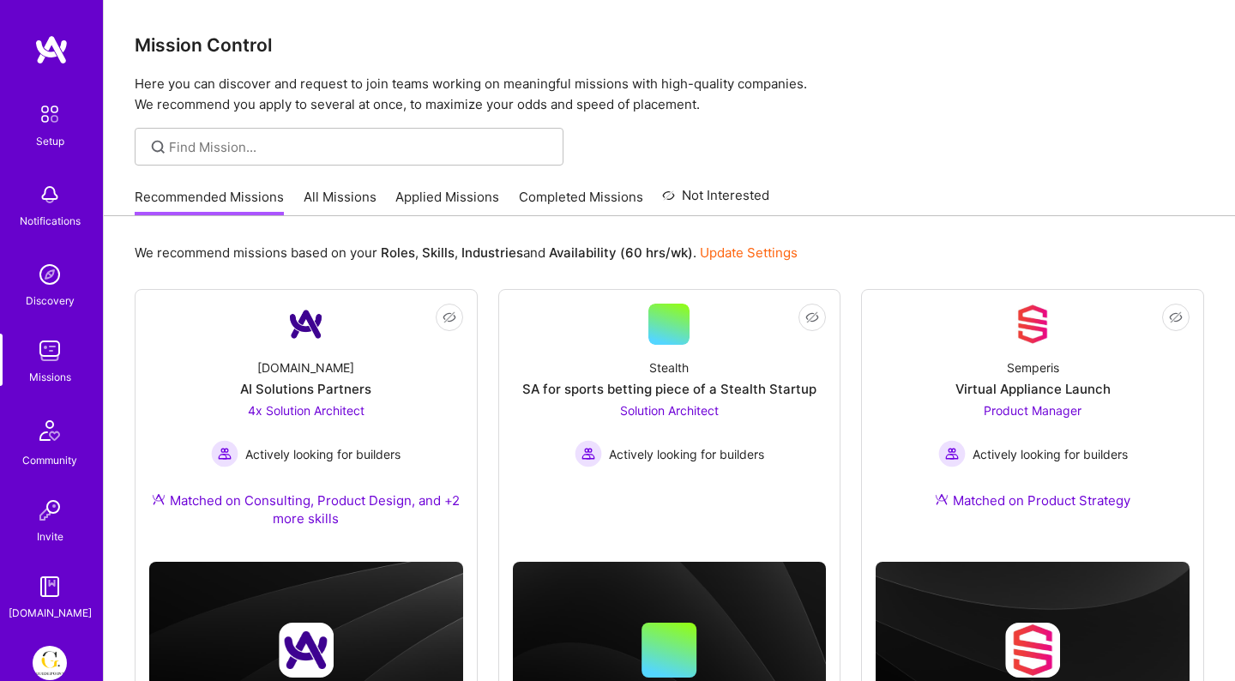
click at [358, 196] on link "All Missions" at bounding box center [340, 202] width 73 height 28
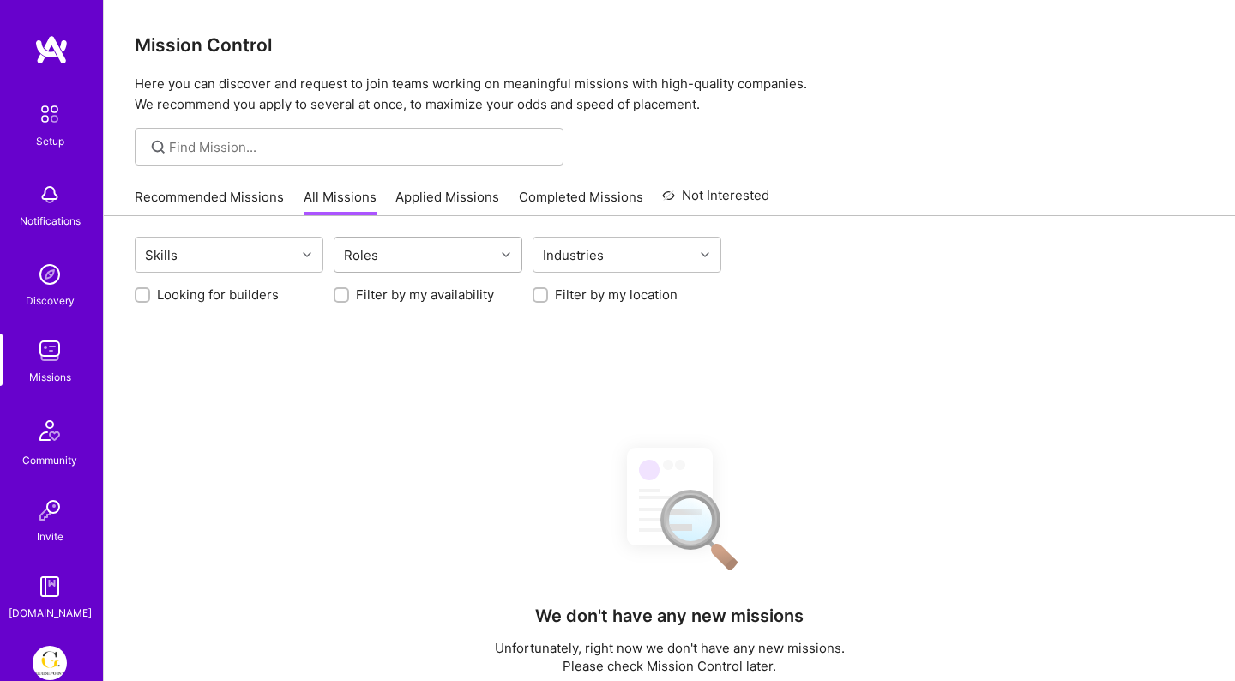
click at [408, 252] on div "Roles" at bounding box center [415, 255] width 160 height 34
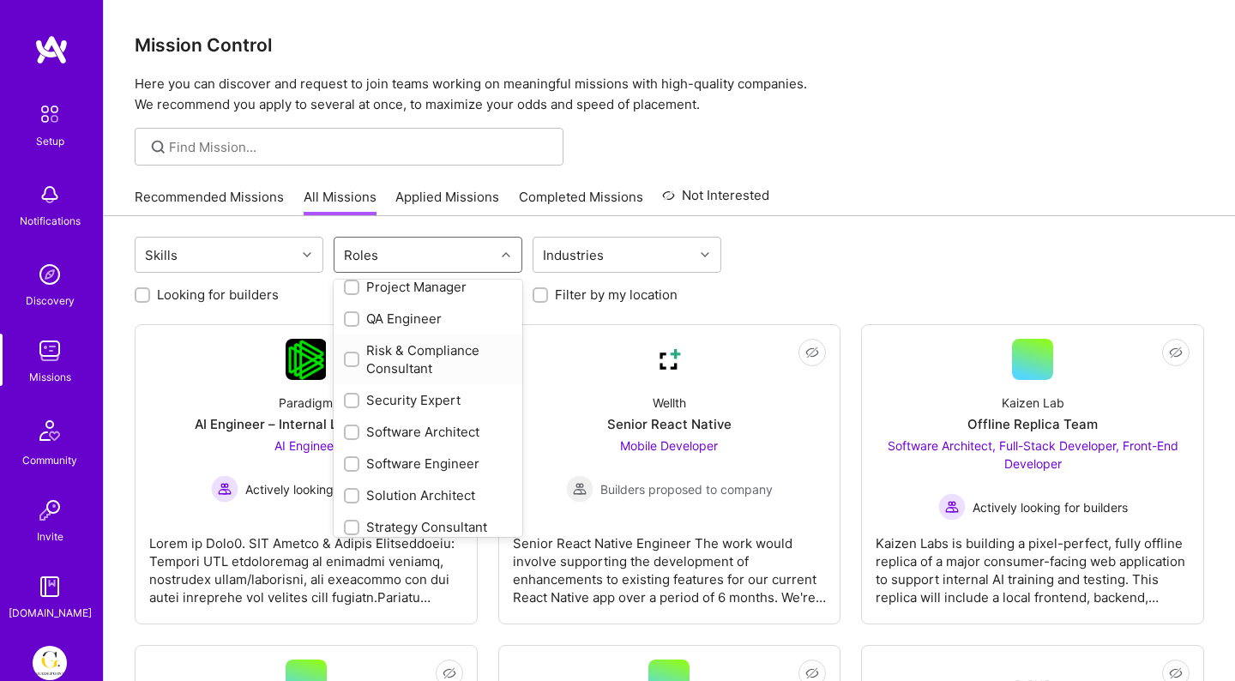
scroll to position [978, 0]
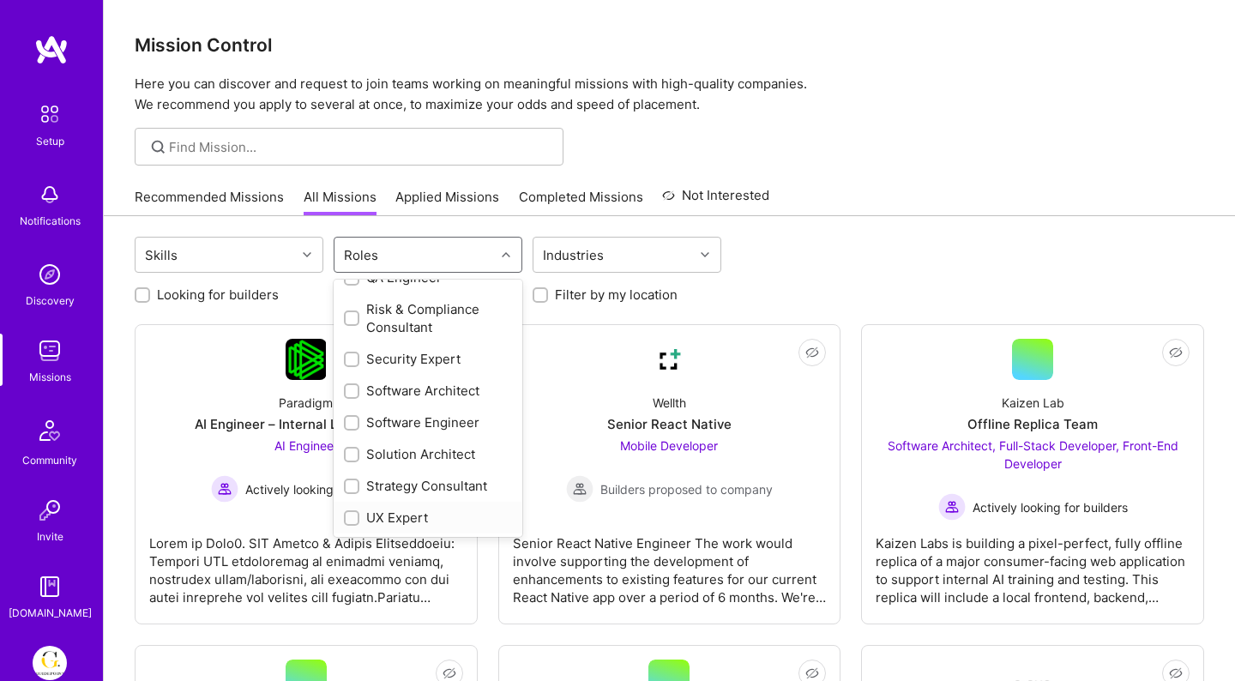
click at [379, 522] on div "UX Expert" at bounding box center [428, 518] width 168 height 18
checkbox input "true"
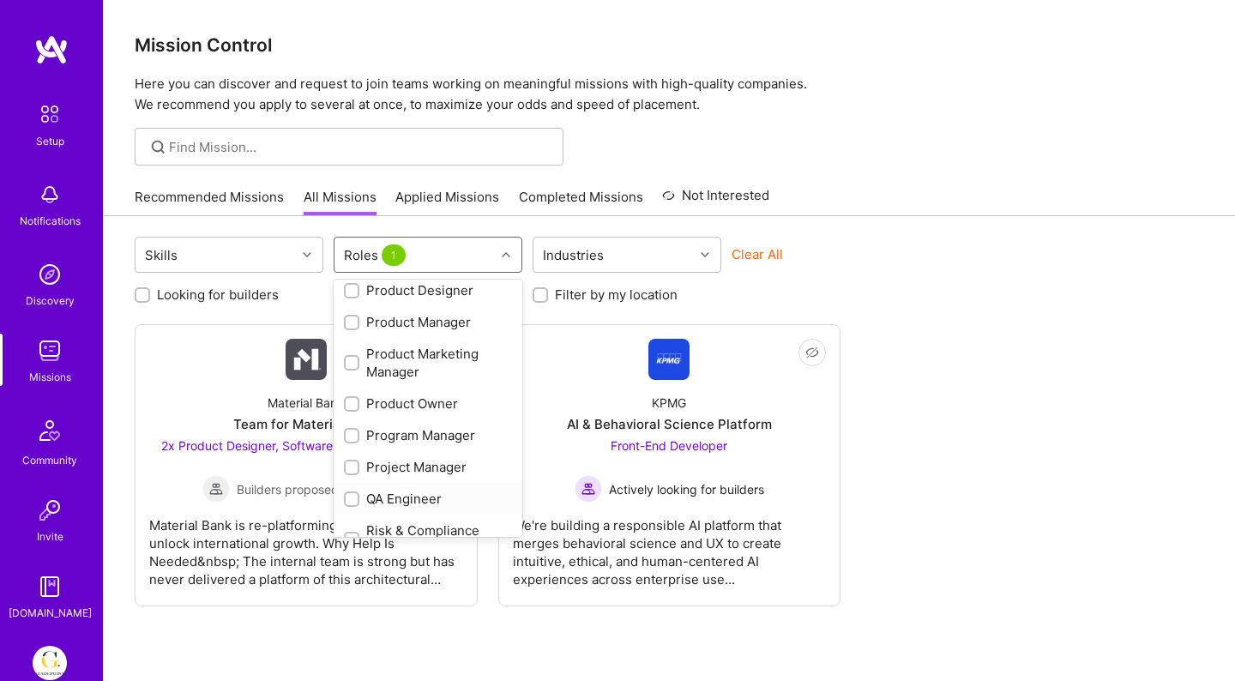
scroll to position [717, 0]
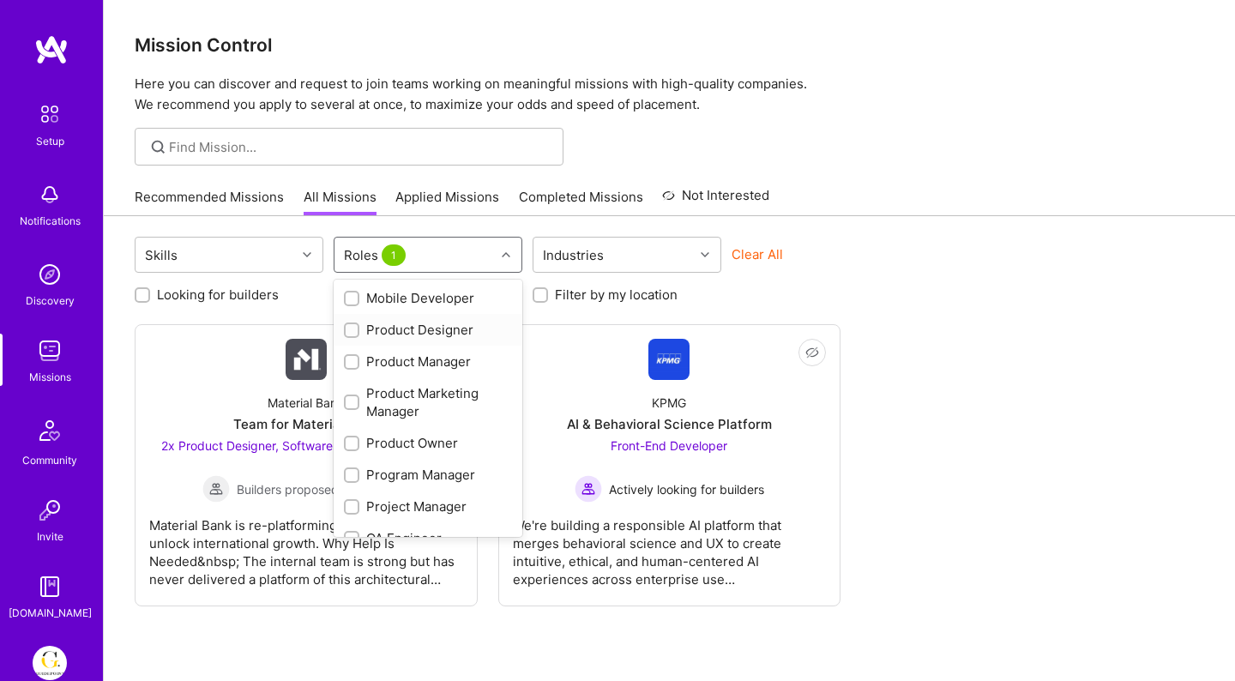
click at [421, 323] on div "Product Designer" at bounding box center [428, 330] width 168 height 18
checkbox input "true"
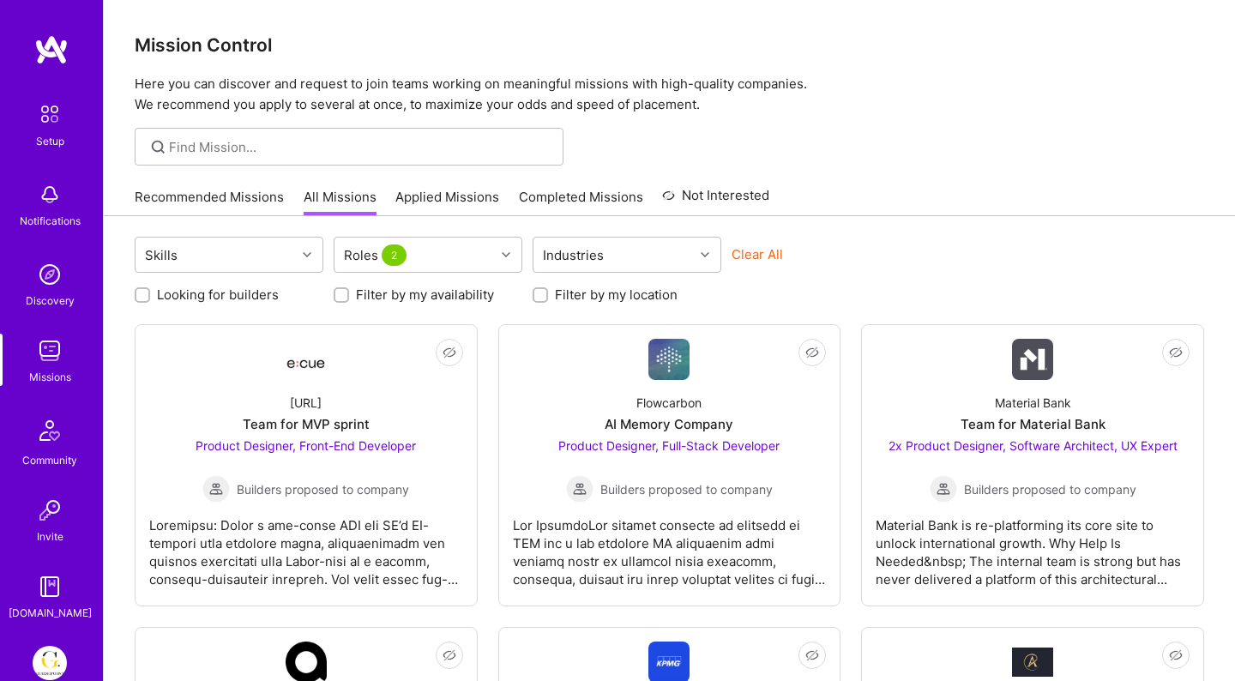
click at [908, 246] on div "Clear All" at bounding box center [826, 261] width 189 height 32
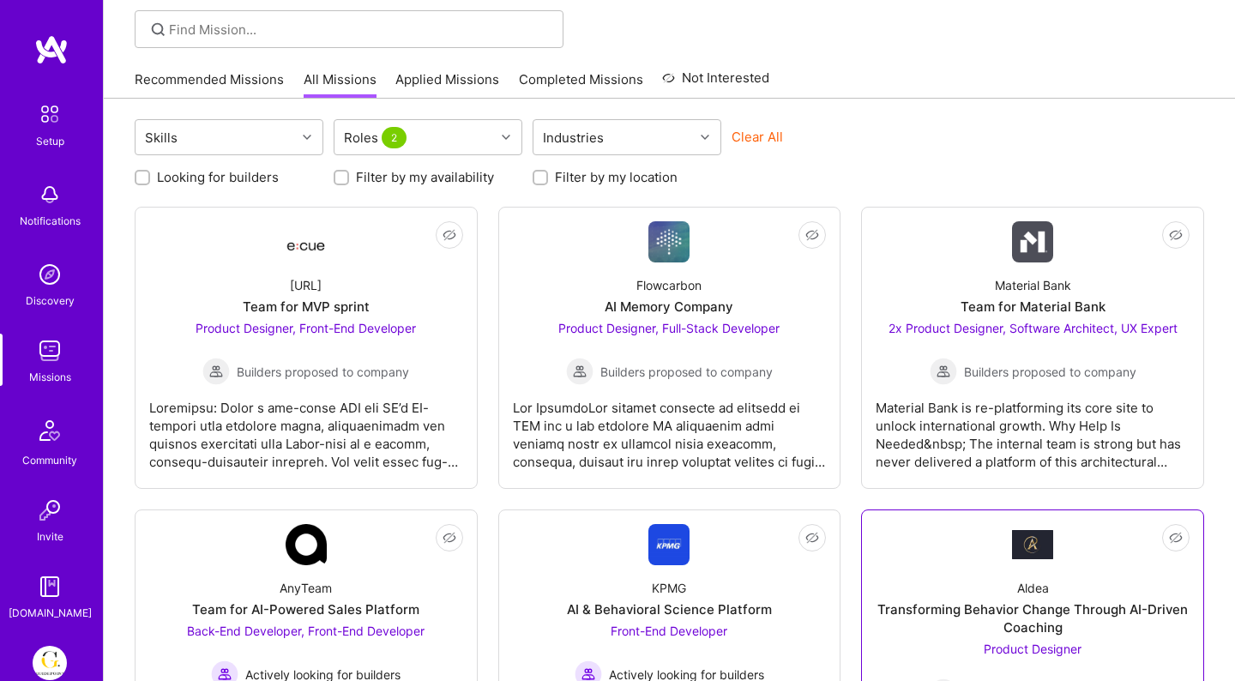
scroll to position [0, 0]
